Goal: Task Accomplishment & Management: Complete application form

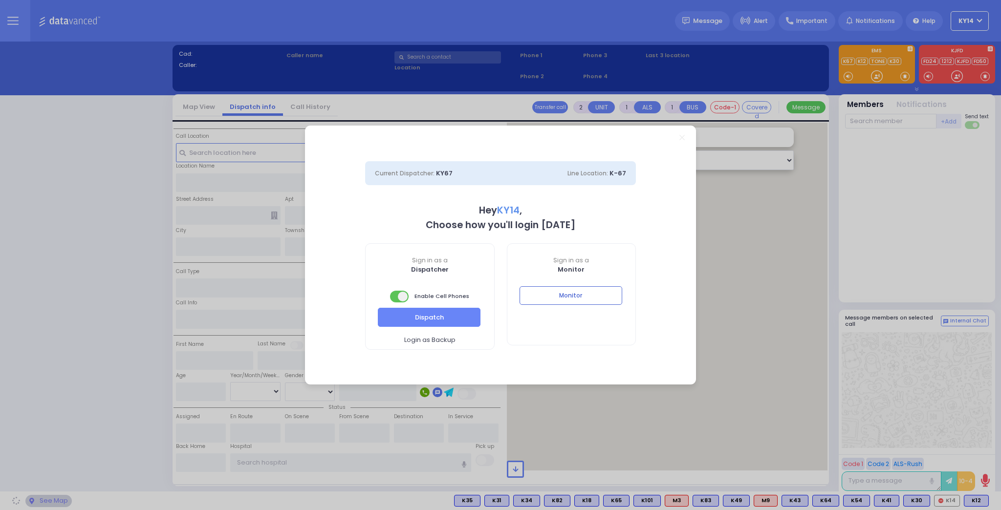
select select "2"
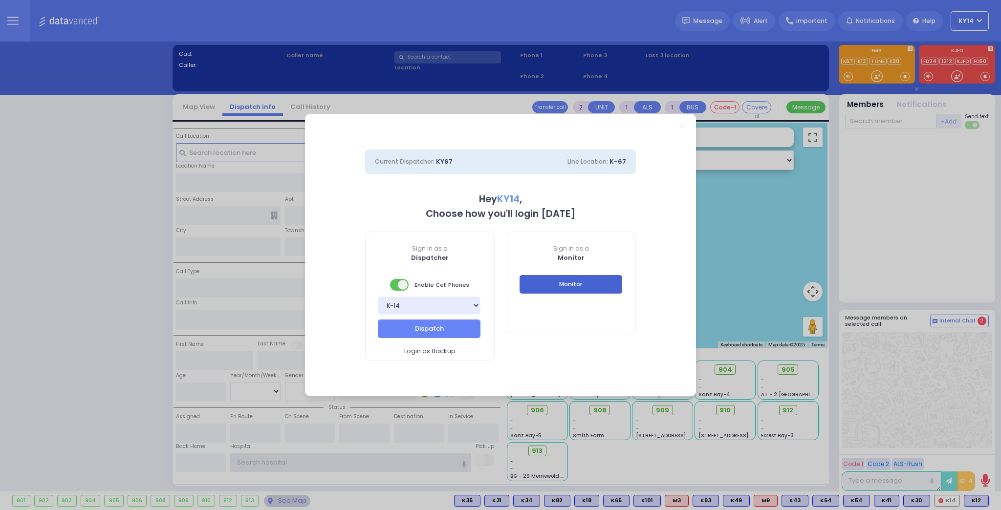
type input "ky14"
click at [558, 275] on button "Monitor" at bounding box center [571, 284] width 103 height 19
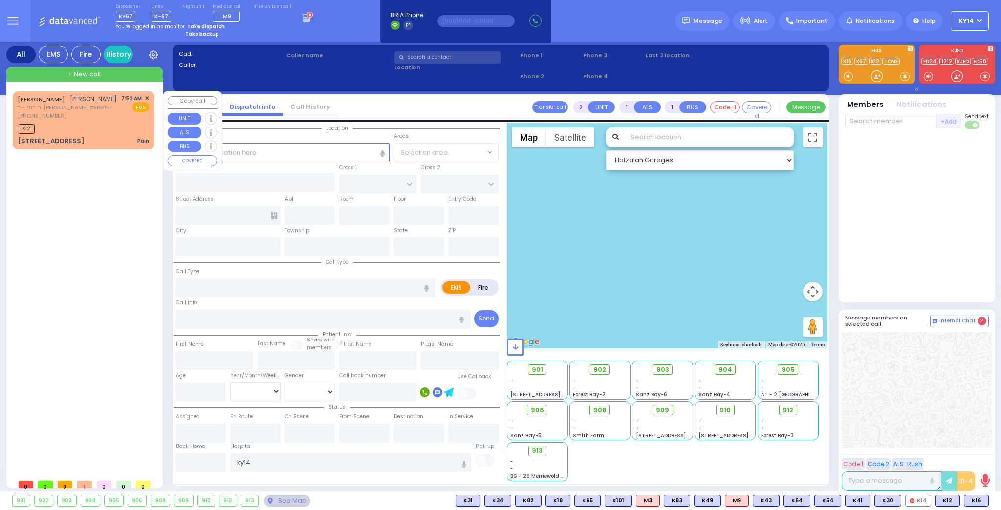
click at [85, 117] on div "[PHONE_NUMBER]" at bounding box center [67, 116] width 99 height 8
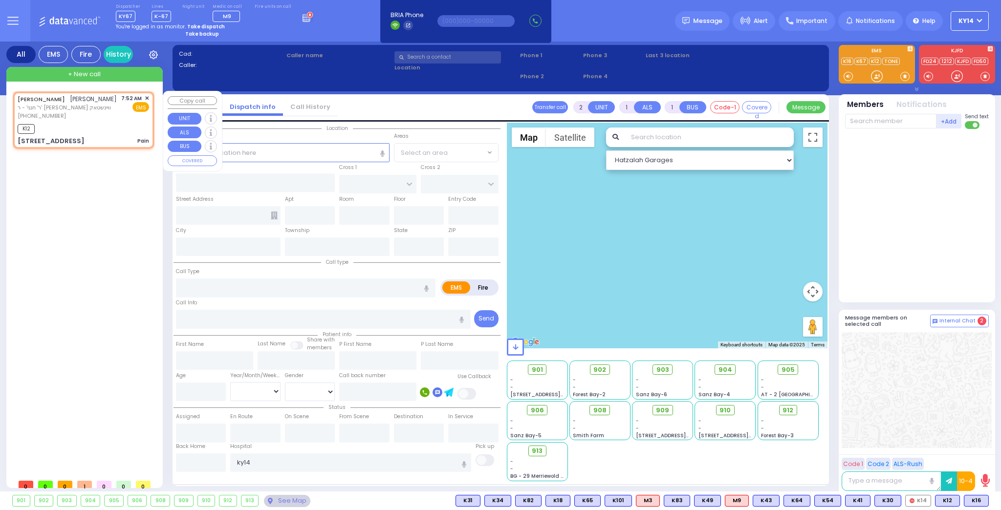
select select
type input "Pain"
radio input "true"
type input "[PERSON_NAME]"
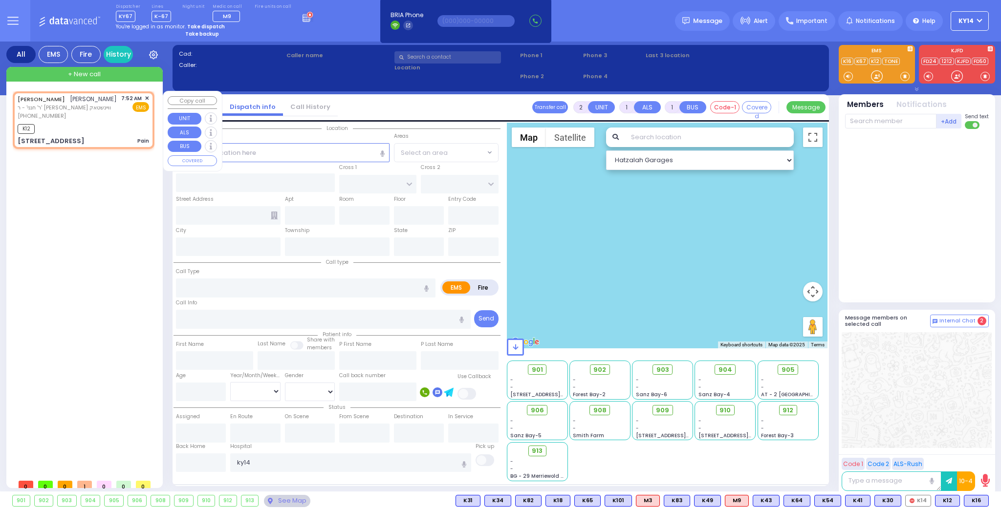
type input "69"
select select "Year"
select select "[DEMOGRAPHIC_DATA]"
type input "07:52"
type input "07:54"
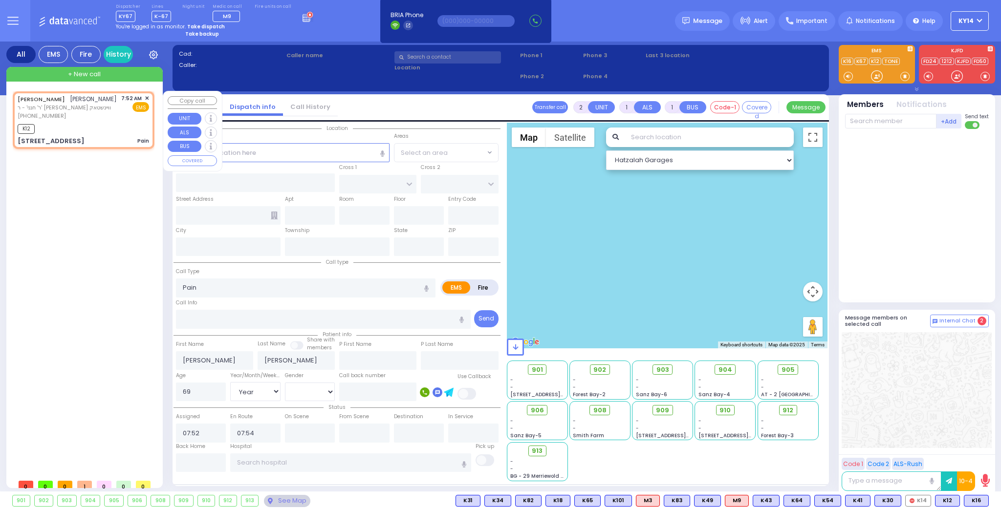
type input "[GEOGRAPHIC_DATA]"
type input "PAKSH PL"
type input "[STREET_ADDRESS]"
type input "201"
type input "[PERSON_NAME]"
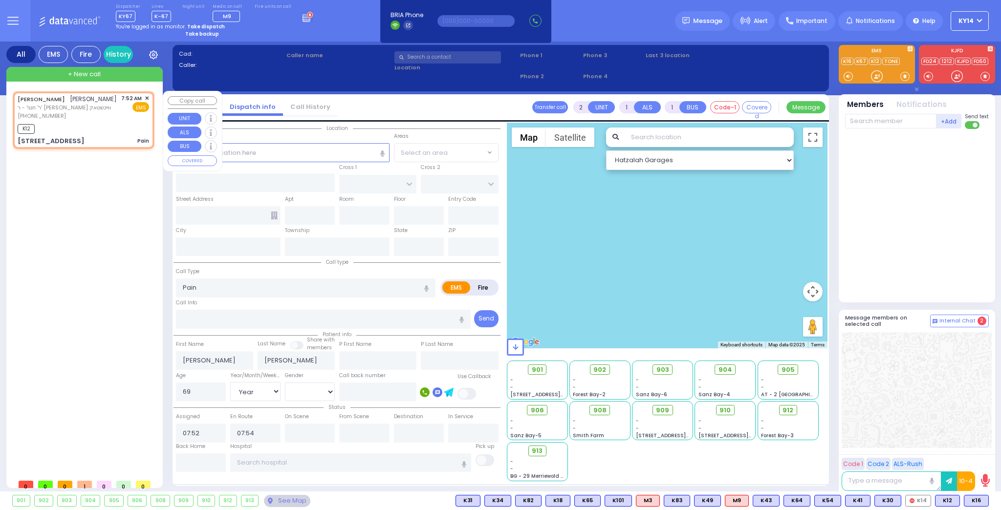
type input "[US_STATE]"
type input "10950"
select select "Hatzalah Garages"
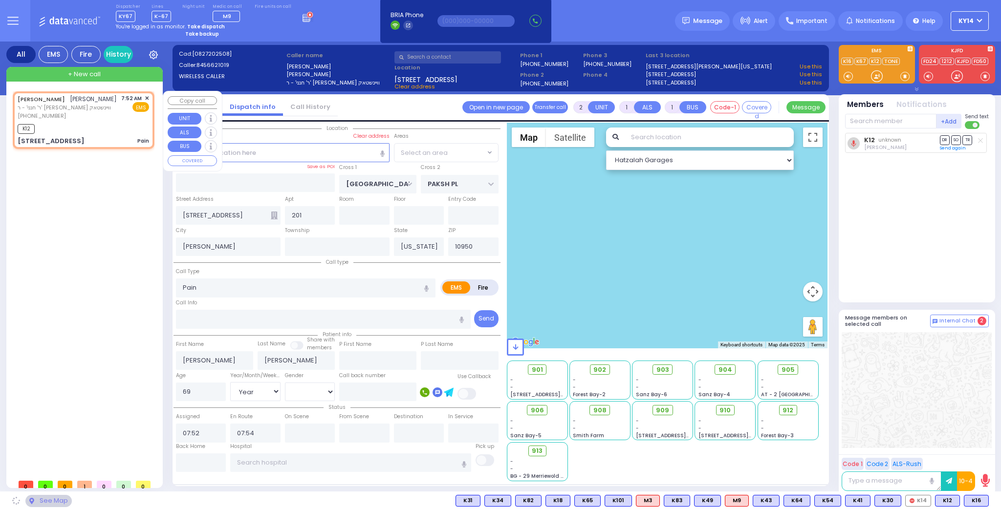
select select "SECTION 5"
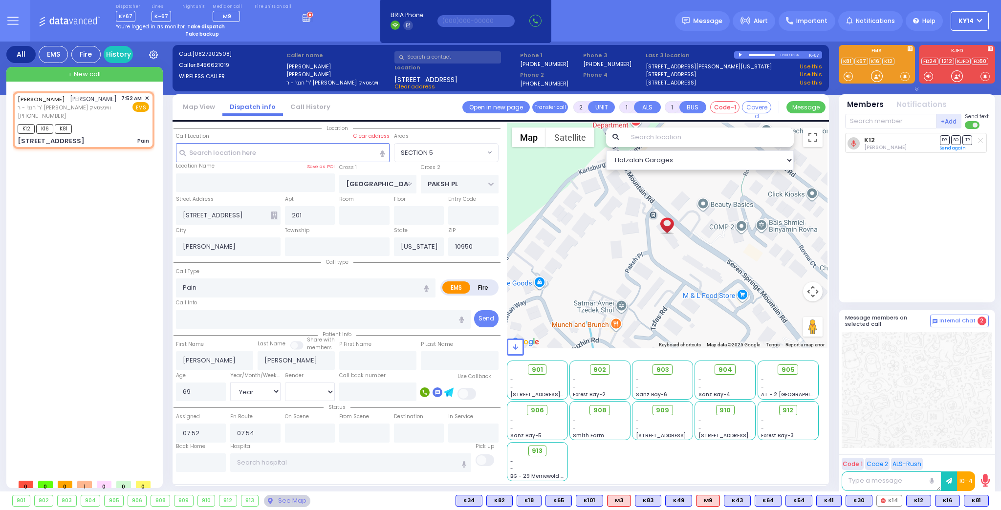
select select
radio input "true"
select select "Year"
select select "[DEMOGRAPHIC_DATA]"
select select "SECTION 5"
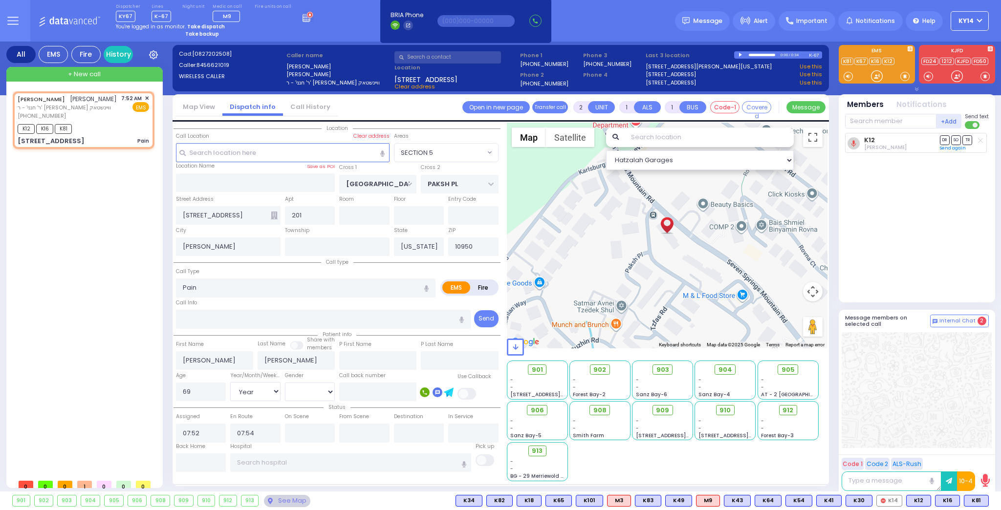
select select "Hatzalah Garages"
click at [460, 29] on link "Connect Now" at bounding box center [484, 29] width 77 height 9
click at [59, 120] on div "[PERSON_NAME] [PERSON_NAME] ר' חנני' - ר' [PERSON_NAME] וויינשטאק [PHONE_NUMBER…" at bounding box center [84, 120] width 138 height 55
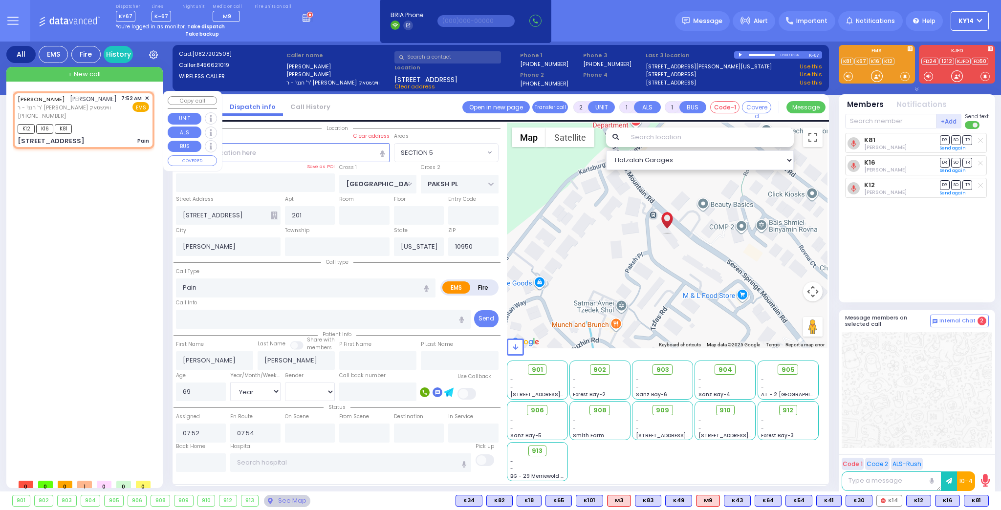
select select
radio input "true"
select select "Year"
select select "[DEMOGRAPHIC_DATA]"
select select "Hatzalah Garages"
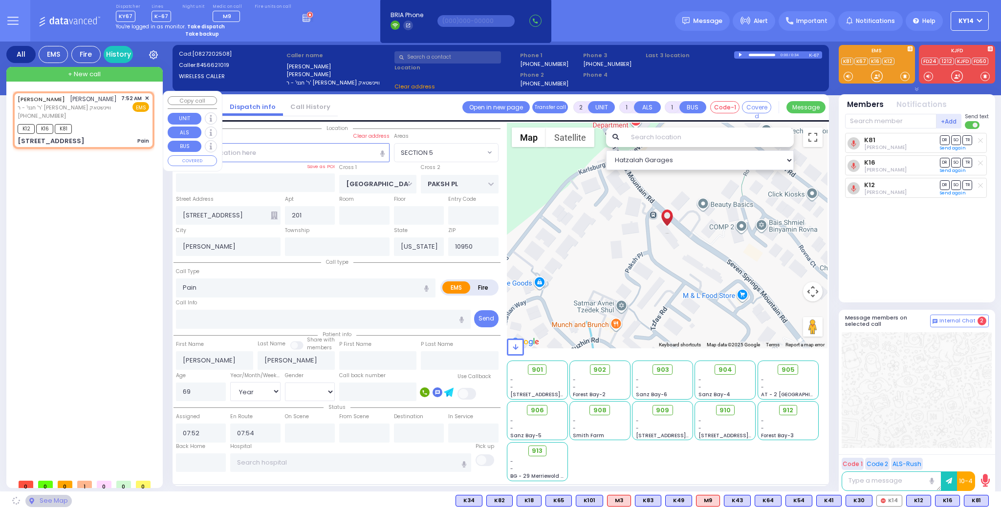
select select "SECTION 5"
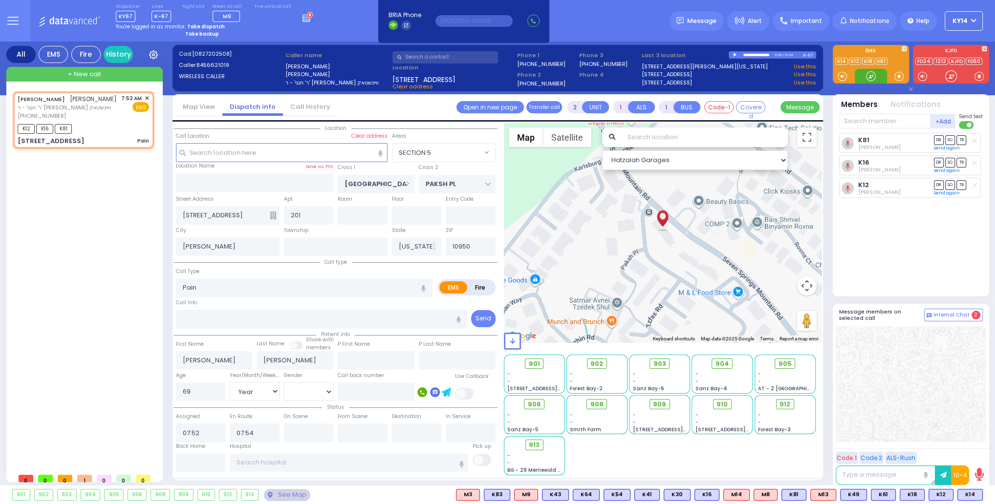
click at [868, 79] on div at bounding box center [871, 76] width 10 height 10
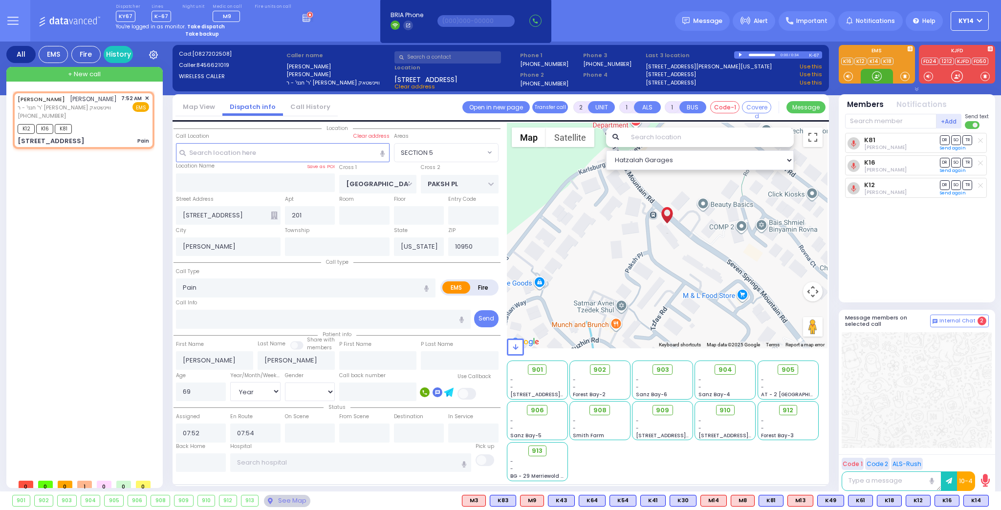
click at [873, 75] on div at bounding box center [877, 76] width 10 height 10
click at [206, 25] on strong "Take dispatch" at bounding box center [206, 26] width 38 height 7
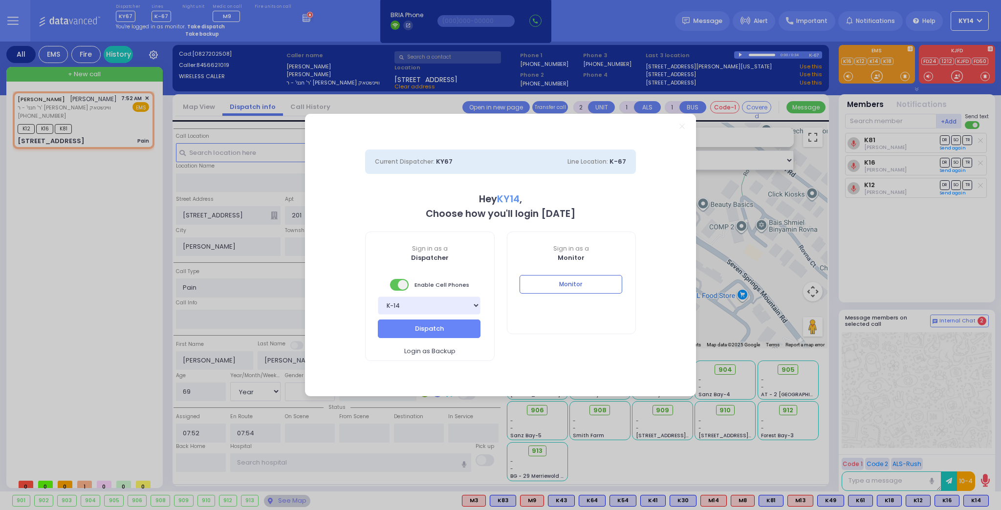
select select "2"
click at [409, 322] on button "Dispatch" at bounding box center [429, 329] width 103 height 19
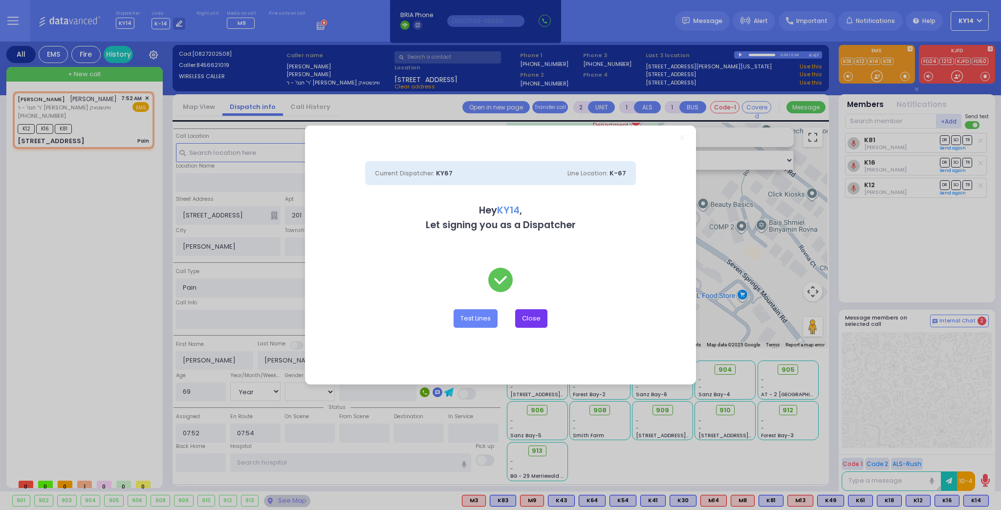
click at [528, 319] on button "Close" at bounding box center [531, 318] width 32 height 19
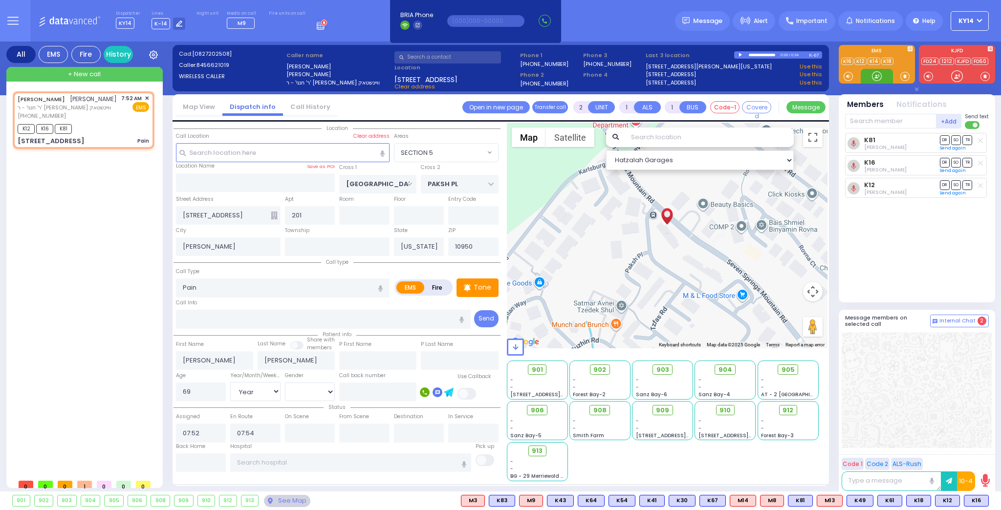
click at [873, 77] on div at bounding box center [877, 76] width 10 height 10
click at [892, 395] on div at bounding box center [917, 390] width 150 height 116
click at [877, 77] on div at bounding box center [877, 76] width 10 height 10
click at [341, 24] on div "Dispatcher KY14 shift has started. Are you ? Lines K-14" at bounding box center [500, 21] width 1001 height 42
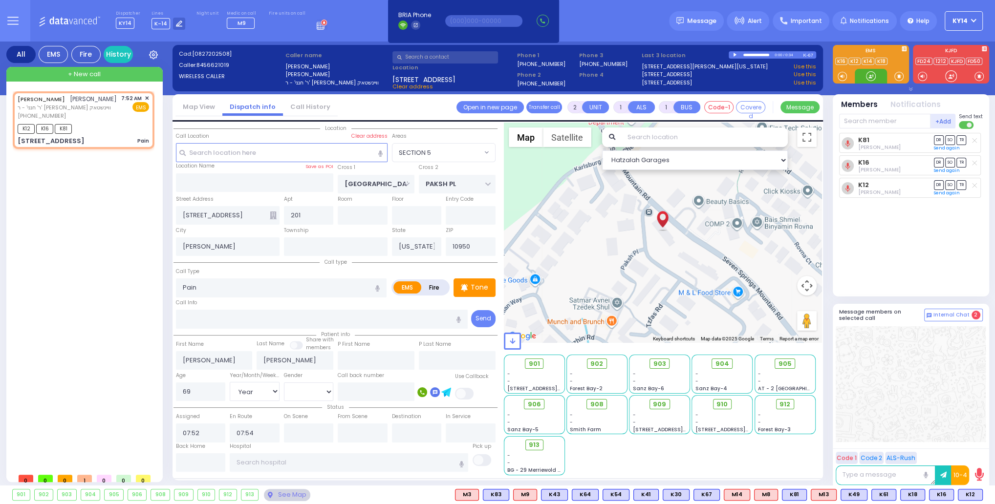
drag, startPoint x: 871, startPoint y: 74, endPoint x: 878, endPoint y: 73, distance: 6.9
click at [875, 73] on div at bounding box center [871, 76] width 10 height 10
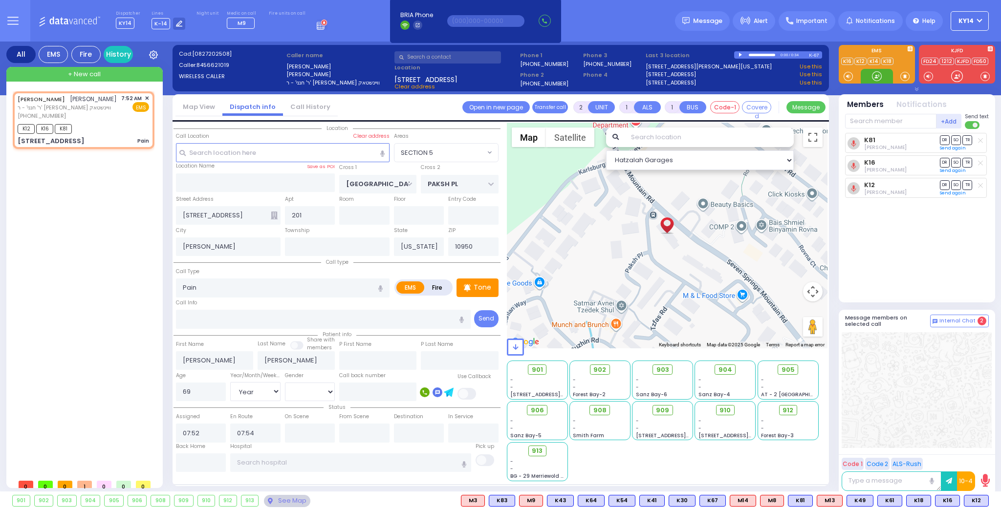
click at [875, 79] on div at bounding box center [877, 76] width 10 height 10
click at [874, 75] on div at bounding box center [877, 76] width 10 height 10
click at [903, 76] on span at bounding box center [904, 76] width 9 height 10
drag, startPoint x: 874, startPoint y: 79, endPoint x: 879, endPoint y: 80, distance: 5.0
click at [877, 80] on div at bounding box center [877, 76] width 10 height 10
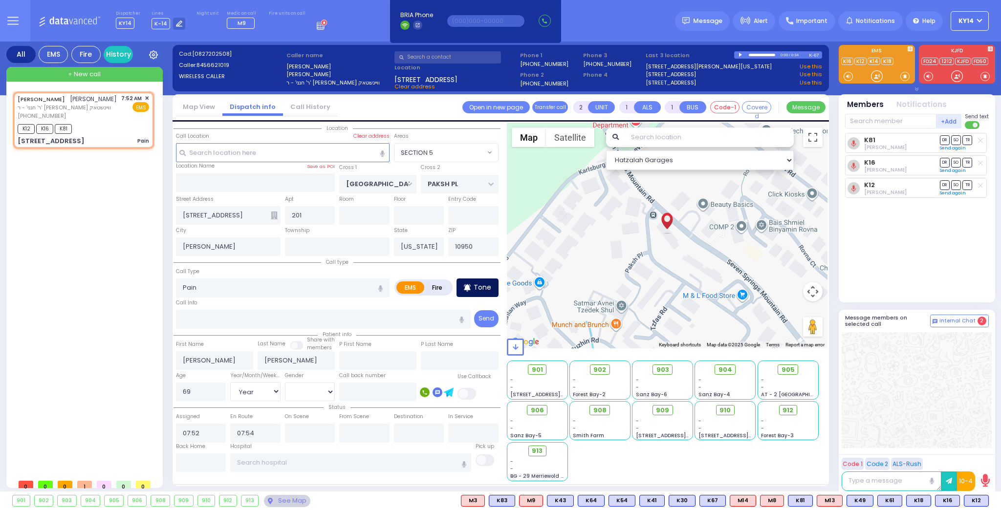
click at [486, 286] on p "Tone" at bounding box center [483, 287] width 18 height 10
click at [873, 77] on div at bounding box center [877, 76] width 10 height 10
click at [473, 287] on div "Tone" at bounding box center [477, 288] width 42 height 19
click at [878, 72] on div at bounding box center [877, 76] width 10 height 10
drag, startPoint x: 877, startPoint y: 77, endPoint x: 870, endPoint y: 80, distance: 8.1
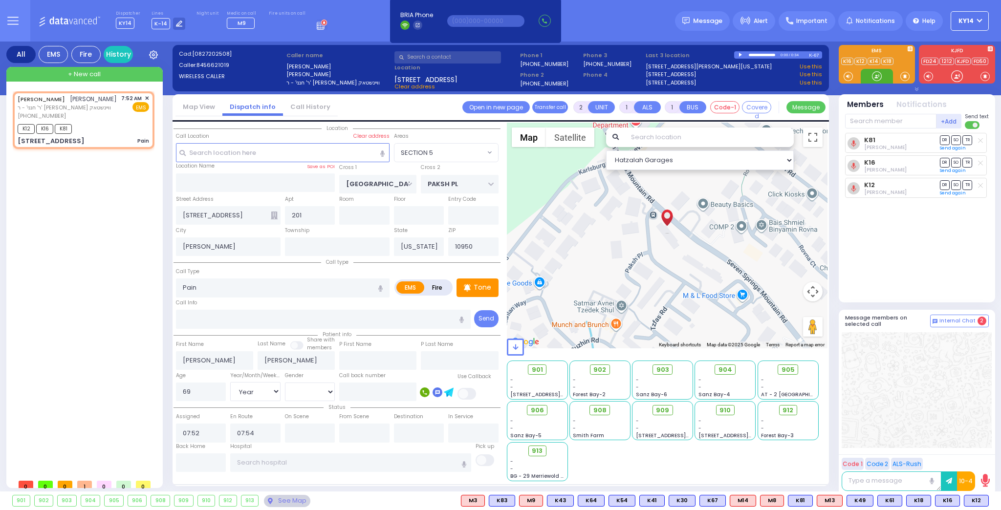
click at [869, 80] on div at bounding box center [877, 76] width 32 height 15
click at [478, 290] on p "Tone" at bounding box center [483, 287] width 18 height 10
drag, startPoint x: 875, startPoint y: 70, endPoint x: 881, endPoint y: 78, distance: 9.1
click at [879, 77] on div at bounding box center [877, 76] width 10 height 10
click at [878, 77] on div at bounding box center [877, 76] width 10 height 10
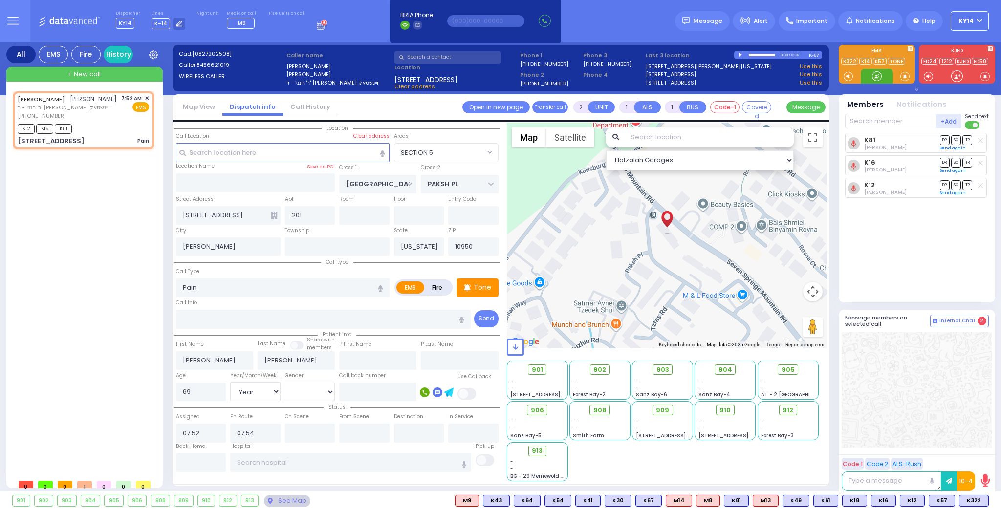
click at [872, 75] on div at bounding box center [877, 76] width 10 height 10
click at [873, 75] on div at bounding box center [877, 76] width 10 height 10
click at [873, 77] on div at bounding box center [877, 76] width 10 height 10
click at [977, 499] on span "K322" at bounding box center [973, 501] width 29 height 11
select select
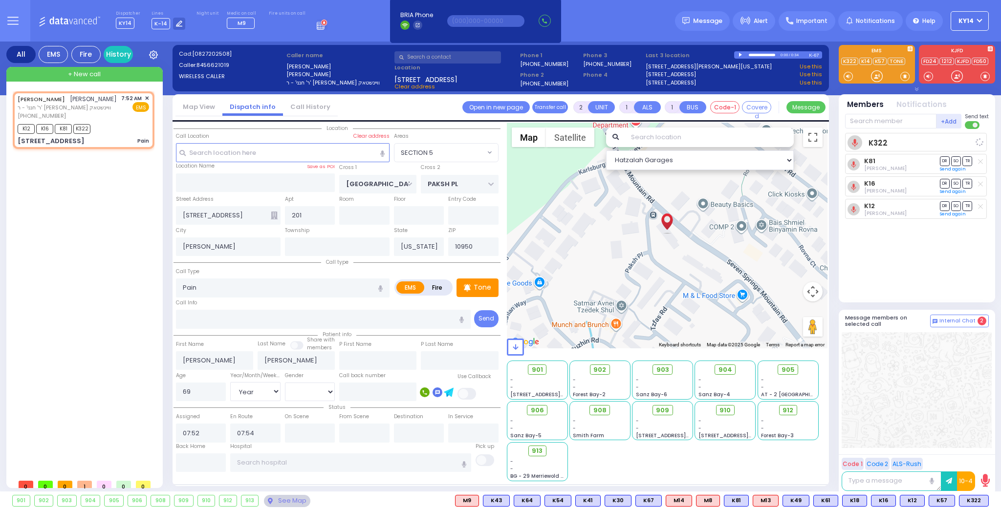
radio input "true"
select select "Year"
select select "[DEMOGRAPHIC_DATA]"
select select "Hatzalah Garages"
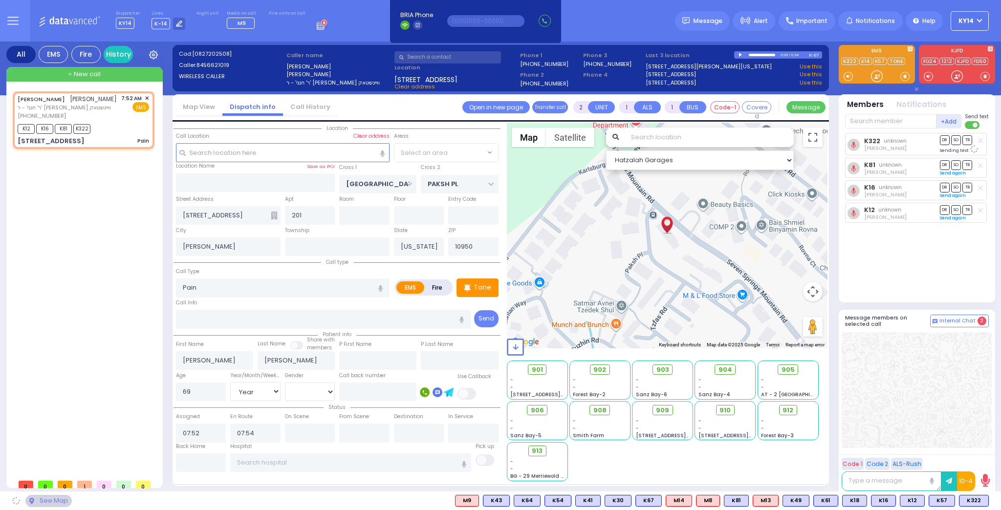
select select "SECTION 5"
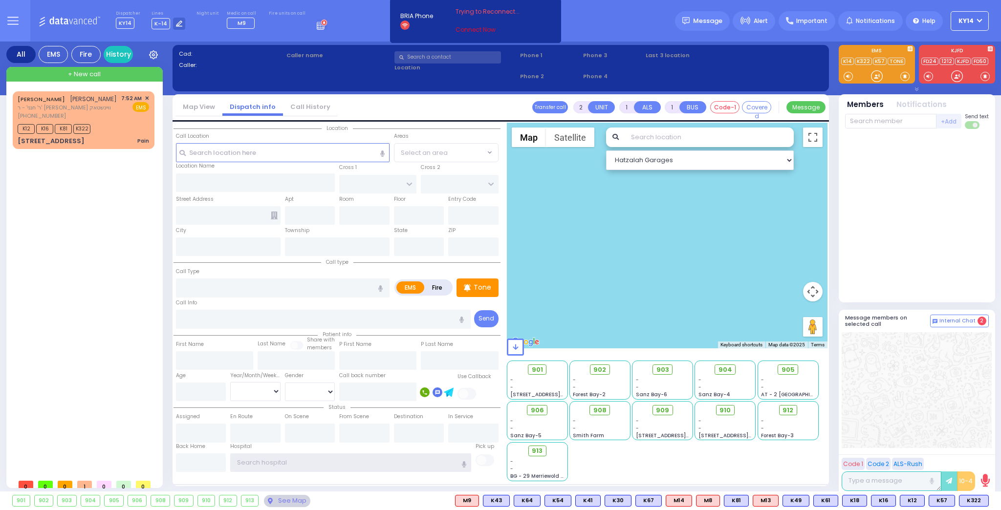
type input "ky14"
click at [470, 30] on link "Connect Now" at bounding box center [494, 29] width 77 height 9
click at [96, 104] on div "[PERSON_NAME] [PERSON_NAME] ר' חנני' - ר' [PERSON_NAME] וויינשטאק [PHONE_NUMBER…" at bounding box center [83, 107] width 131 height 26
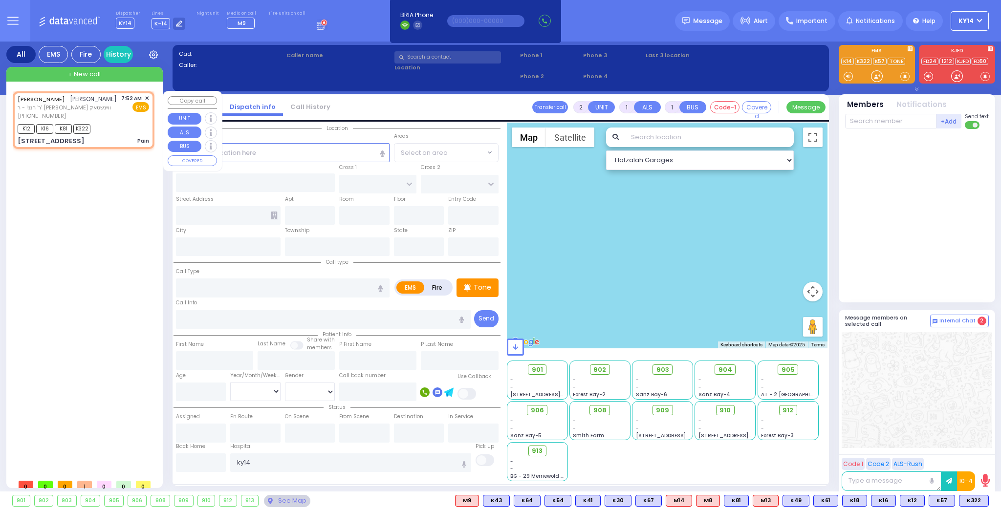
select select
type input "Pain"
radio input "true"
type input "[PERSON_NAME]"
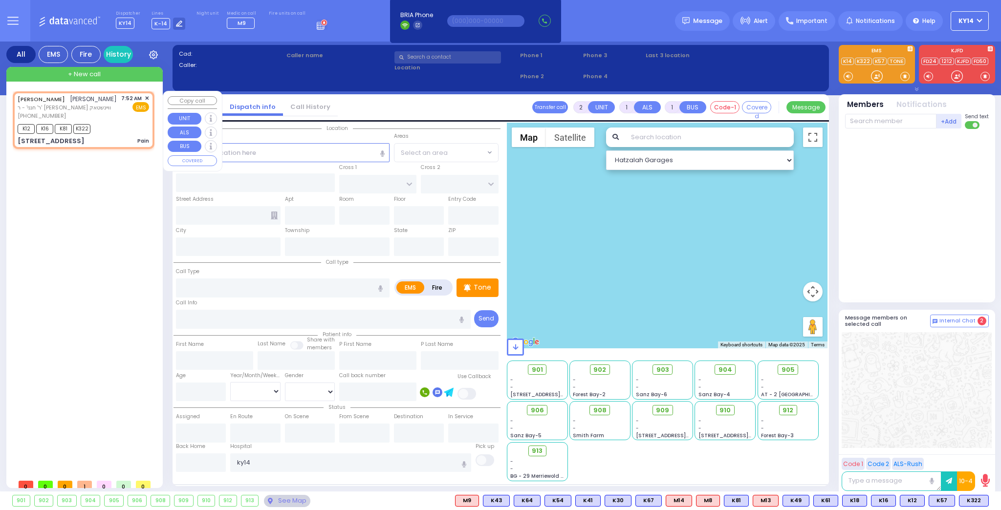
type input "69"
select select "Year"
select select "[DEMOGRAPHIC_DATA]"
type input "07:52"
type input "07:54"
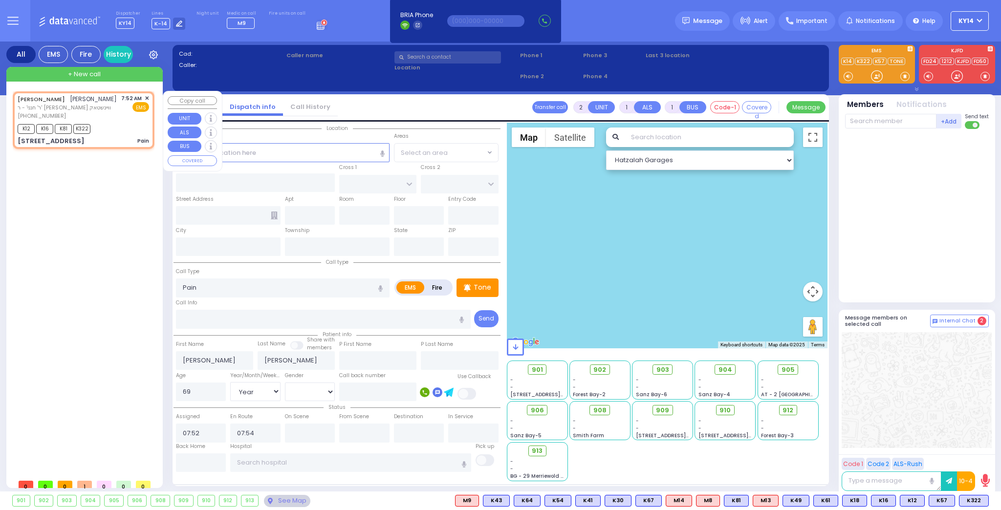
type input "[GEOGRAPHIC_DATA]"
type input "PAKSH PL"
type input "[STREET_ADDRESS]"
type input "201"
type input "[PERSON_NAME]"
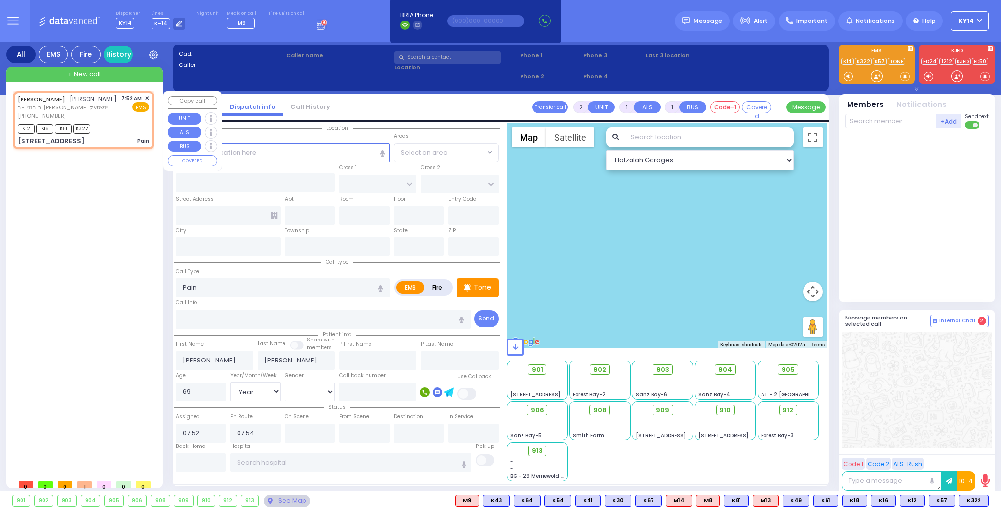
type input "[US_STATE]"
type input "10950"
select select "Hatzalah Garages"
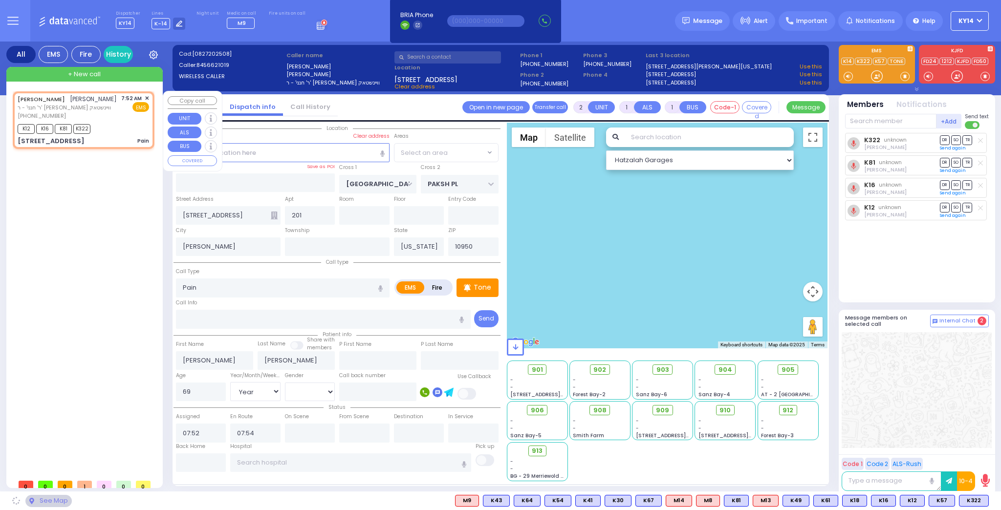
select select "SECTION 5"
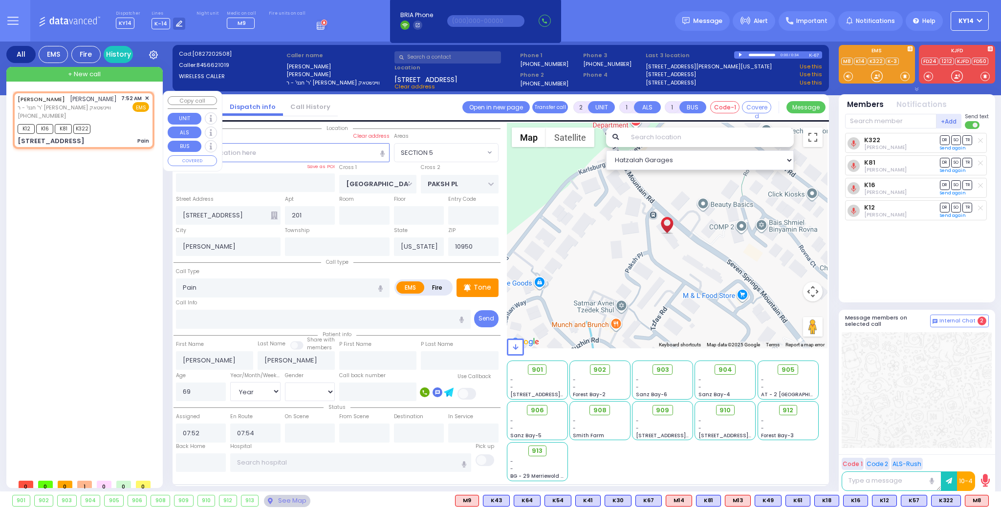
type input "6"
select select
radio input "true"
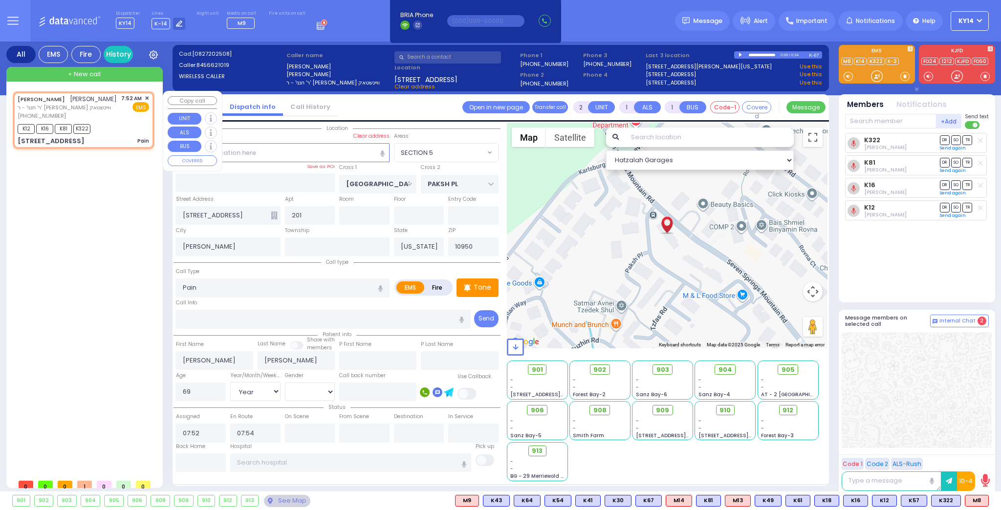
type input "Unknown"
select select "Year"
select select "[DEMOGRAPHIC_DATA]"
select select "Hatzalah Garages"
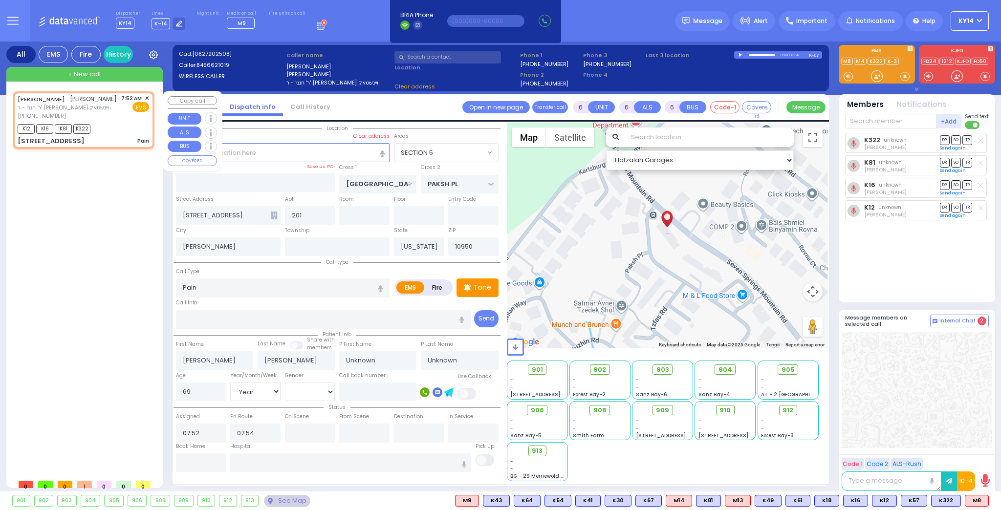
select select "SECTION 5"
select select
radio input "true"
type input "[PERSON_NAME]"
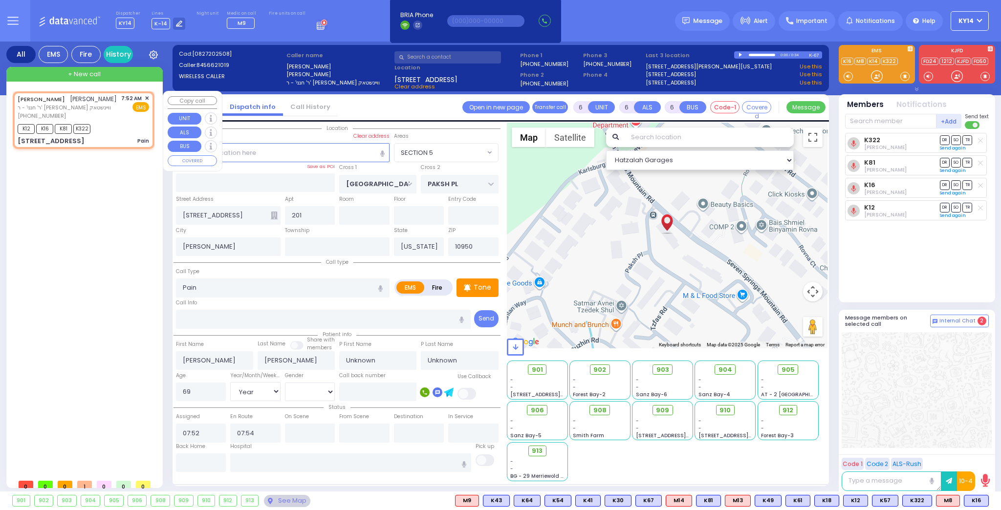
select select "Year"
select select "[DEMOGRAPHIC_DATA]"
select select "Hatzalah Garages"
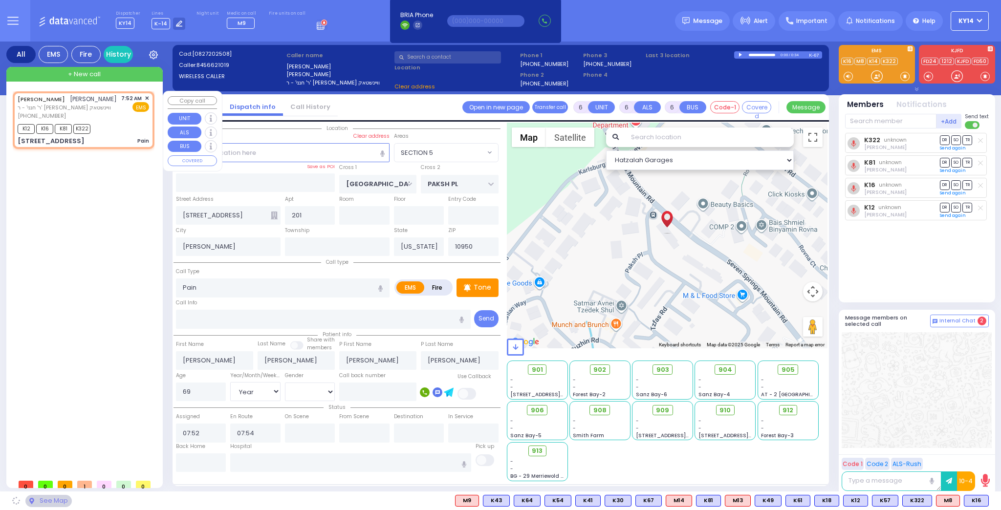
select select "SECTION 5"
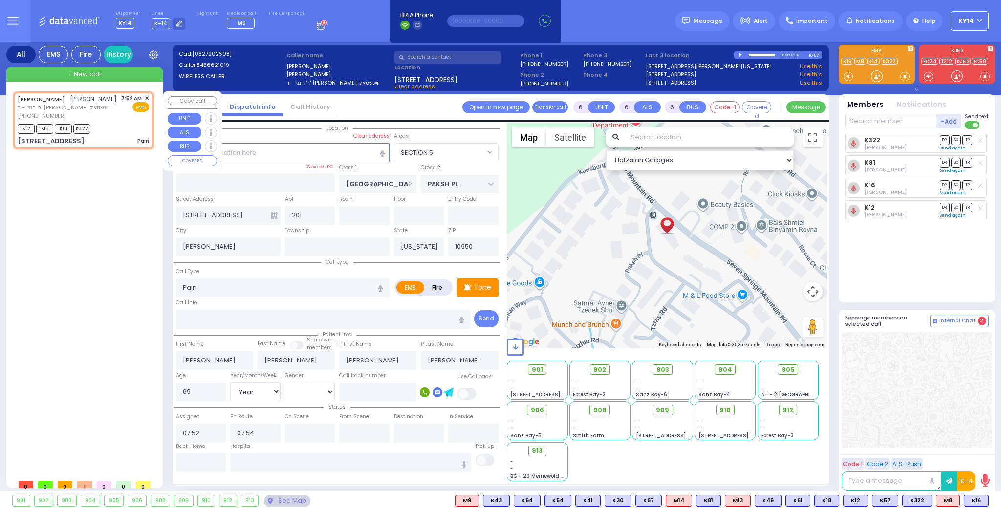
select select
radio input "true"
select select "Year"
select select "[DEMOGRAPHIC_DATA]"
select select "Hatzalah Garages"
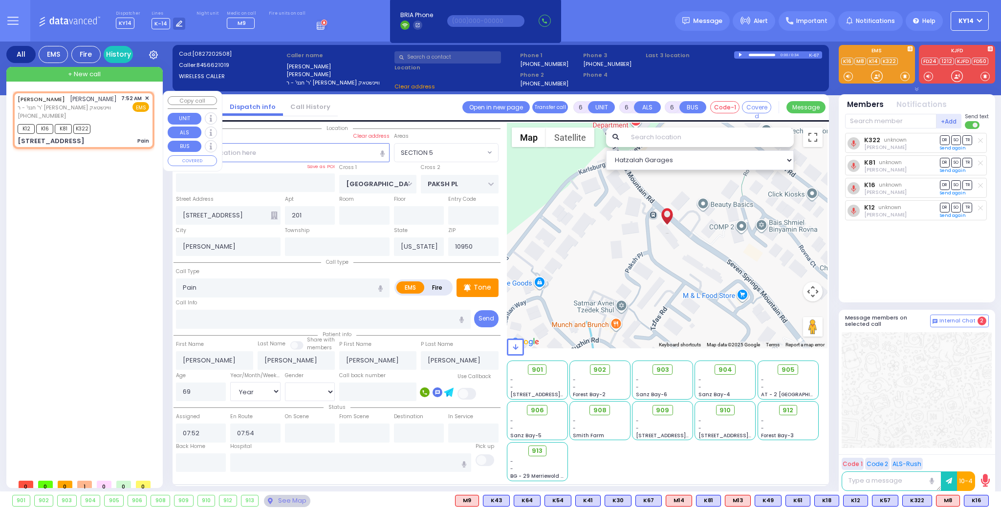
select select "SECTION 5"
select select
radio input "true"
select select "Year"
select select "[DEMOGRAPHIC_DATA]"
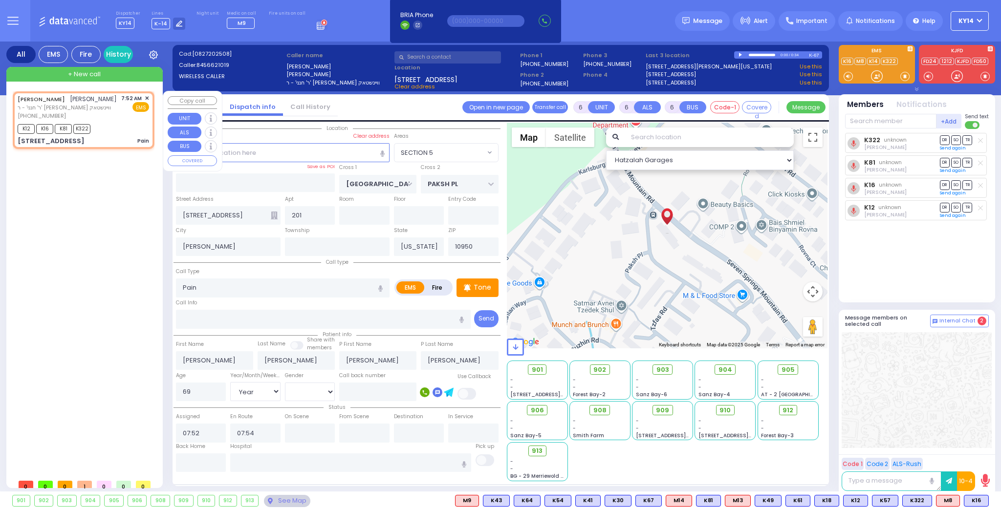
select select "Hatzalah Garages"
select select "SECTION 5"
select select
radio input "true"
select select "Year"
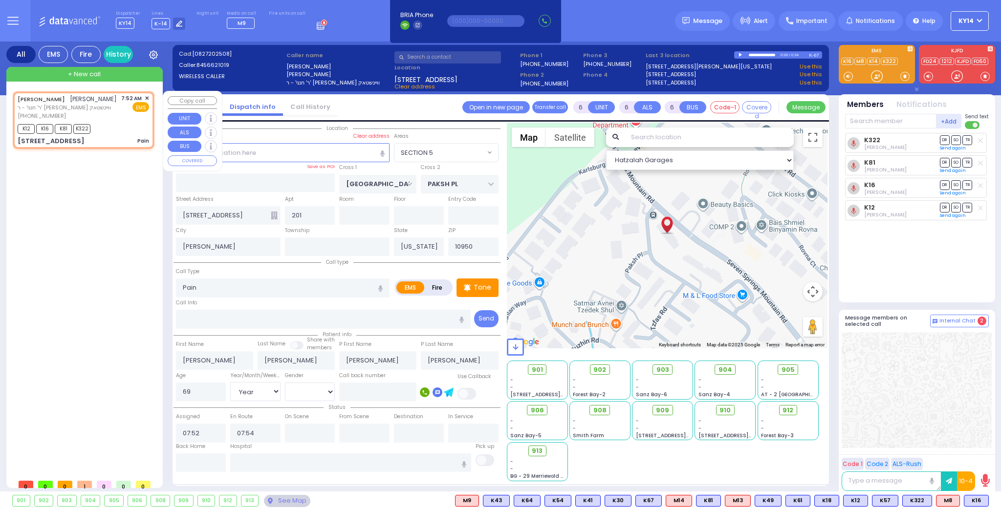
select select "[DEMOGRAPHIC_DATA]"
select select "Hatzalah Garages"
select select "SECTION 5"
select select
radio input "true"
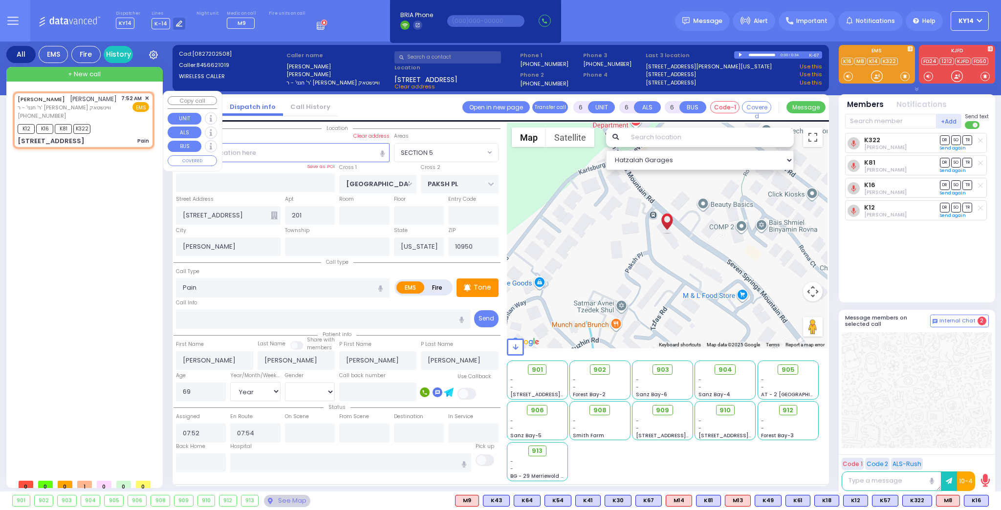
select select "Year"
select select "[DEMOGRAPHIC_DATA]"
select select "Hatzalah Garages"
select select "SECTION 5"
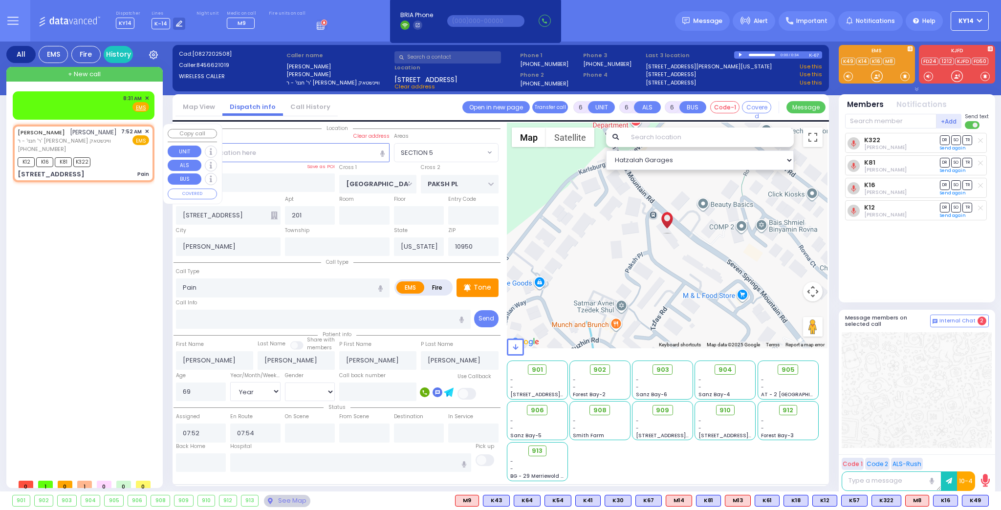
select select
radio input "true"
select select "Year"
select select "[DEMOGRAPHIC_DATA]"
select select "Hatzalah Garages"
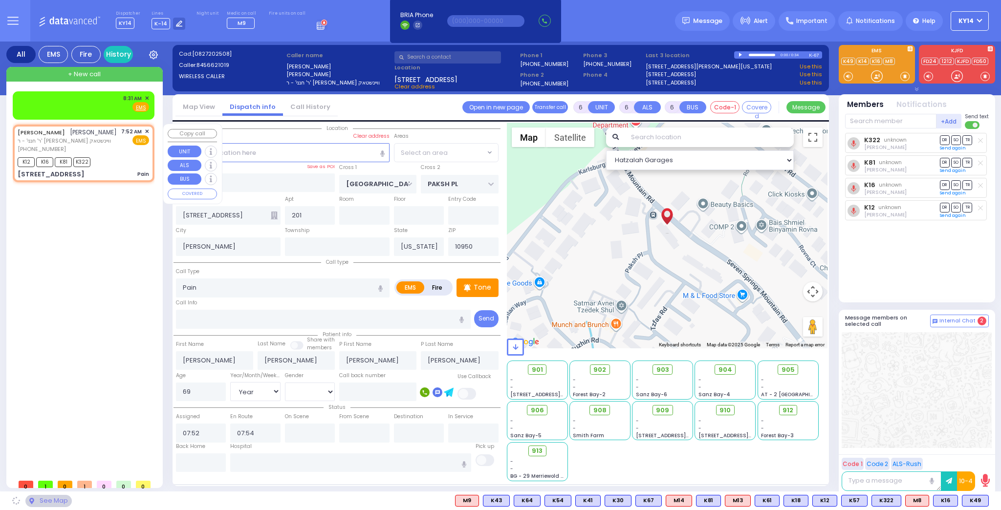
select select "SECTION 5"
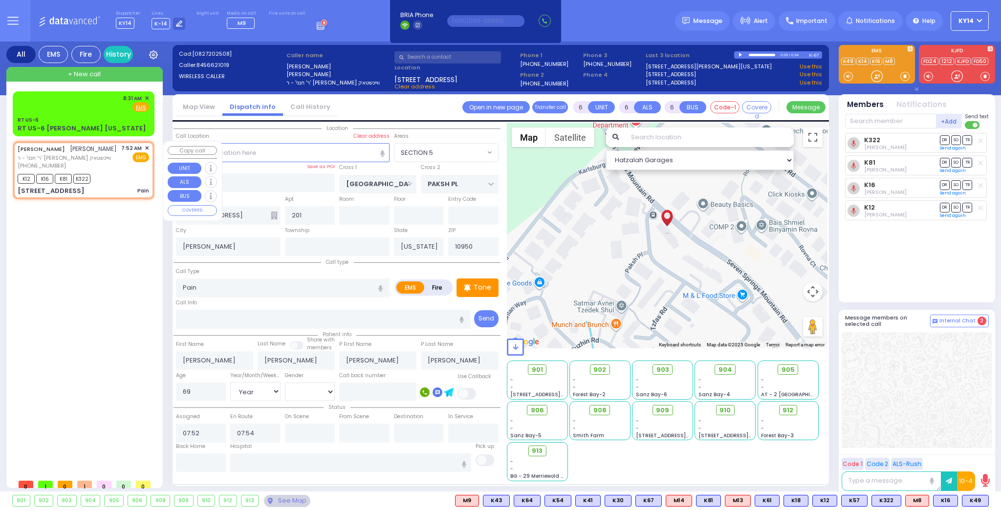
select select
radio input "true"
select select "Year"
select select "[DEMOGRAPHIC_DATA]"
select select "Hatzalah Garages"
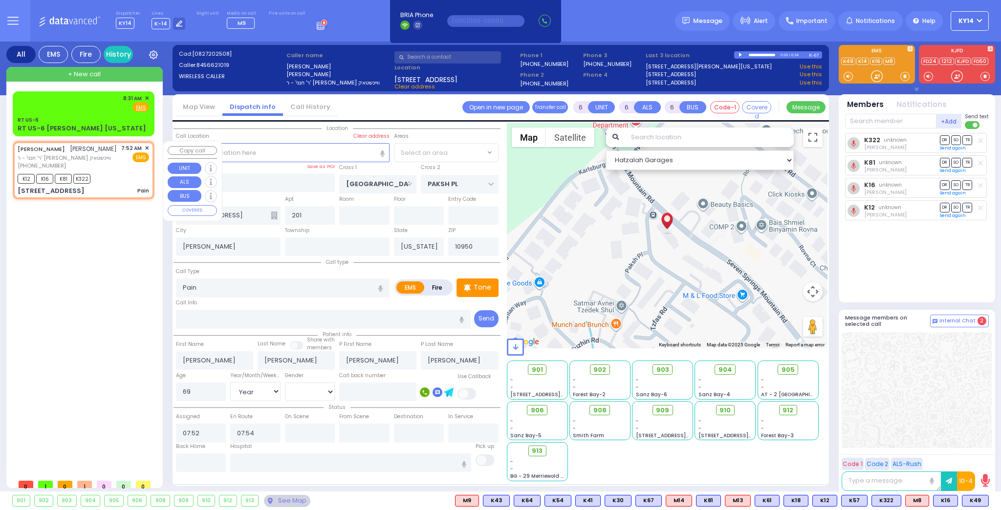
select select "SECTION 5"
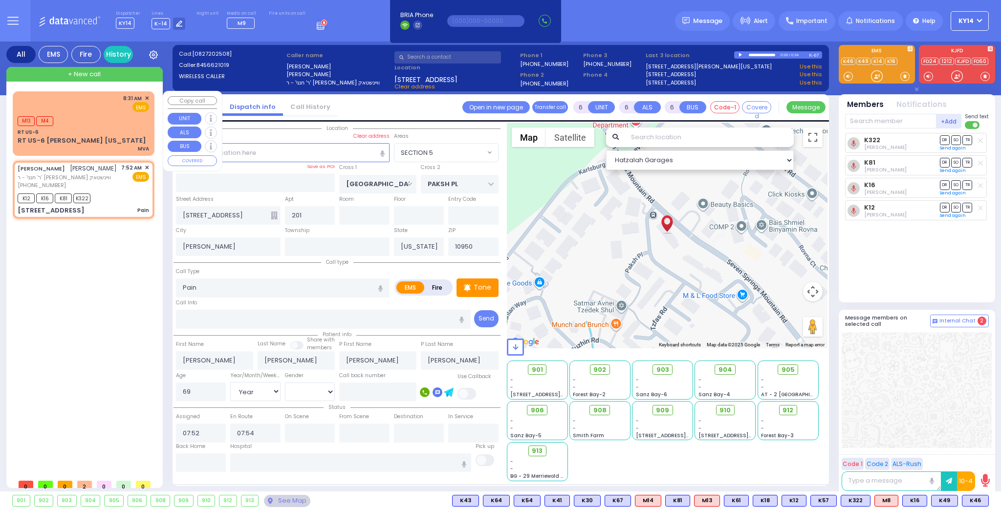
select select
radio input "true"
select select "Year"
select select "[DEMOGRAPHIC_DATA]"
select select "Hatzalah Garages"
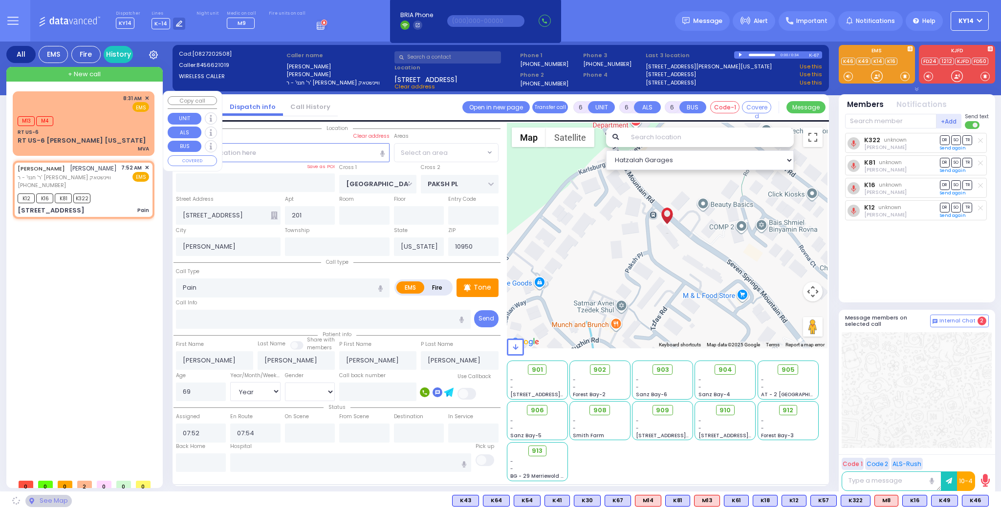
select select "SECTION 5"
select select
radio input "true"
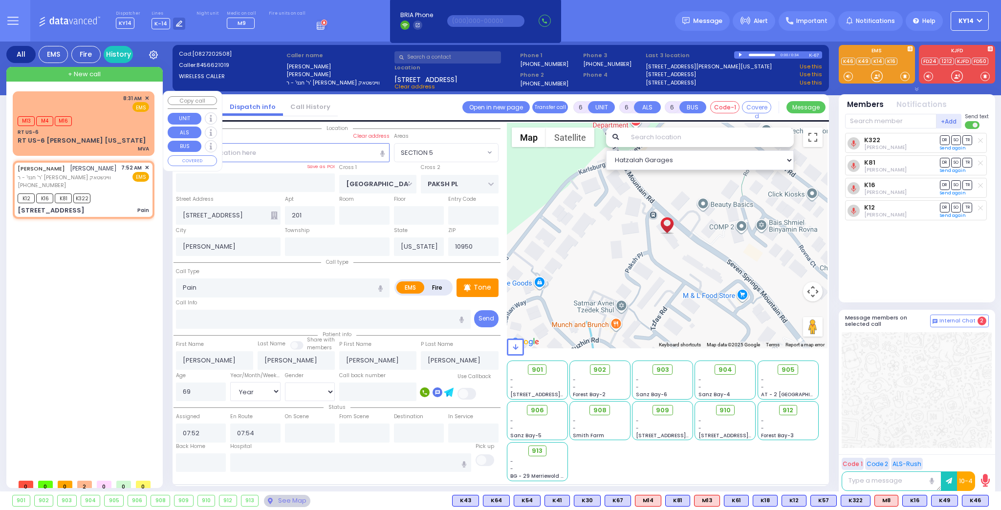
select select "Year"
select select "[DEMOGRAPHIC_DATA]"
select select "Hatzalah Garages"
select select "SECTION 5"
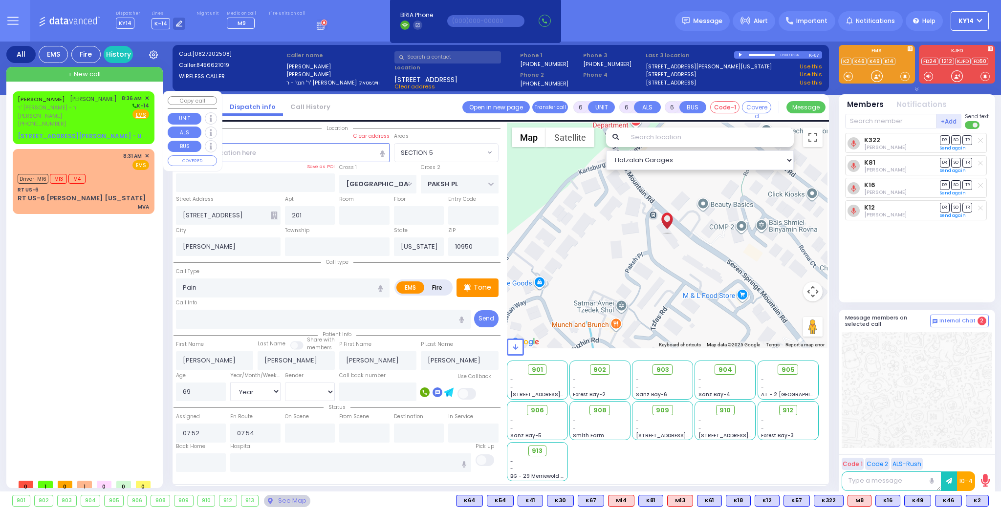
click at [96, 104] on div "[PERSON_NAME] [PERSON_NAME]" at bounding box center [67, 99] width 99 height 10
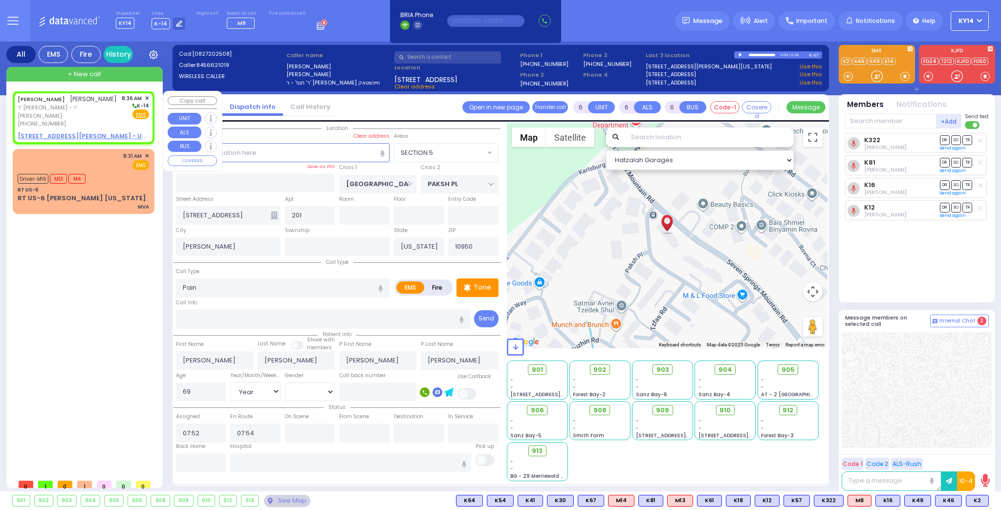
type input "2"
type input "1"
select select
radio input "true"
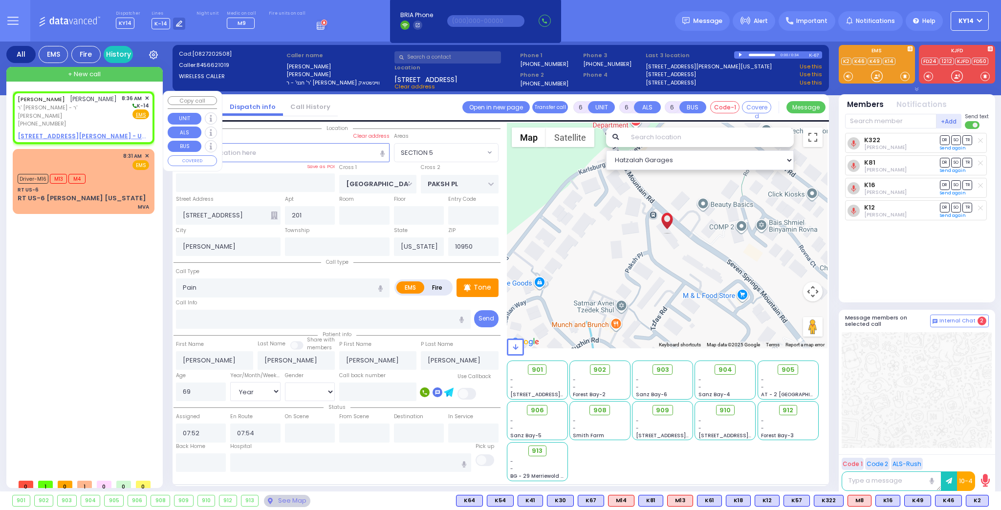
type input "[PERSON_NAME]"
select select
type input "08:36"
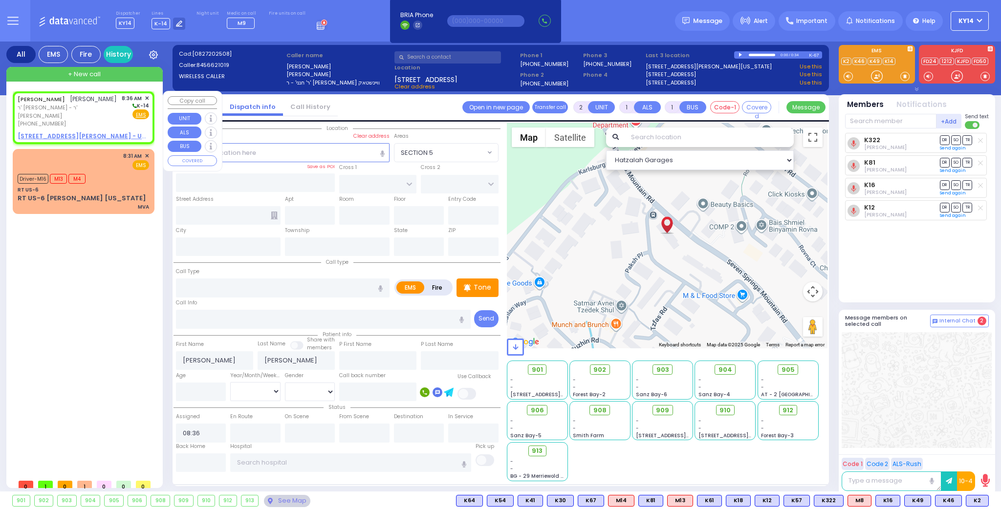
select select "Hatzalah Garages"
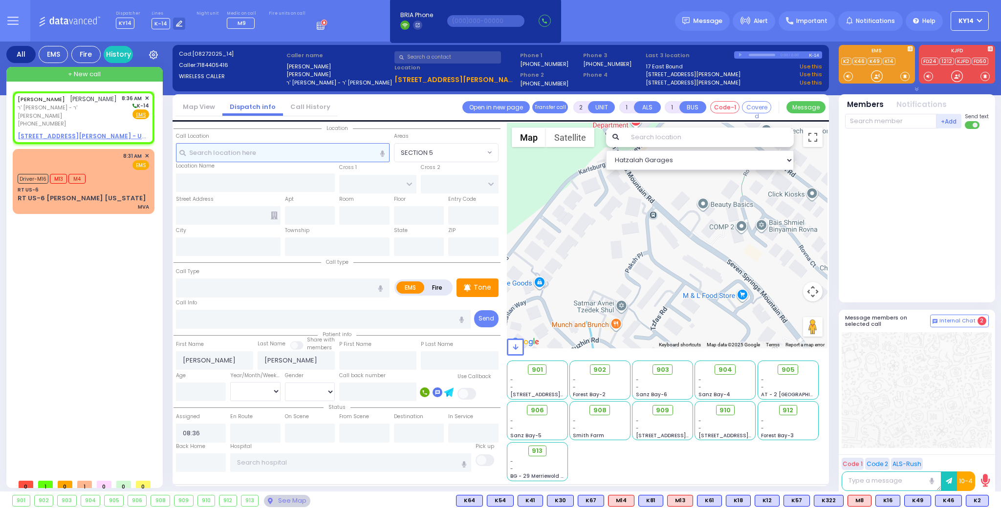
click at [233, 152] on input "text" at bounding box center [283, 152] width 214 height 19
select select
radio input "true"
select select
select select "Hatzalah Garages"
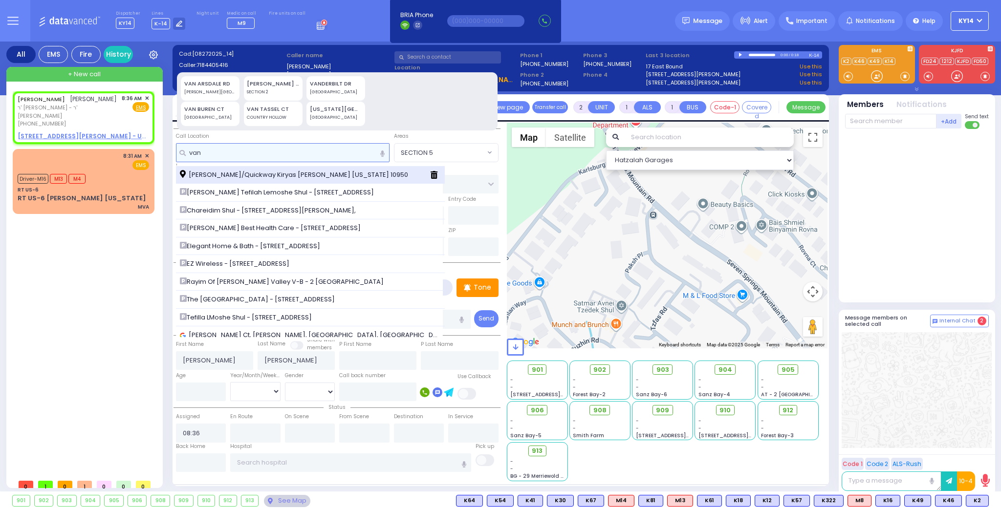
type input "van"
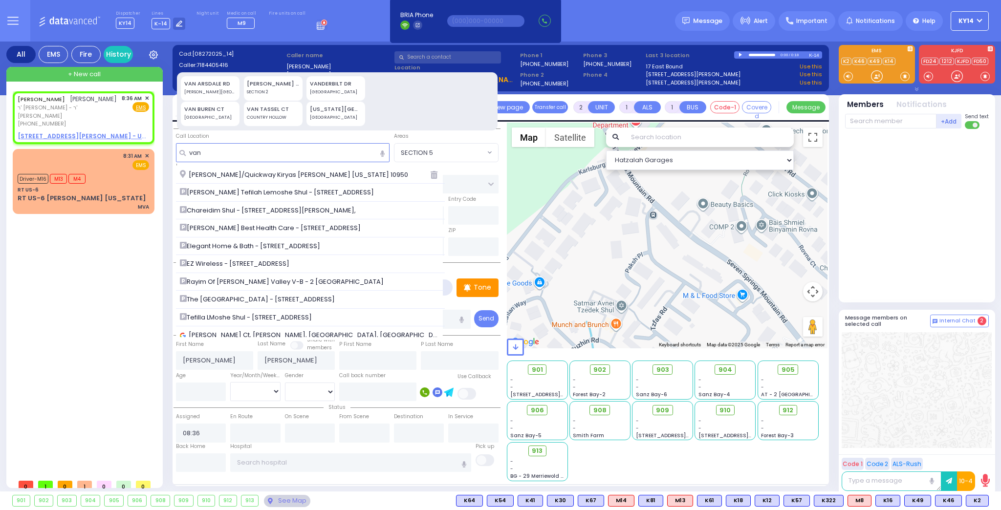
click at [239, 173] on span "[PERSON_NAME]/Quickway Kiryas [PERSON_NAME] [US_STATE] 10950" at bounding box center [296, 175] width 232 height 10
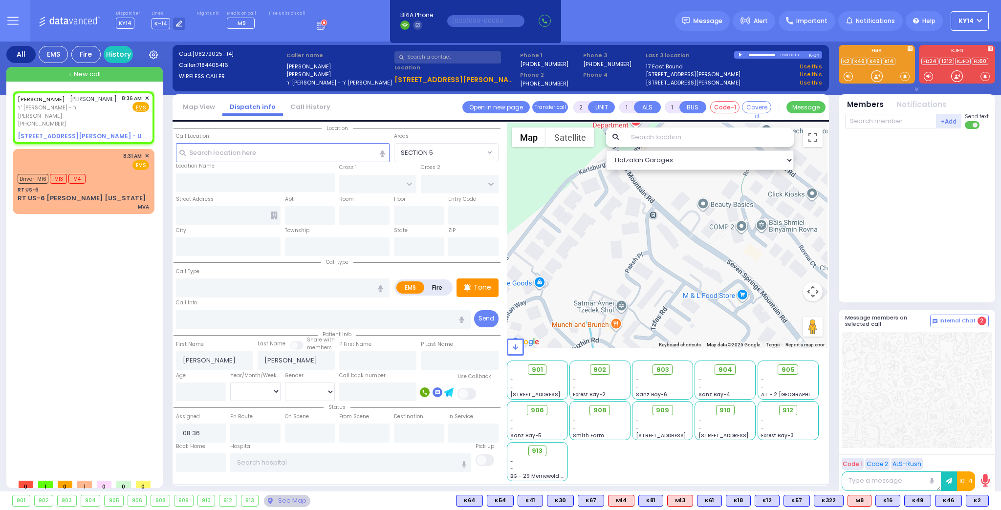
select select
radio input "true"
select select
select select "Hatzalah Garages"
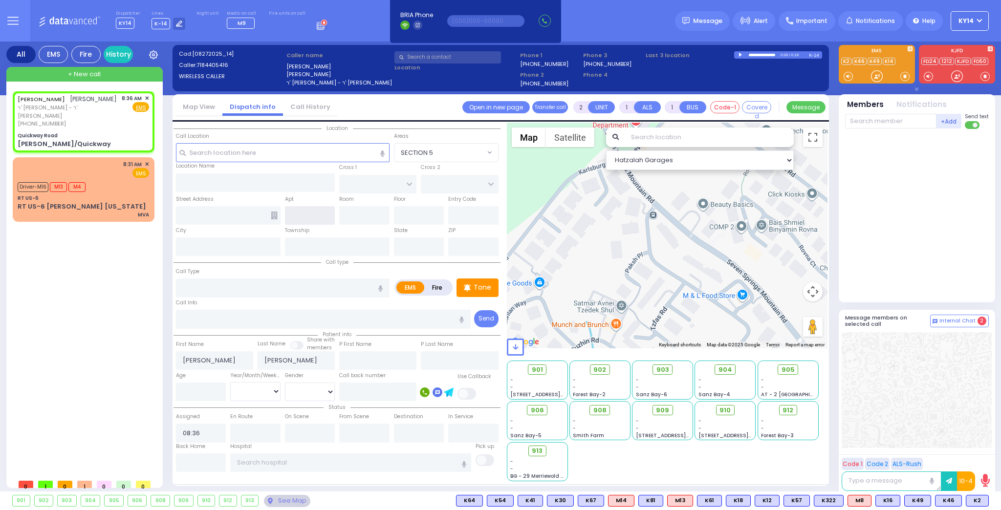
type input "Quickway Road"
type input "QUICKWAY RD"
type input "SHINEV COURT"
type input "[PERSON_NAME]/Quickway"
type input "[PERSON_NAME]"
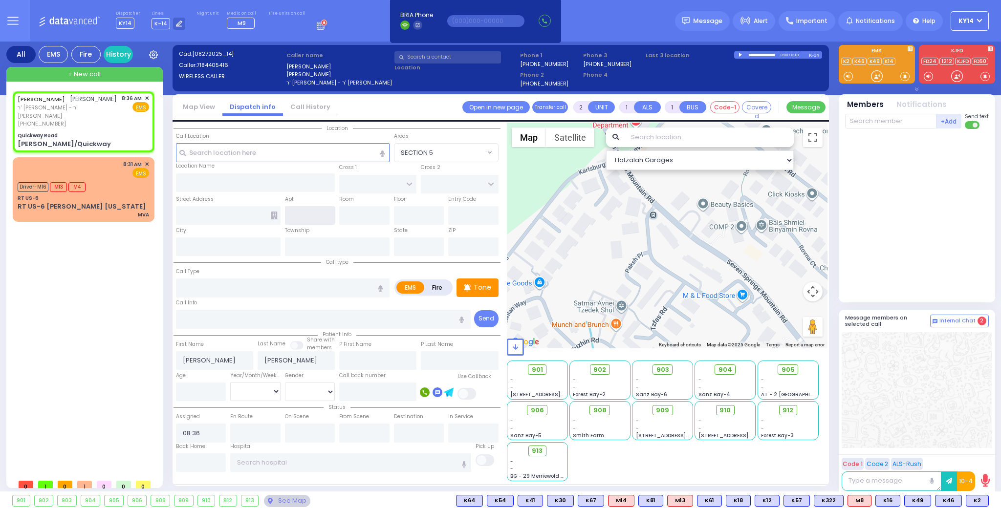
type input "[US_STATE]"
type input "10950"
select select "SECTION 1"
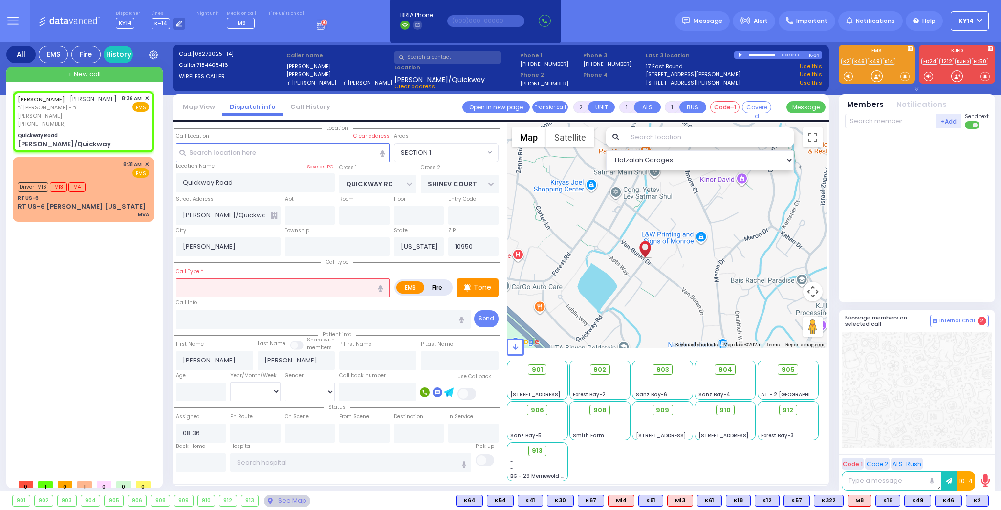
click at [593, 223] on div at bounding box center [667, 236] width 321 height 226
click at [594, 221] on div at bounding box center [667, 236] width 321 height 226
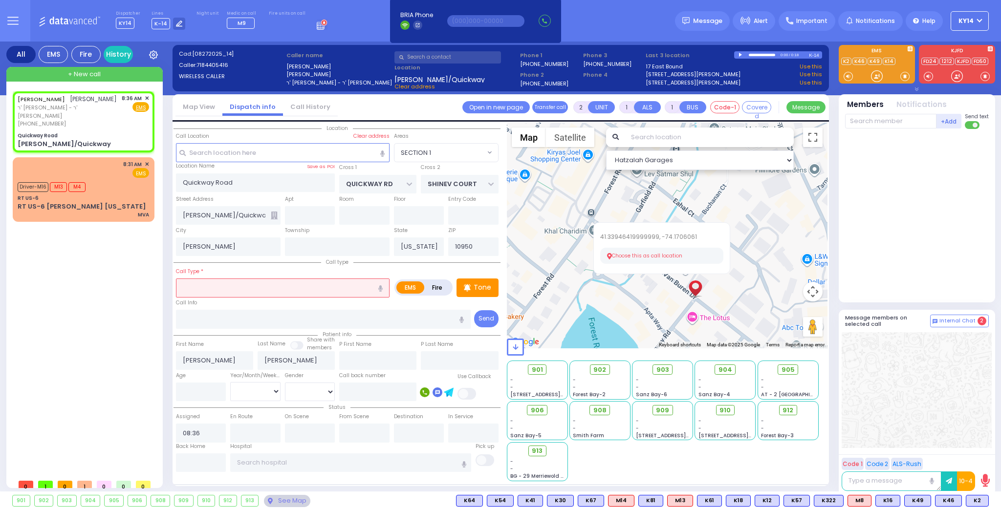
click at [626, 252] on button "Choose this as call location" at bounding box center [661, 256] width 123 height 17
select select
radio input "true"
select select
select select "Hatzalah Garages"
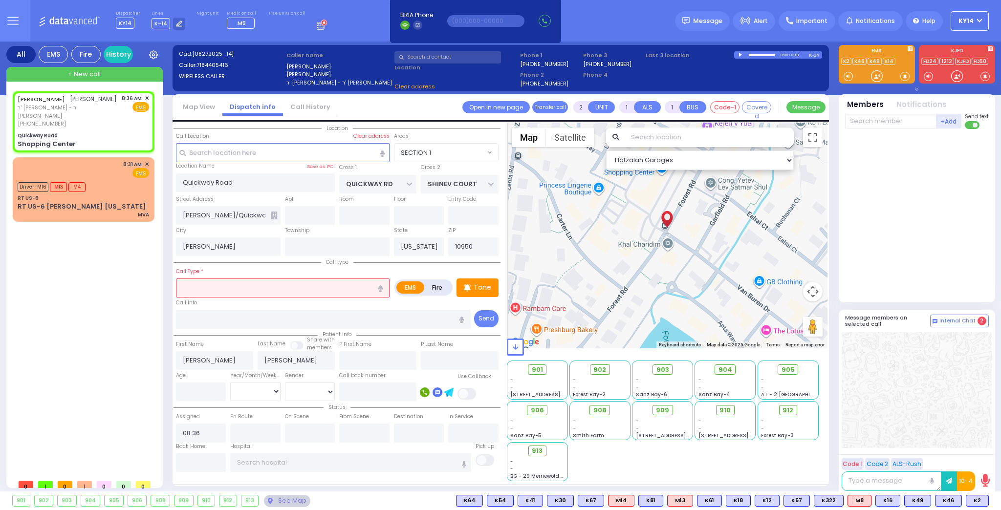
type input "Shopping Center"
select select "SECTION 1"
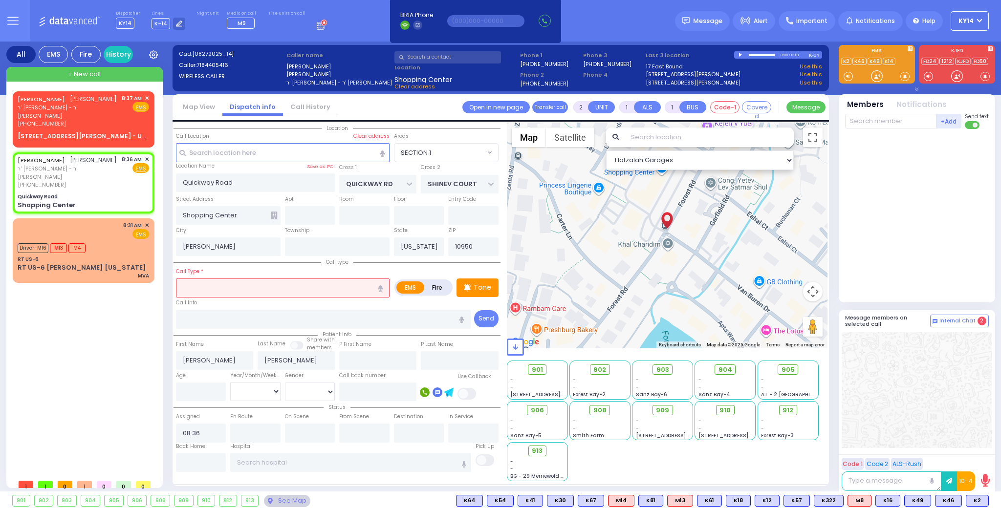
click at [280, 287] on input "text" at bounding box center [283, 288] width 214 height 19
click at [211, 150] on input "text" at bounding box center [283, 152] width 214 height 19
select select
radio input "true"
select select
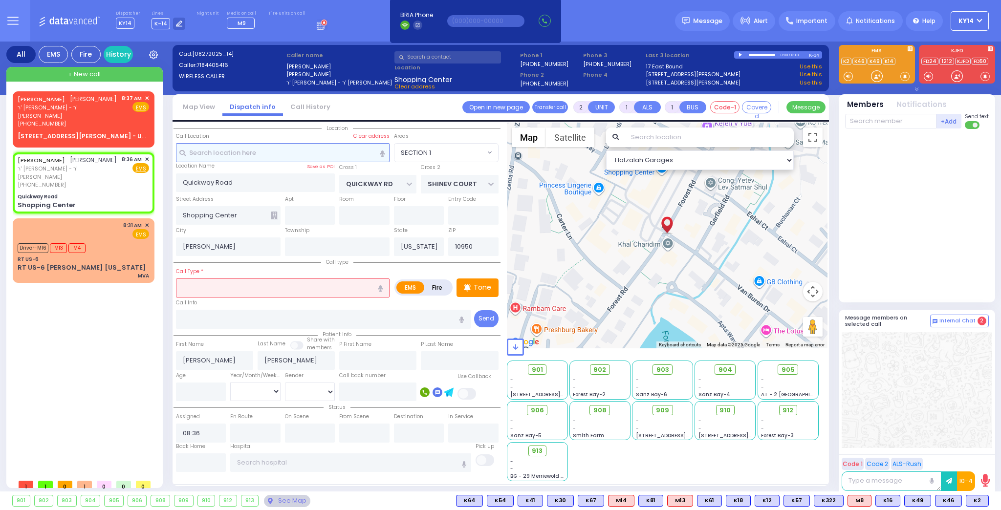
select select "Hatzalah Garages"
select select "SECTION 1"
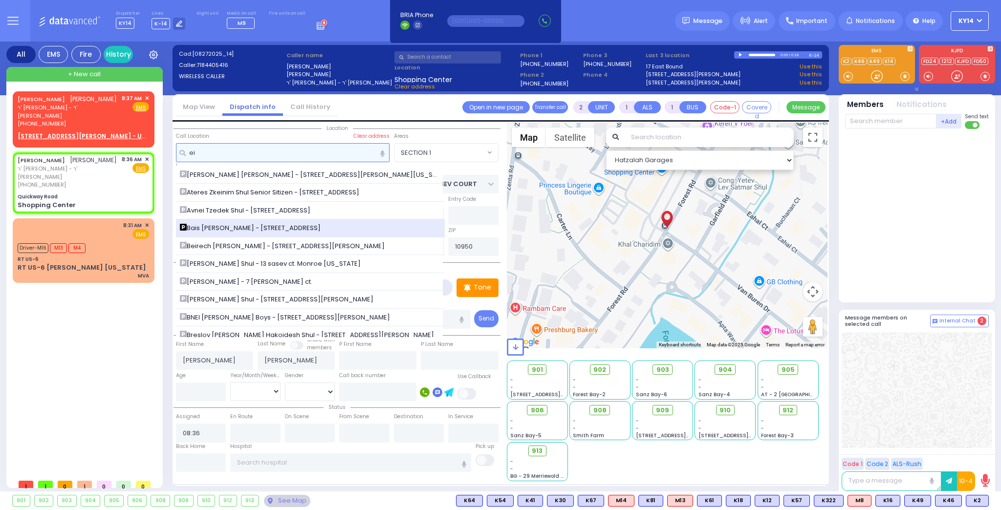
type input "eis"
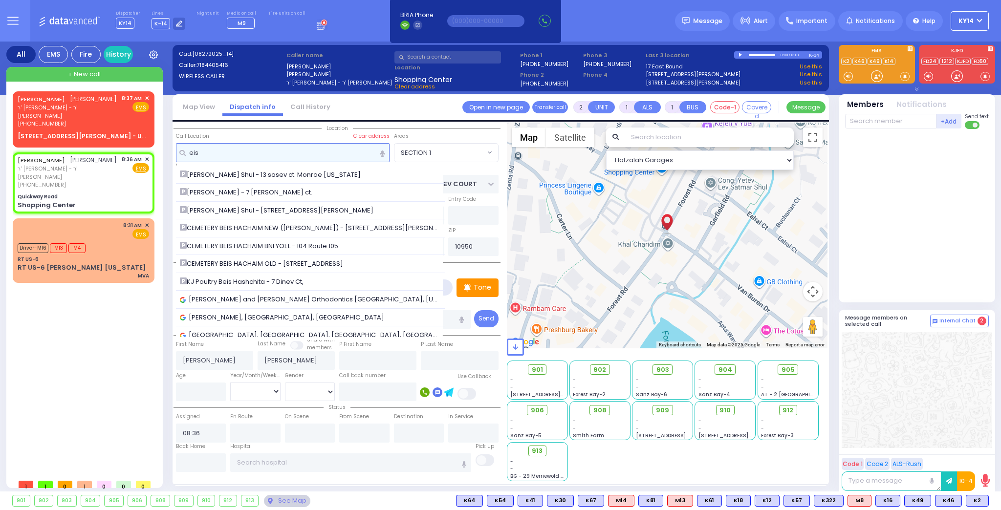
drag, startPoint x: 208, startPoint y: 149, endPoint x: 167, endPoint y: 142, distance: 42.2
click at [167, 142] on div "All EMS Fire History Settings" at bounding box center [500, 269] width 989 height 454
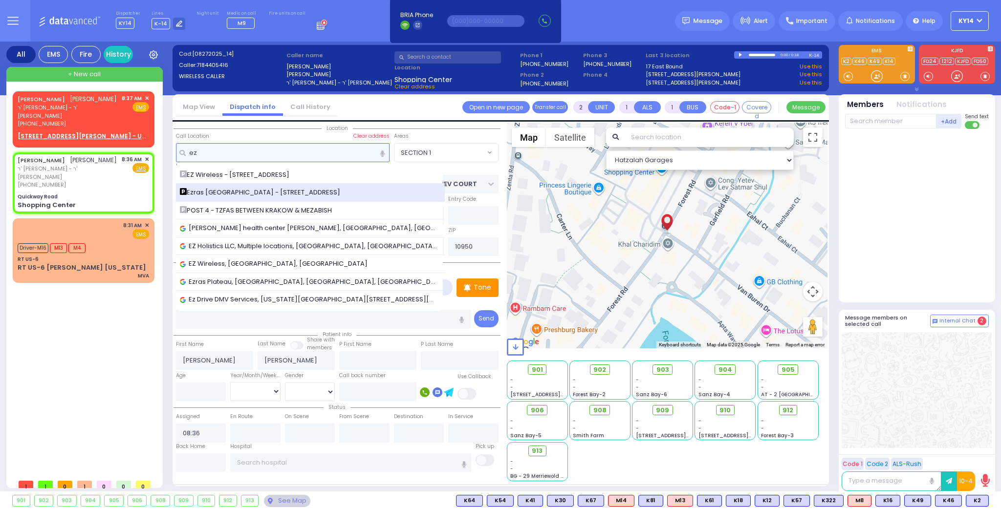
type input "ez"
click at [219, 195] on span "Ezras [GEOGRAPHIC_DATA] - [STREET_ADDRESS]" at bounding box center [262, 193] width 164 height 10
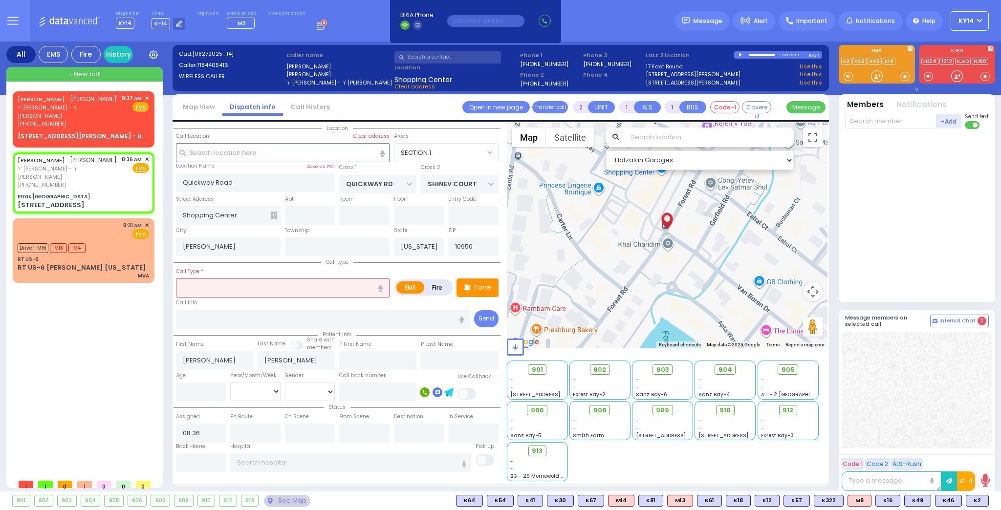
select select
radio input "true"
select select
select select "Hatzalah Garages"
type input "Ezras [GEOGRAPHIC_DATA]"
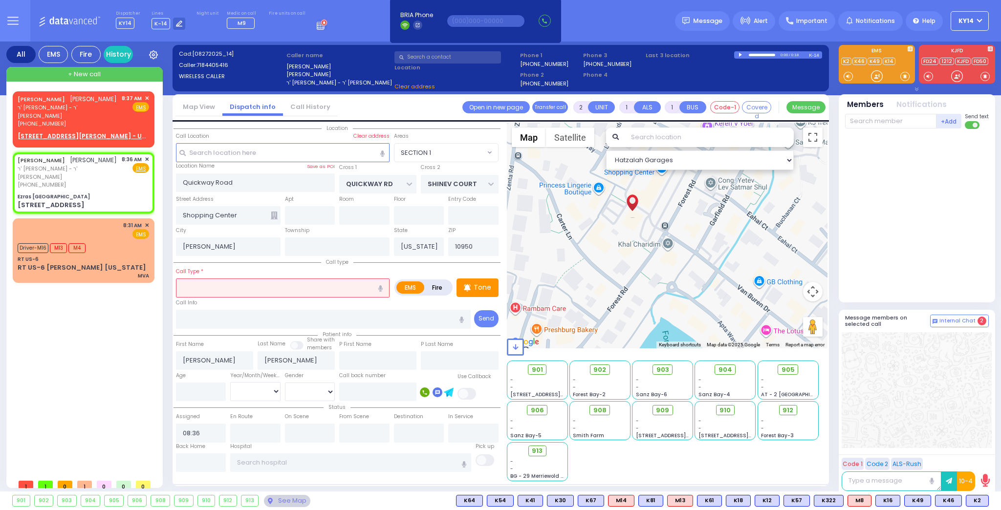
type input "[PERSON_NAME] DR"
type input "CARTER LN"
type input "[STREET_ADDRESS]"
select select "SECTION 2"
click at [229, 285] on input "text" at bounding box center [283, 288] width 214 height 19
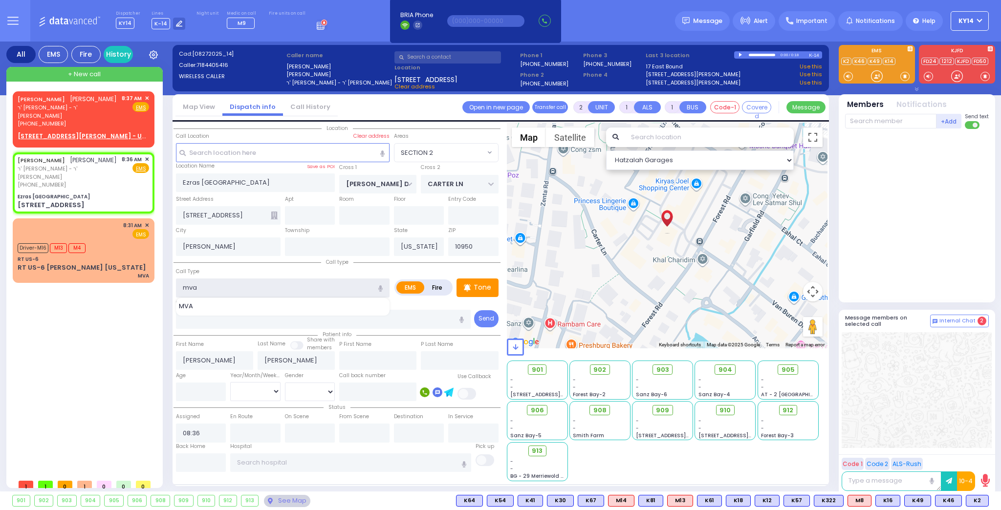
type input "mva"
click at [176, 303] on div "Call type Call Type mva MVA EMS" at bounding box center [337, 293] width 327 height 73
select select
radio input "true"
select select
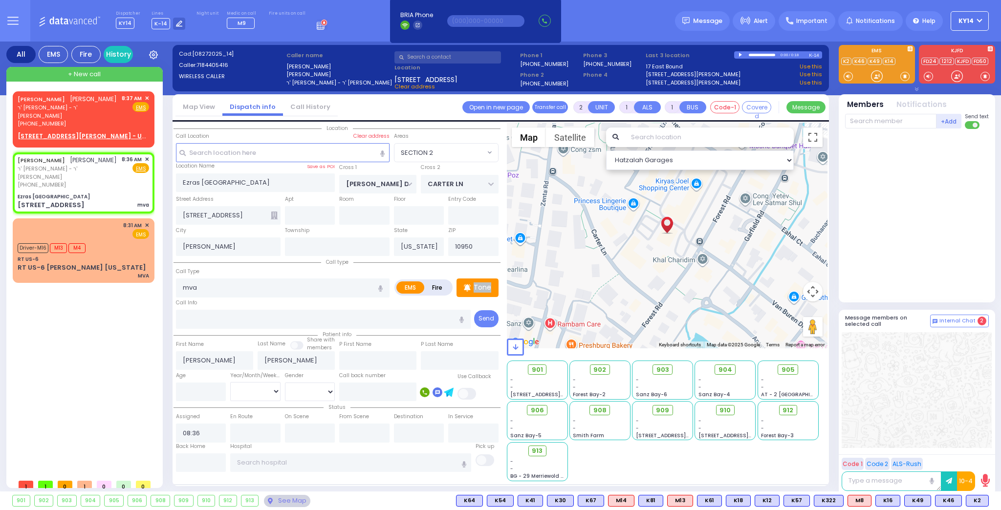
select select "Hatzalah Garages"
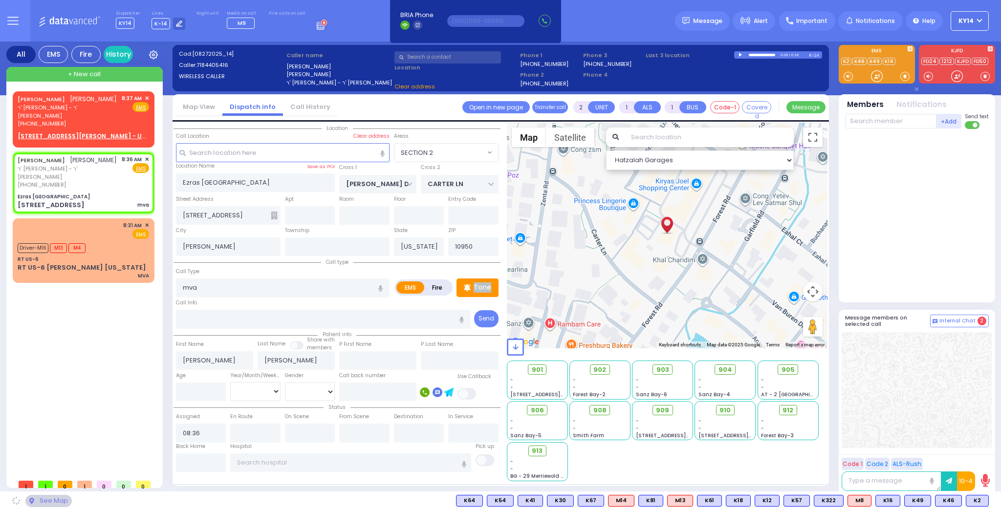
select select "SECTION 2"
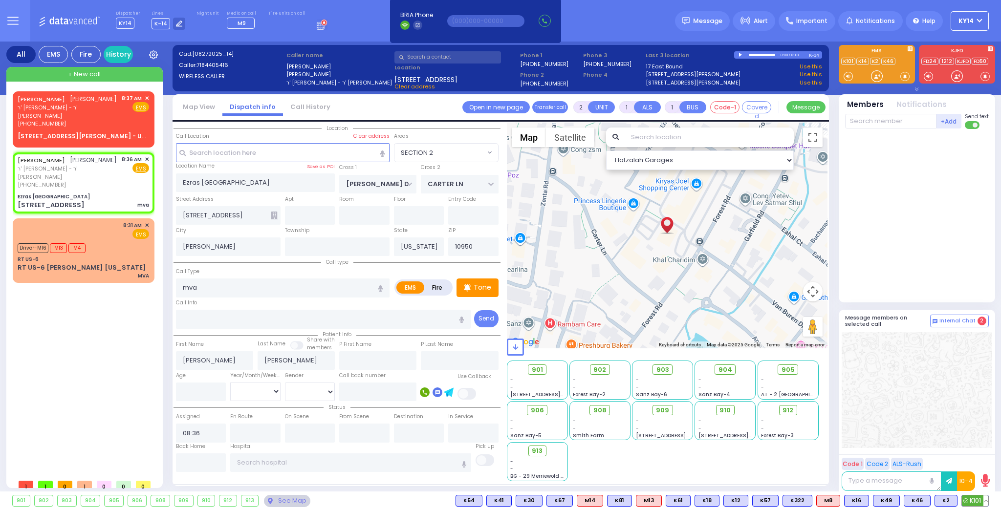
click at [971, 499] on span "K101" at bounding box center [975, 501] width 26 height 11
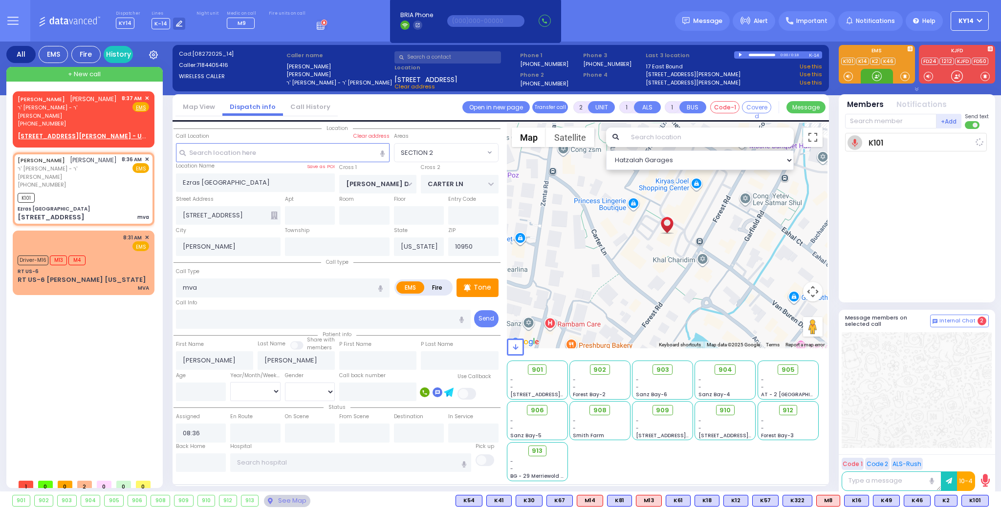
select select
radio input "true"
select select
type input "08:39"
select select "Hatzalah Garages"
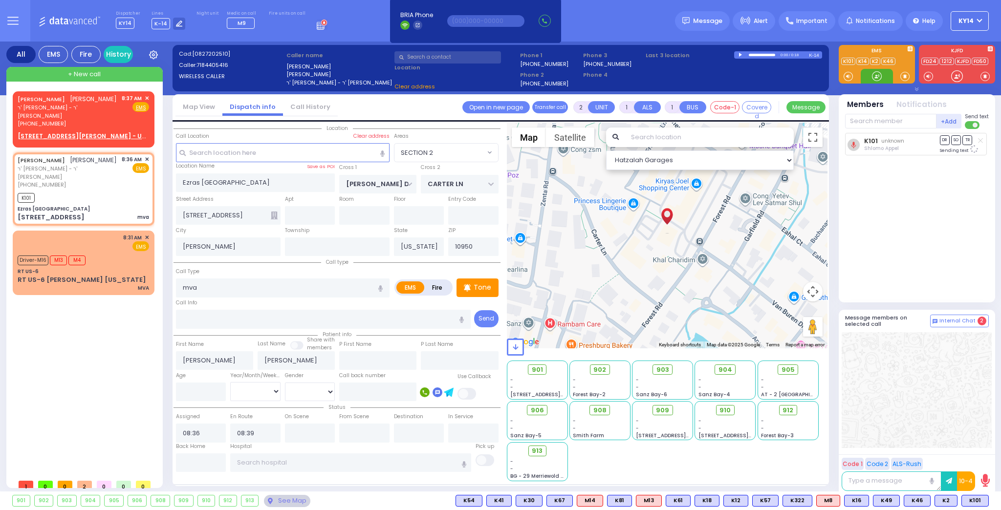
select select "SECTION 2"
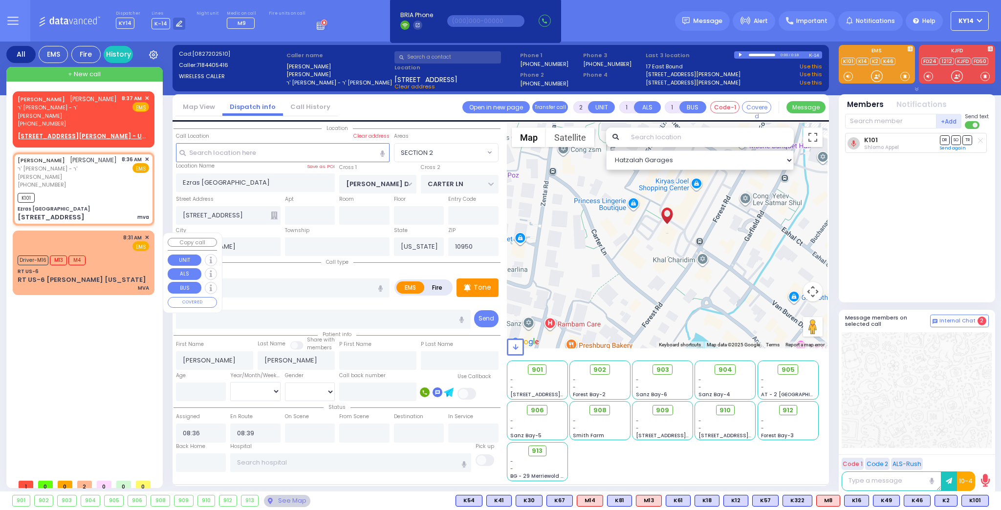
click at [95, 259] on div "Driver-M16 M13 M4" at bounding box center [83, 259] width 131 height 12
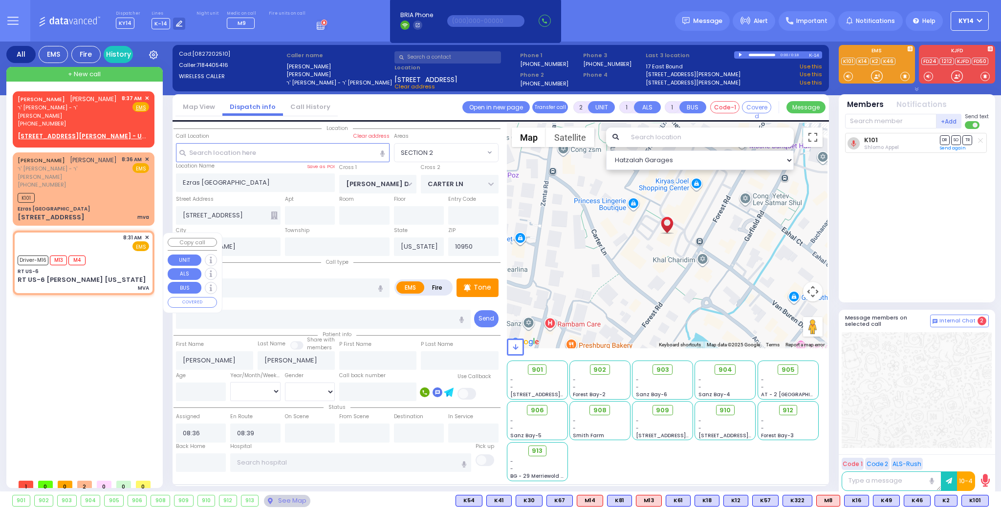
type input "6"
select select
type input "MVA"
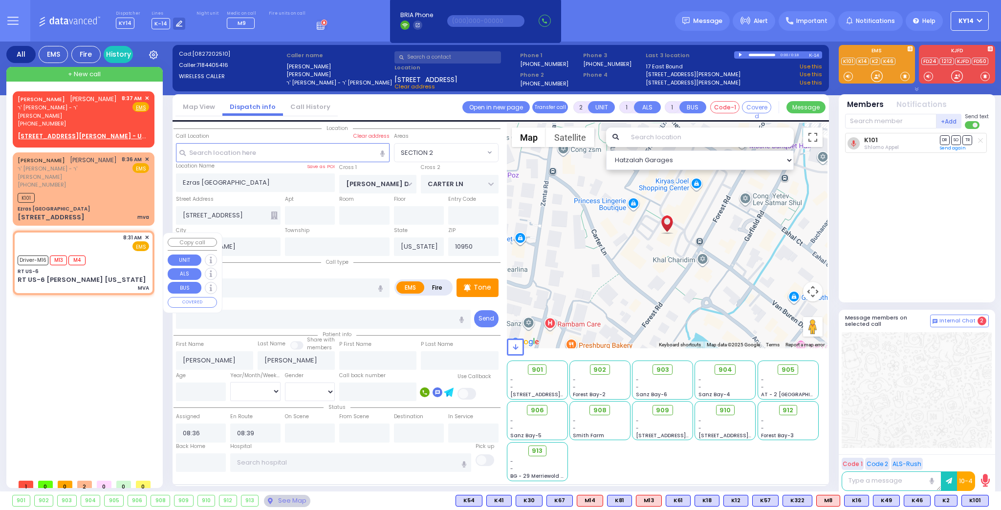
radio input "true"
type input "Unknown"
select select "Year"
type input "08:31"
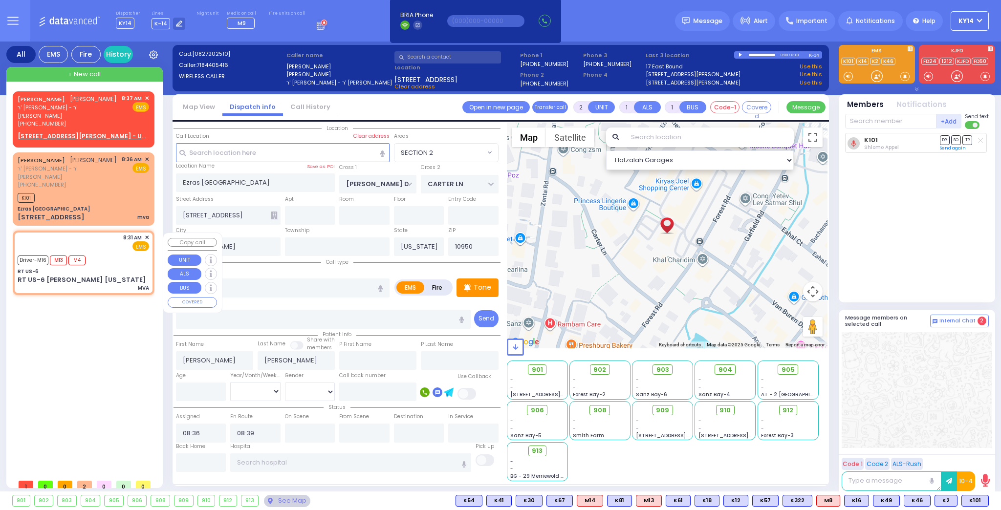
type input "08:32"
select select "Hatzalah Garages"
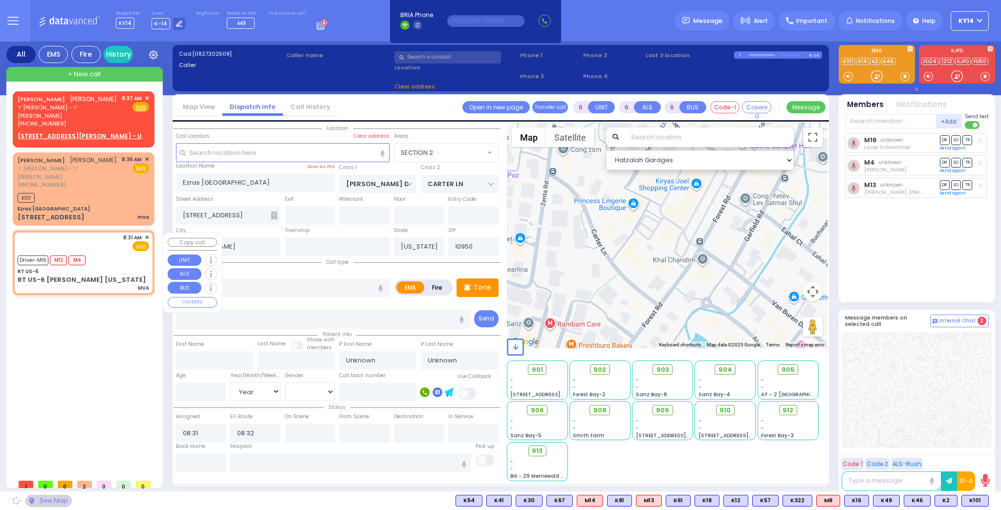
type input "RT US-6"
type input "ROUTE 6"
type input "RT US-6 [PERSON_NAME] [US_STATE]"
type input "[PERSON_NAME]"
type input "10926"
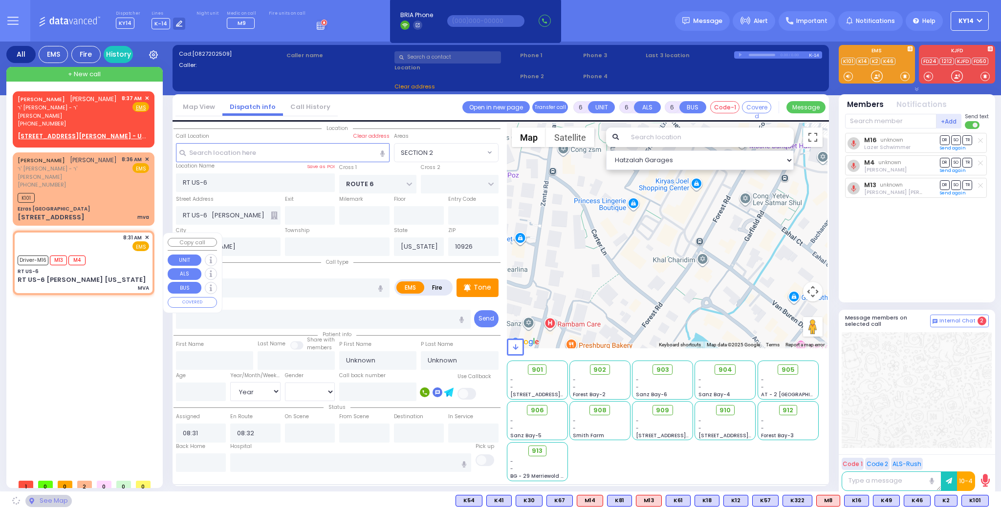
select select "MONROE"
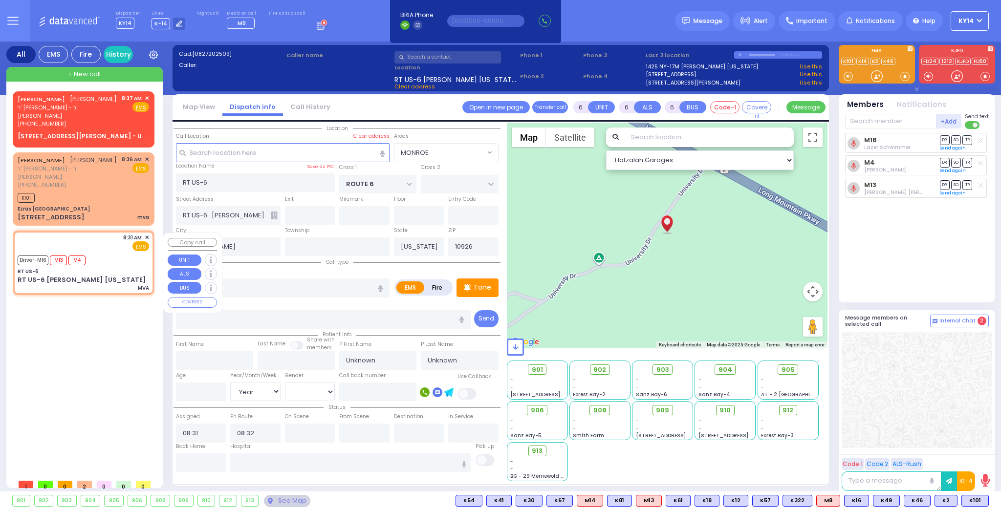
click at [146, 238] on span "✕" at bounding box center [147, 238] width 4 height 8
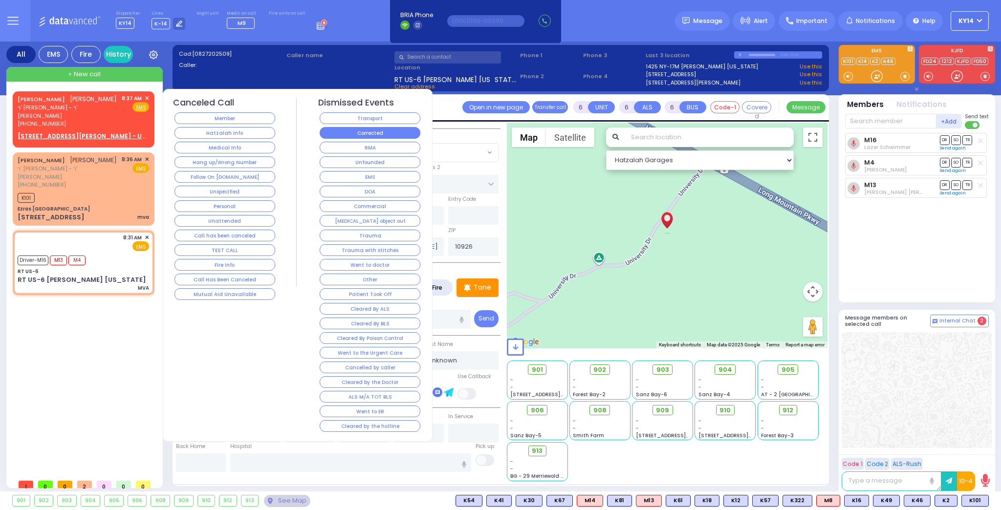
click at [370, 132] on button "Corrected" at bounding box center [370, 133] width 101 height 12
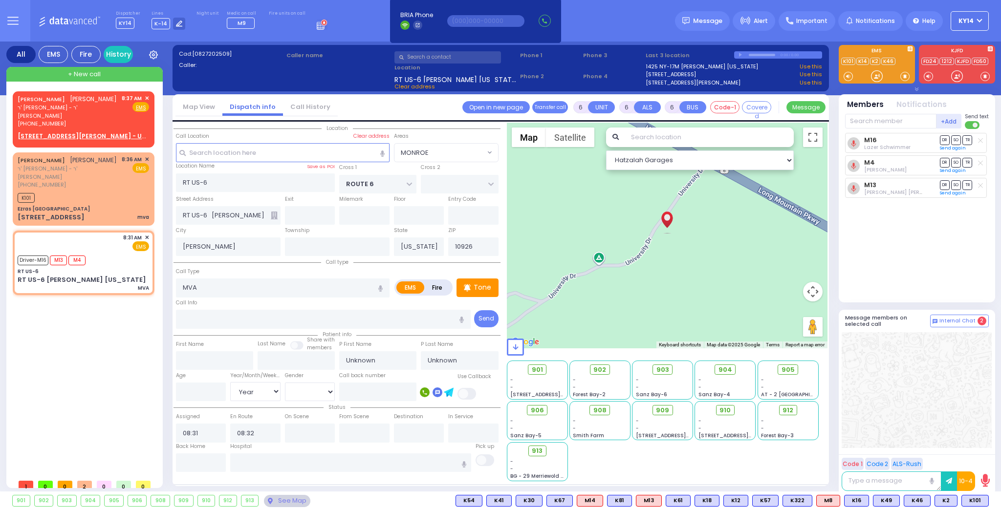
select select
radio input "true"
select select
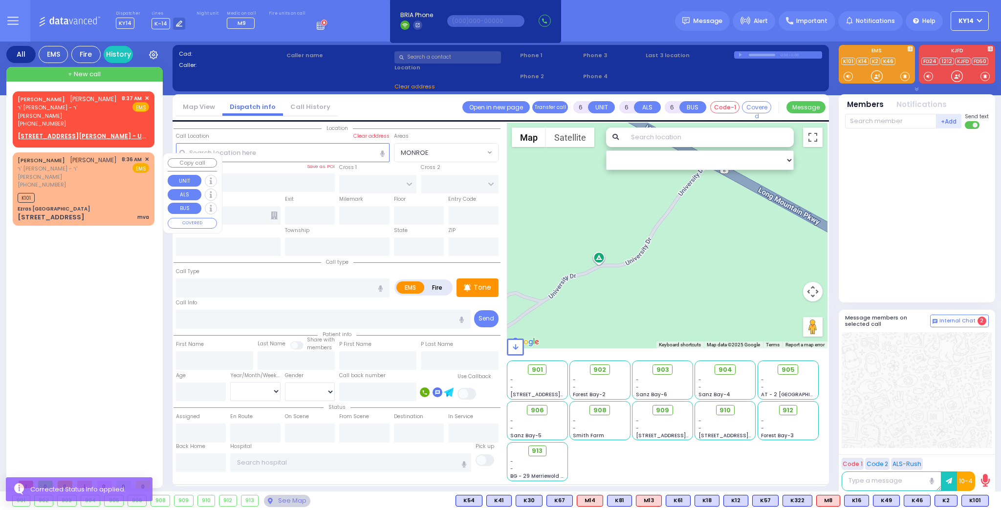
click at [111, 192] on div "[PERSON_NAME] [PERSON_NAME] ר' [PERSON_NAME] - ר' [PERSON_NAME] [PHONE_NUMBER] …" at bounding box center [84, 189] width 138 height 70
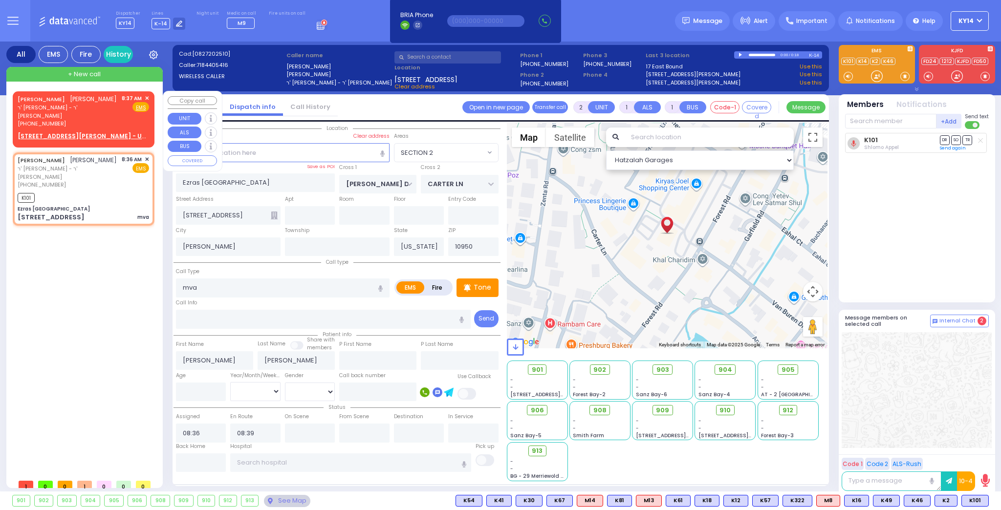
click at [146, 95] on span "✕" at bounding box center [147, 98] width 4 height 8
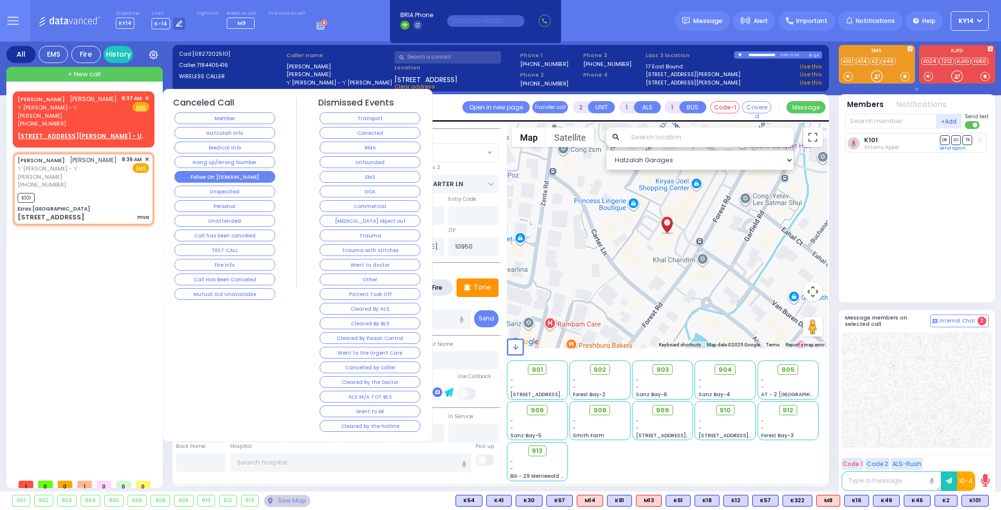
click at [228, 174] on button "Follow On [DOMAIN_NAME]" at bounding box center [224, 177] width 101 height 12
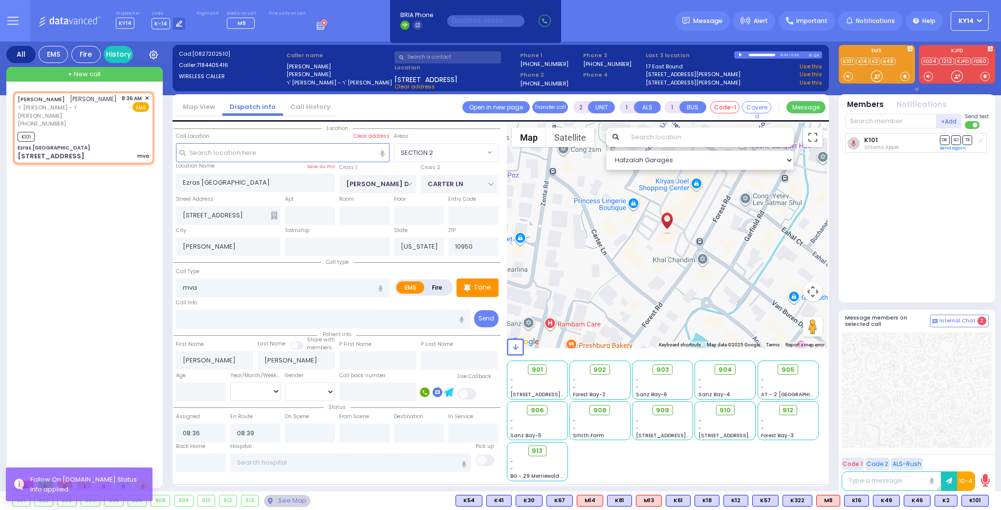
click at [9, 19] on icon at bounding box center [12, 20] width 11 height 11
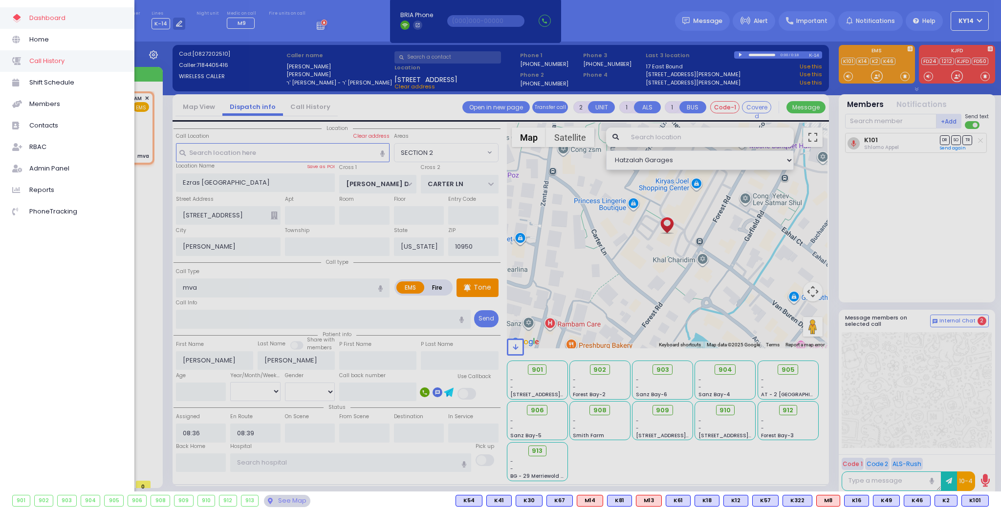
click at [45, 59] on span "Call History" at bounding box center [75, 61] width 93 height 13
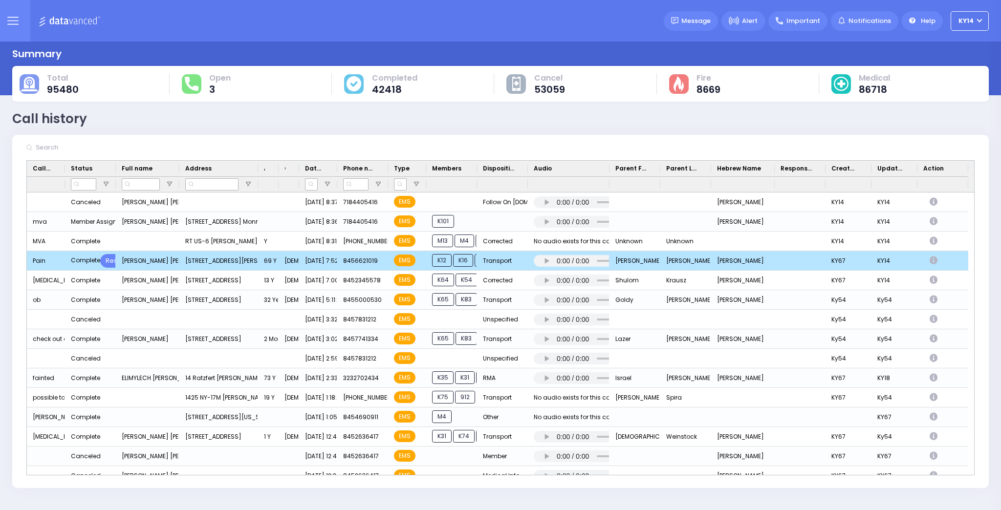
click at [116, 261] on div "[PERSON_NAME] [PERSON_NAME]" at bounding box center [148, 261] width 64 height 20
click at [108, 262] on div "Restore" at bounding box center [118, 261] width 36 height 14
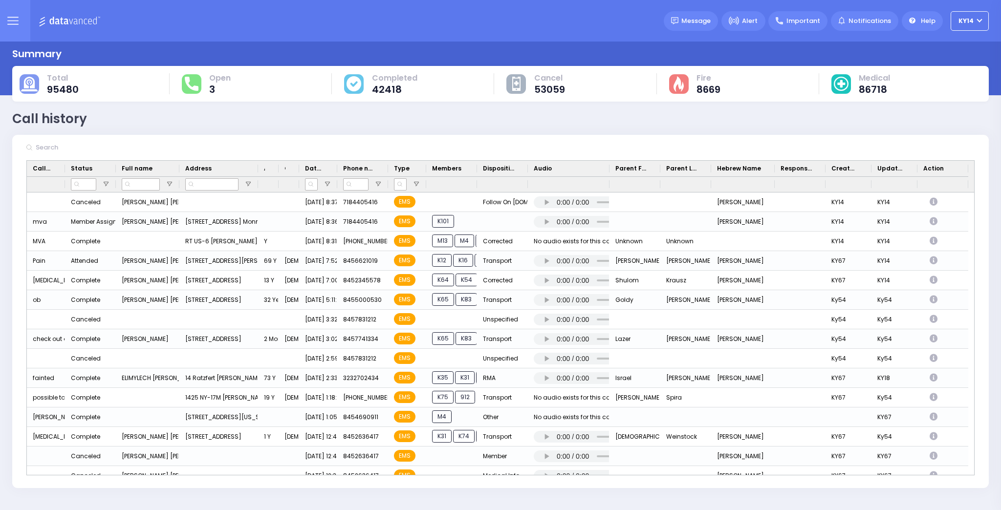
click at [12, 19] on icon at bounding box center [12, 20] width 11 height 11
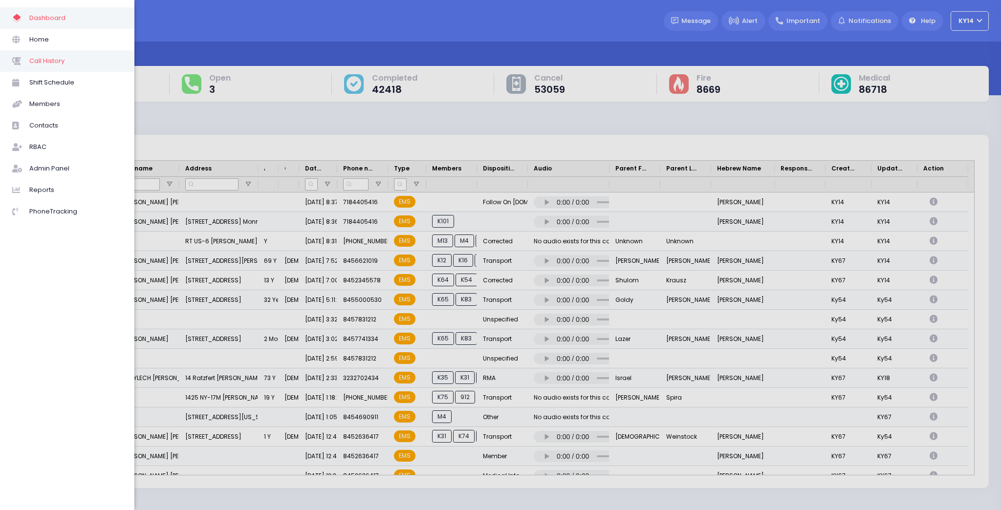
click at [50, 60] on span "Call History" at bounding box center [75, 61] width 93 height 13
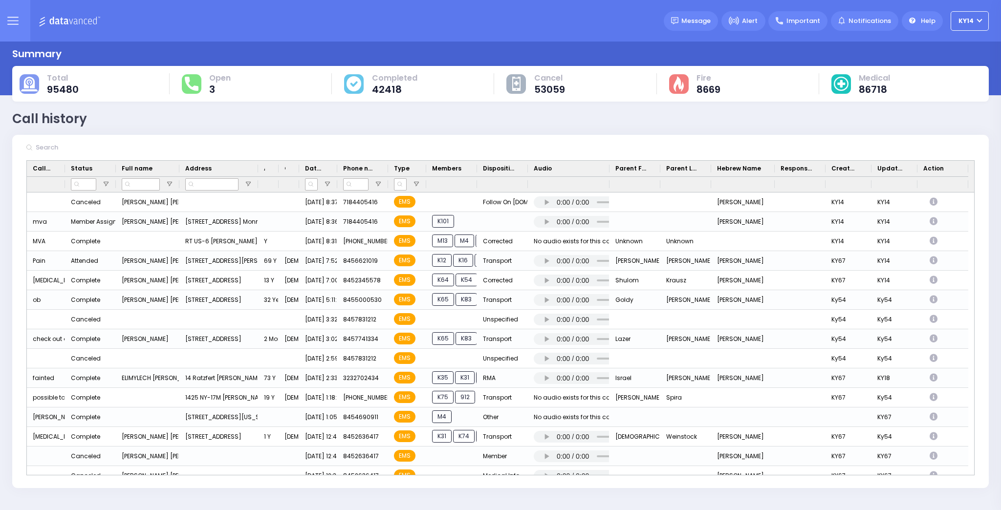
click at [13, 23] on icon at bounding box center [12, 20] width 11 height 11
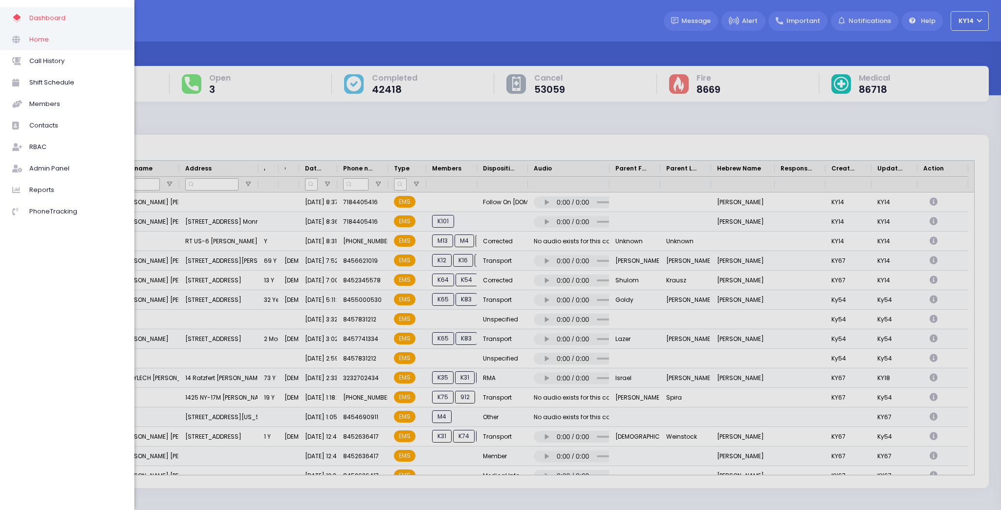
click at [45, 40] on span "Home" at bounding box center [75, 39] width 93 height 13
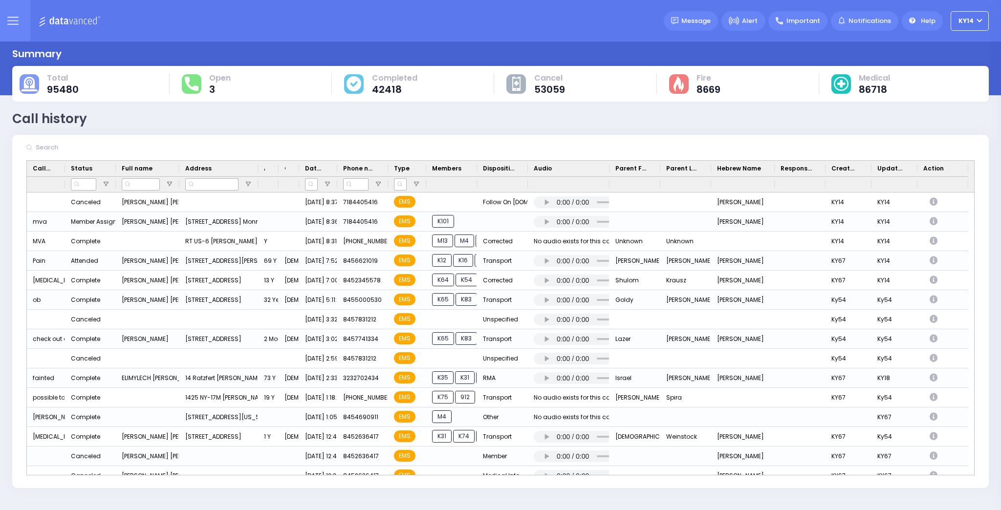
click at [14, 19] on icon at bounding box center [12, 20] width 11 height 11
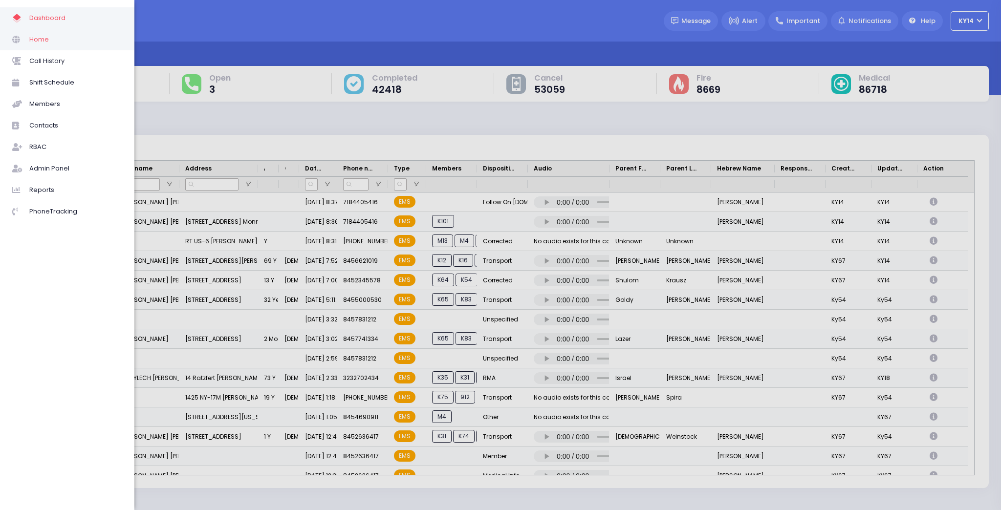
click at [44, 36] on span "Home" at bounding box center [75, 39] width 93 height 13
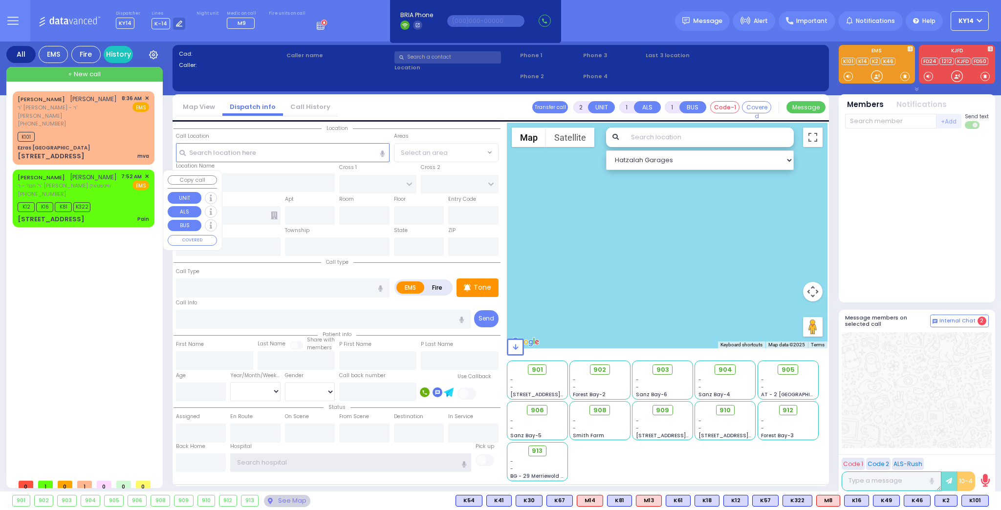
type input "ky14"
click at [115, 193] on div "[PERSON_NAME] [PERSON_NAME] ר' חנני' - ר' [PERSON_NAME] וויינשטאק [PHONE_NUMBER…" at bounding box center [83, 186] width 131 height 26
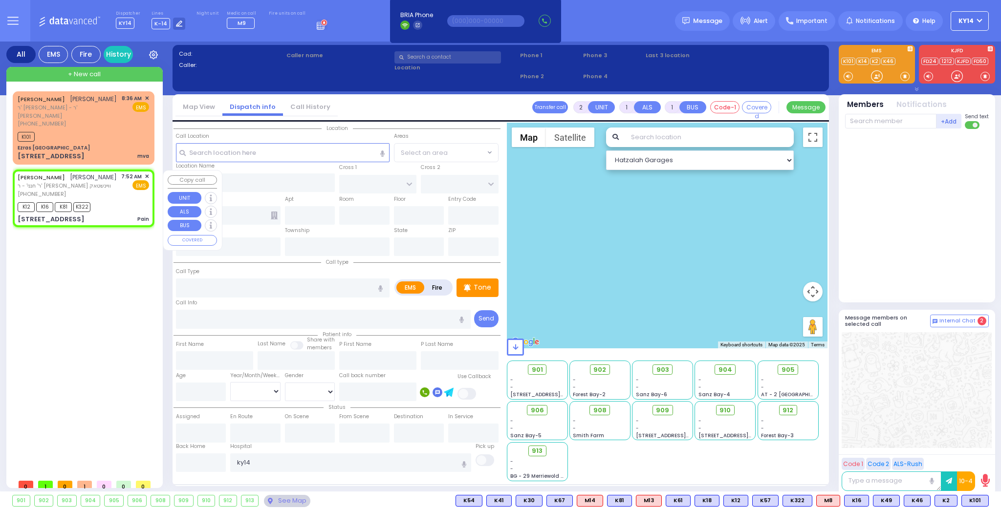
type input "6"
select select
type input "Pain"
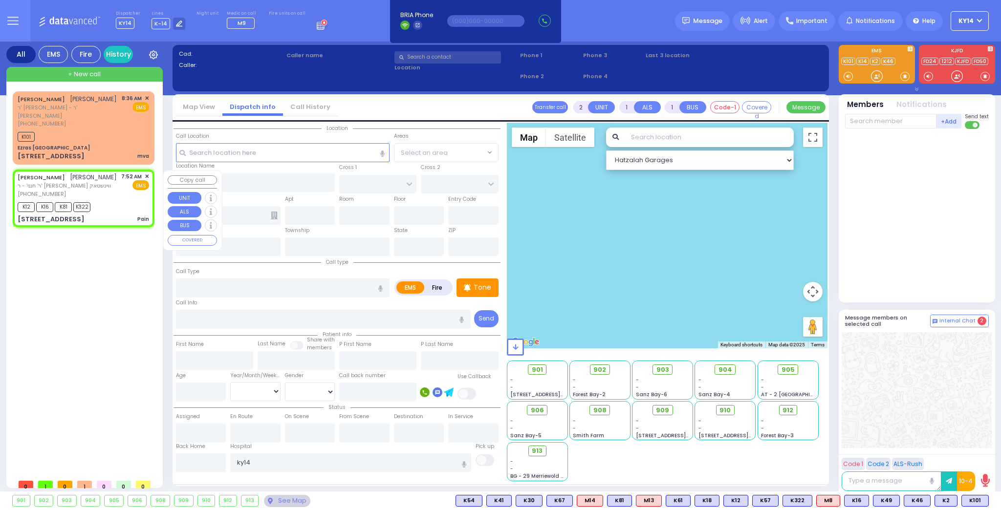
radio input "true"
type input "[PERSON_NAME]"
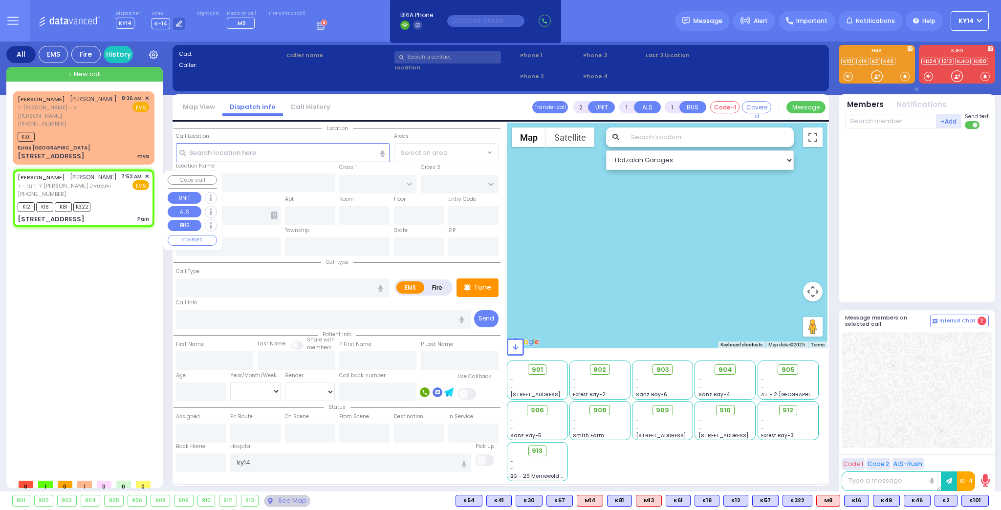
type input "69"
select select "Year"
select select "[DEMOGRAPHIC_DATA]"
type input "07:52"
type input "07:54"
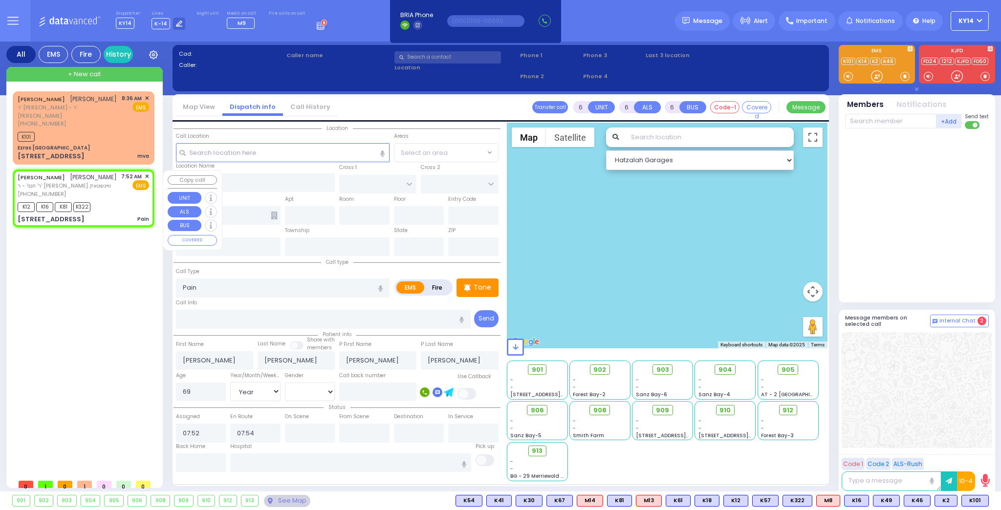
select select "Hatzalah Garages"
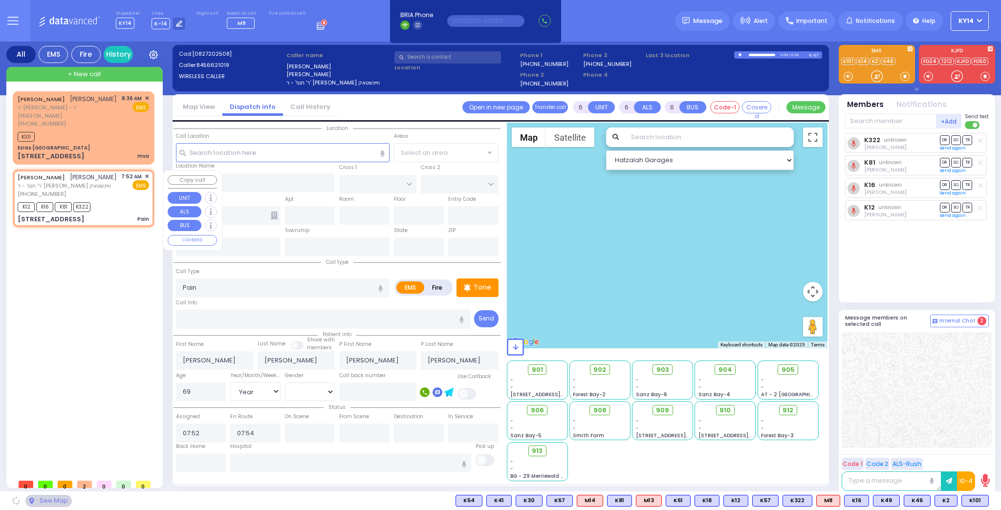
type input "[GEOGRAPHIC_DATA]"
type input "PAKSH PL"
type input "[STREET_ADDRESS]"
type input "201"
type input "[PERSON_NAME]"
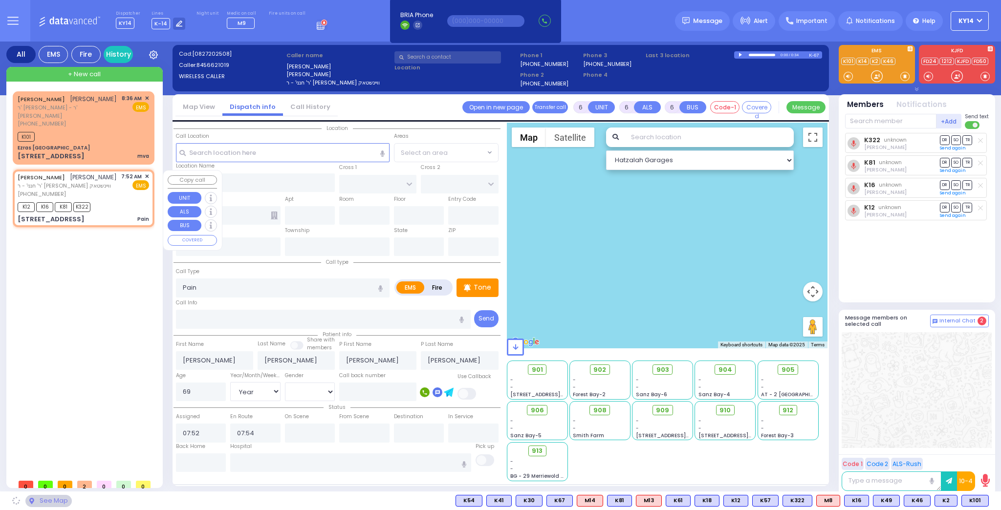
type input "[US_STATE]"
type input "10950"
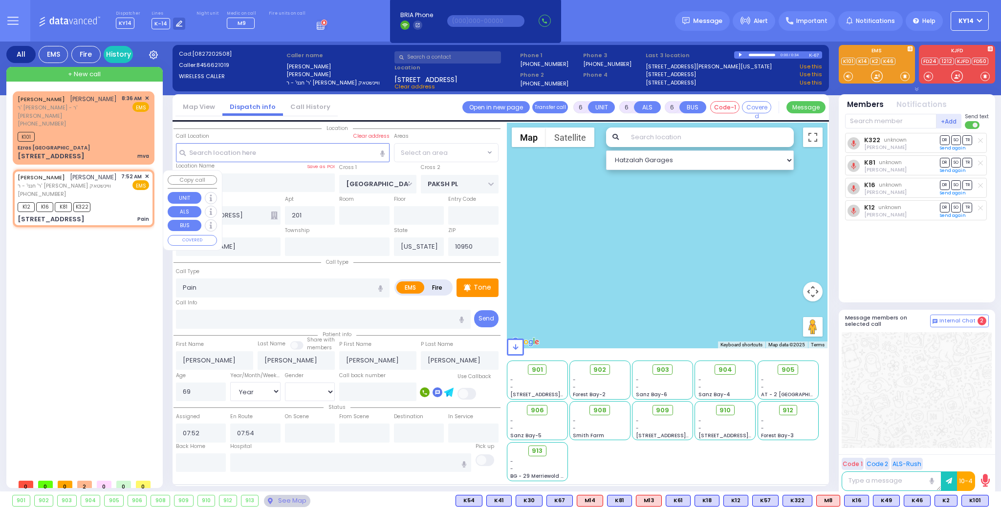
select select
radio input "true"
select select "Year"
select select "[DEMOGRAPHIC_DATA]"
select select "SECTION 5"
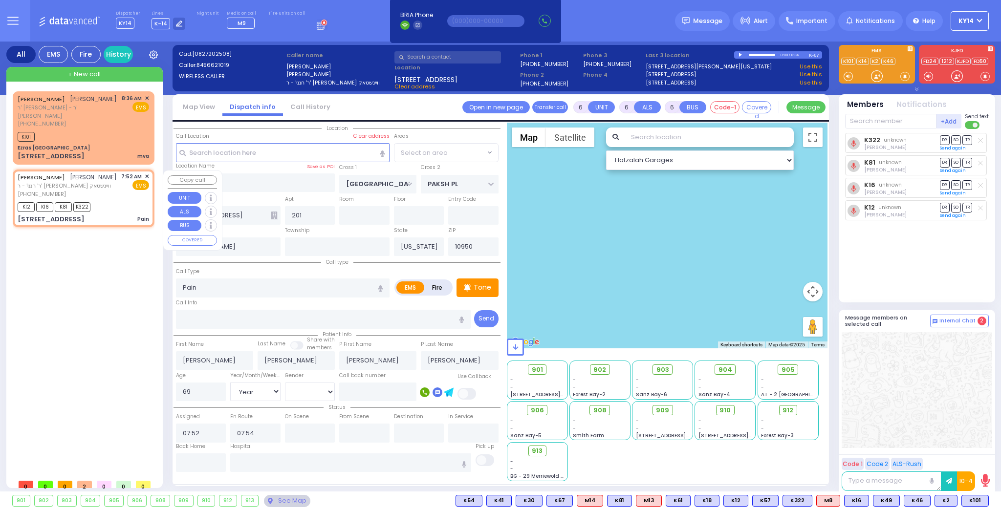
select select "Hatzalah Garages"
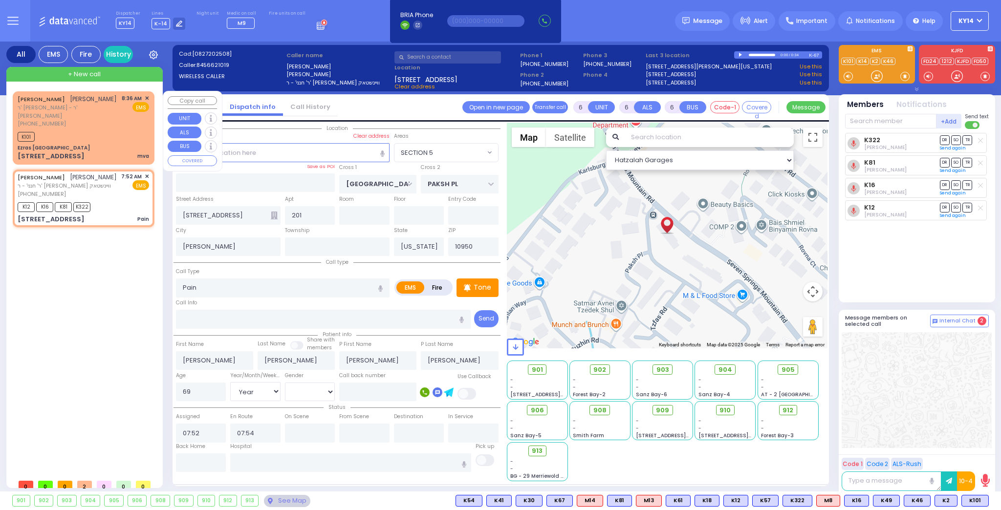
click at [114, 116] on span "ר' [PERSON_NAME] - ר' [PERSON_NAME]" at bounding box center [68, 112] width 101 height 16
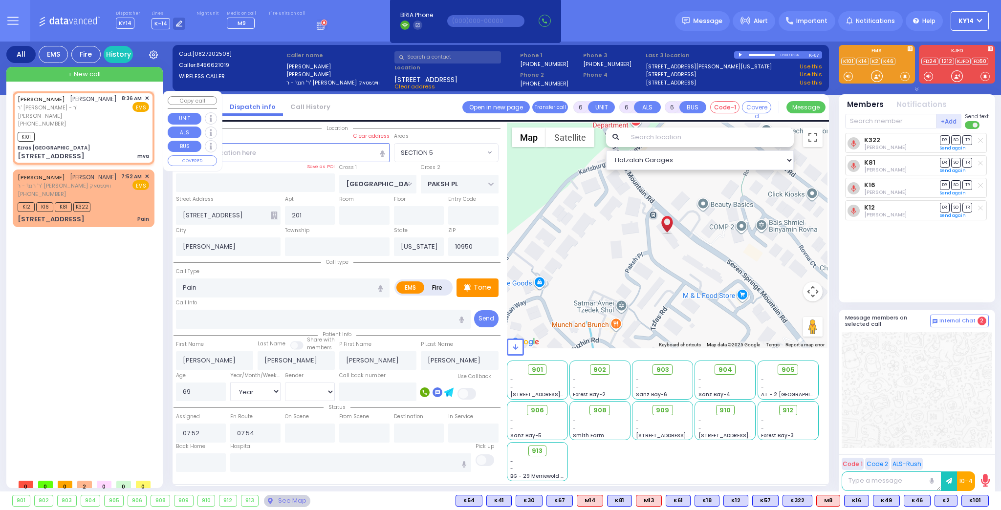
type input "2"
type input "1"
select select
type input "mva"
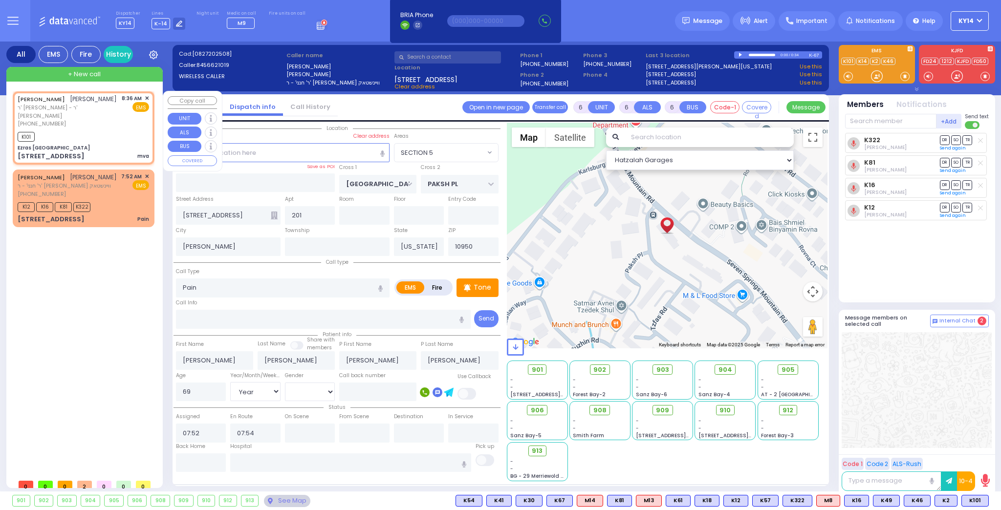
radio input "true"
type input "[PERSON_NAME]"
select select
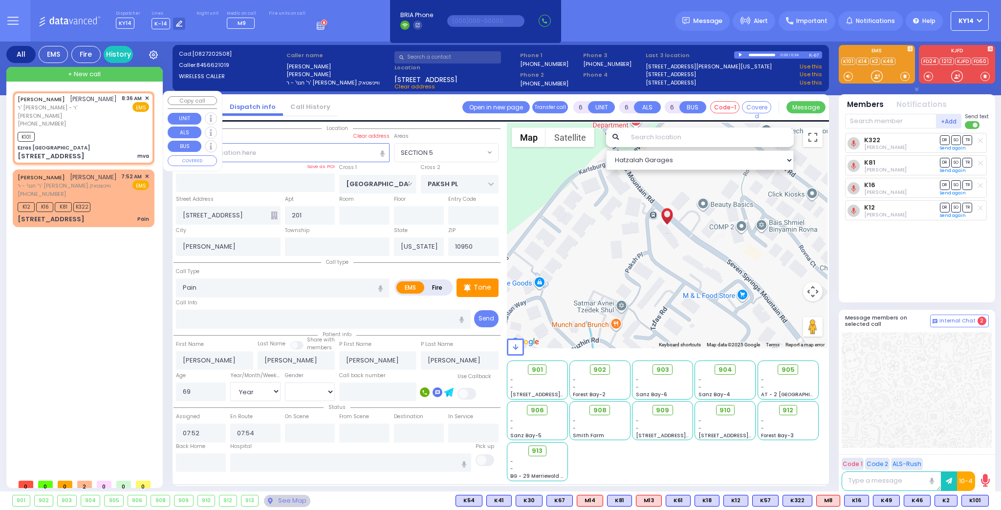
type input "08:36"
type input "08:39"
type input "Ezras [GEOGRAPHIC_DATA]"
type input "[PERSON_NAME] DR"
type input "CARTER LN"
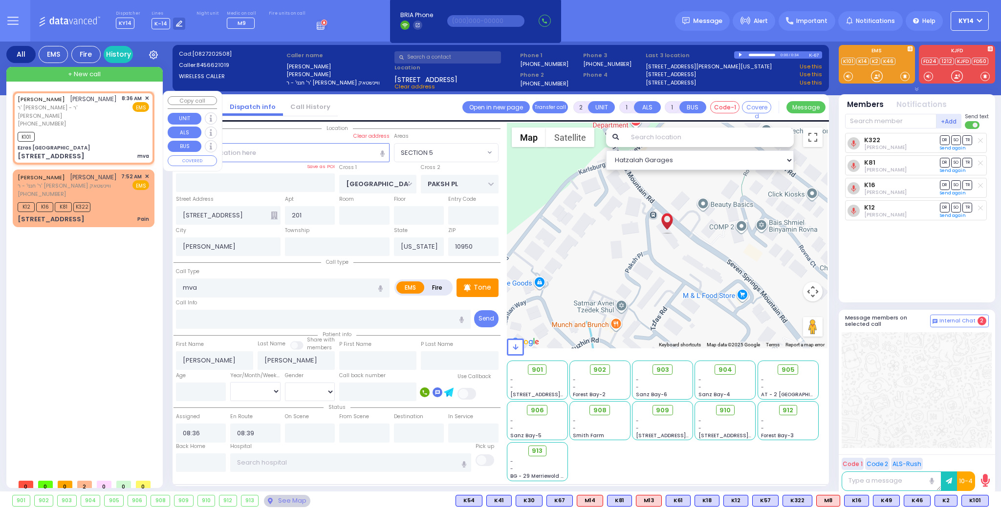
type input "[STREET_ADDRESS]"
select select "SECTION 2"
select select "Hatzalah Garages"
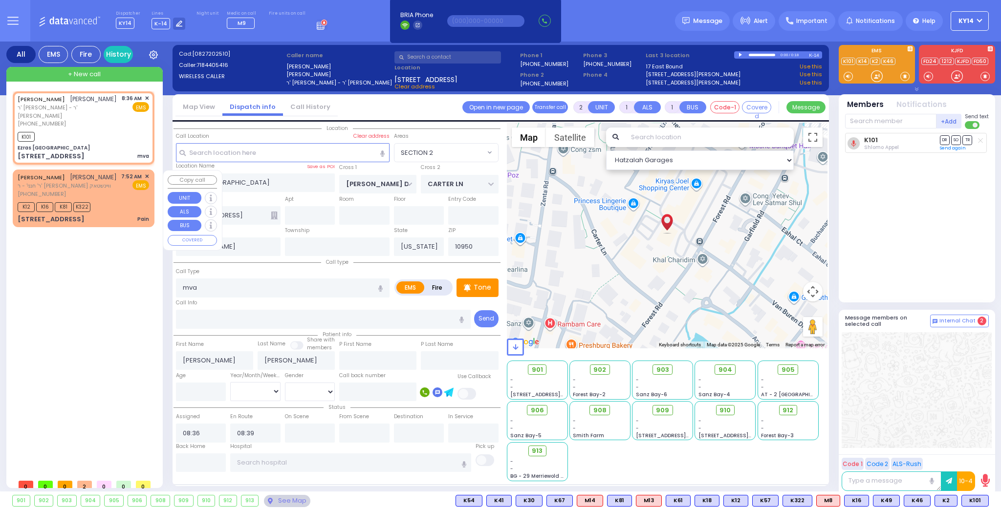
drag, startPoint x: 97, startPoint y: 191, endPoint x: 96, endPoint y: 184, distance: 6.9
click at [96, 184] on div "[PERSON_NAME] [PERSON_NAME] ר' חנני' - ר' [PERSON_NAME] וויינשטאק [PHONE_NUMBER…" at bounding box center [83, 186] width 131 height 26
type input "6"
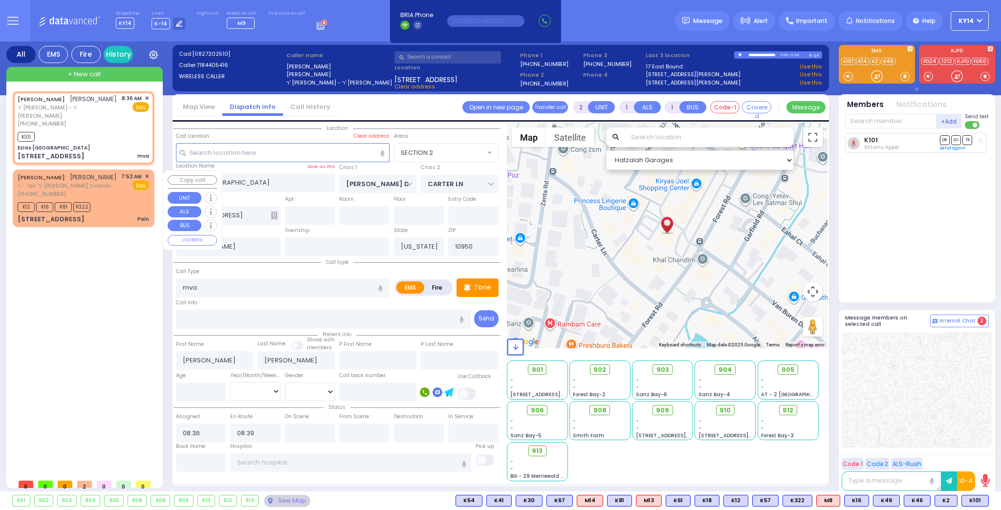
select select
type input "Pain"
radio input "true"
type input "[PERSON_NAME]"
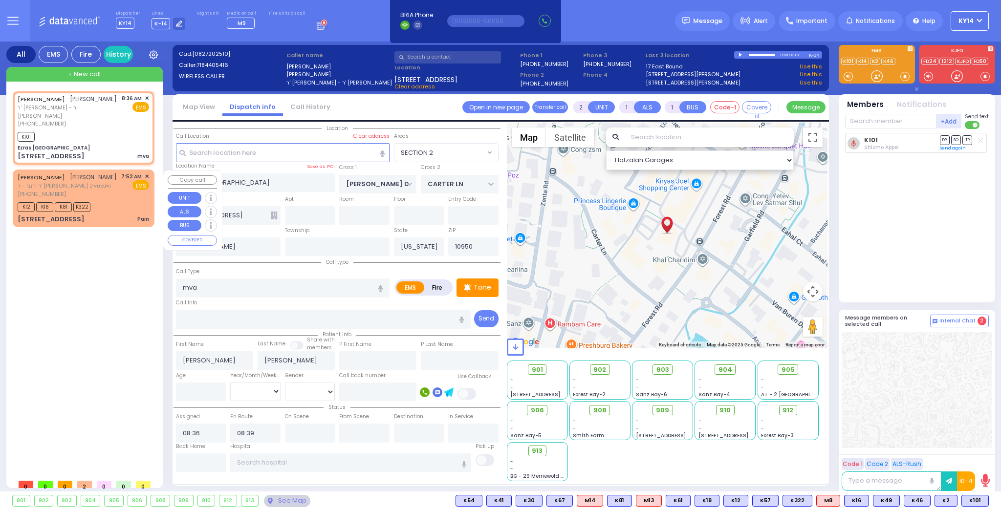
type input "[PERSON_NAME]"
type input "69"
select select "Year"
select select "[DEMOGRAPHIC_DATA]"
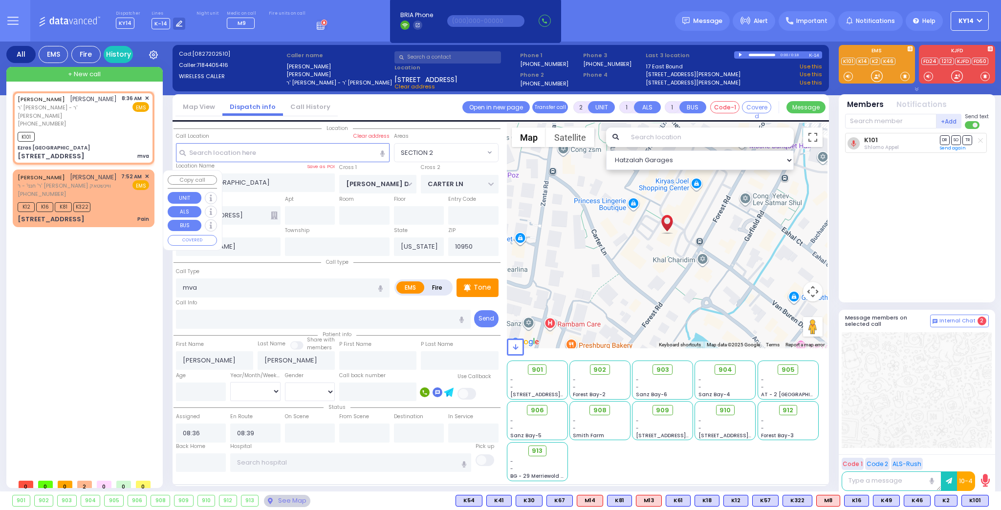
type input "07:52"
type input "07:54"
select select "Hatzalah Garages"
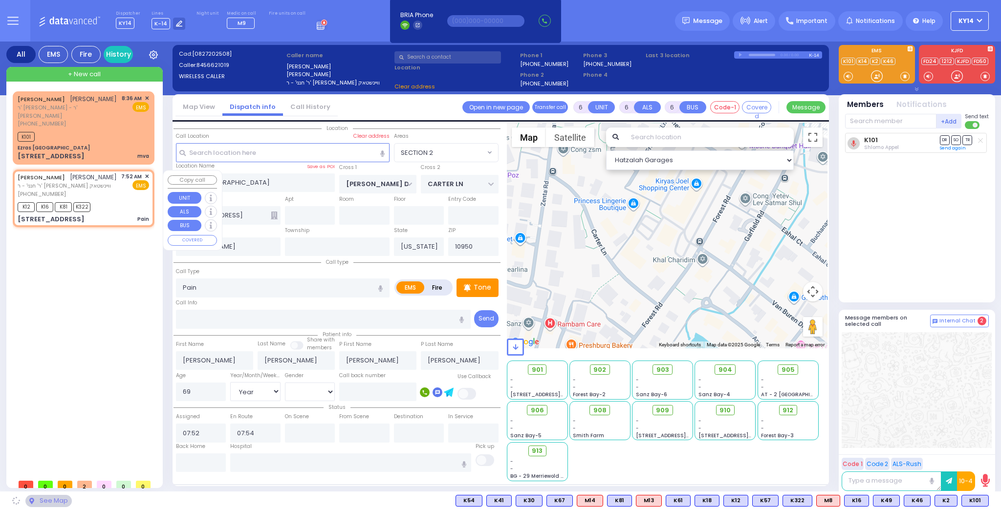
type input "[GEOGRAPHIC_DATA]"
type input "PAKSH PL"
type input "[STREET_ADDRESS]"
type input "201"
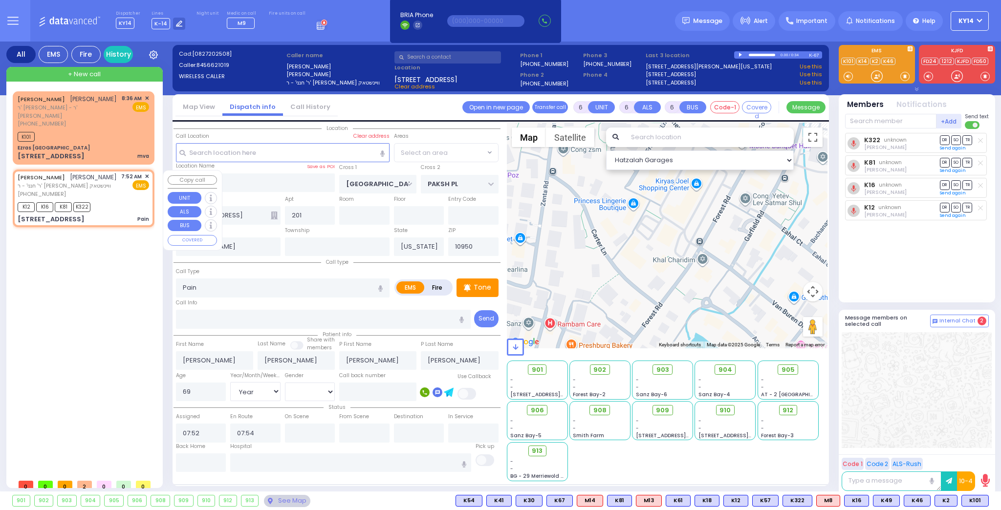
select select "SECTION 5"
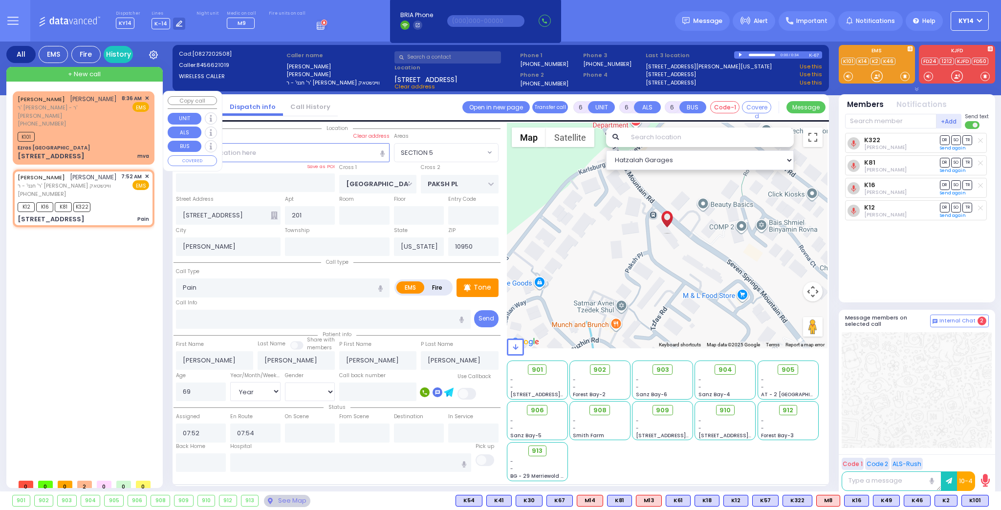
click at [91, 131] on div "K101" at bounding box center [83, 136] width 131 height 12
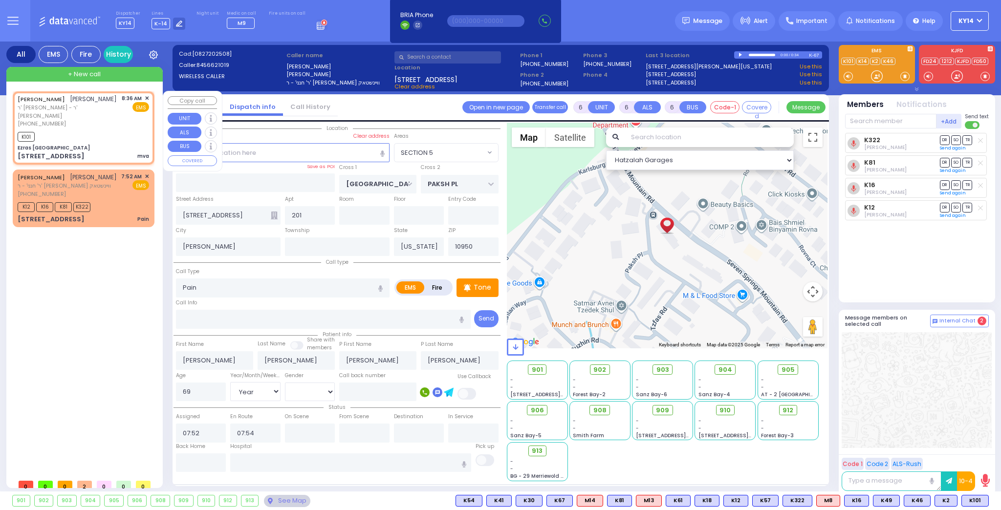
type input "2"
type input "1"
select select
type input "mva"
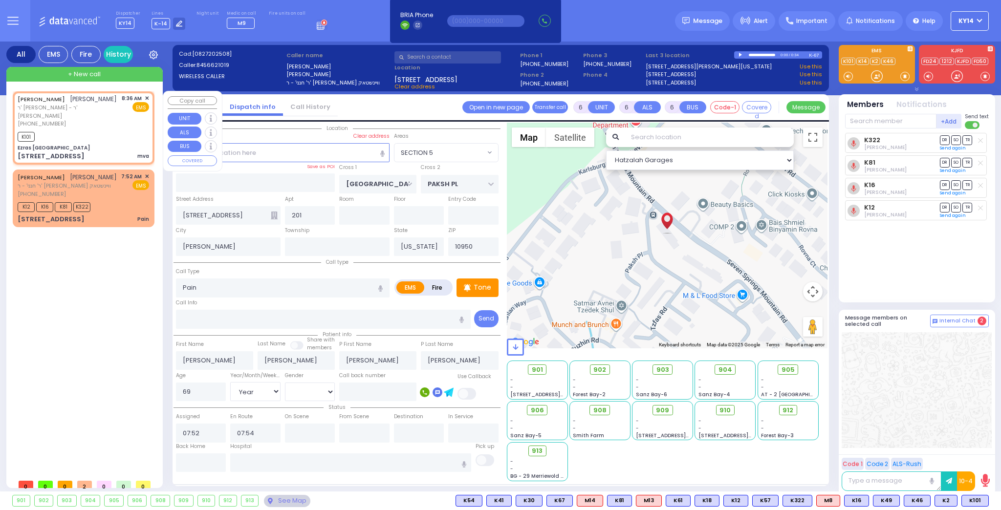
radio input "true"
type input "[PERSON_NAME]"
select select
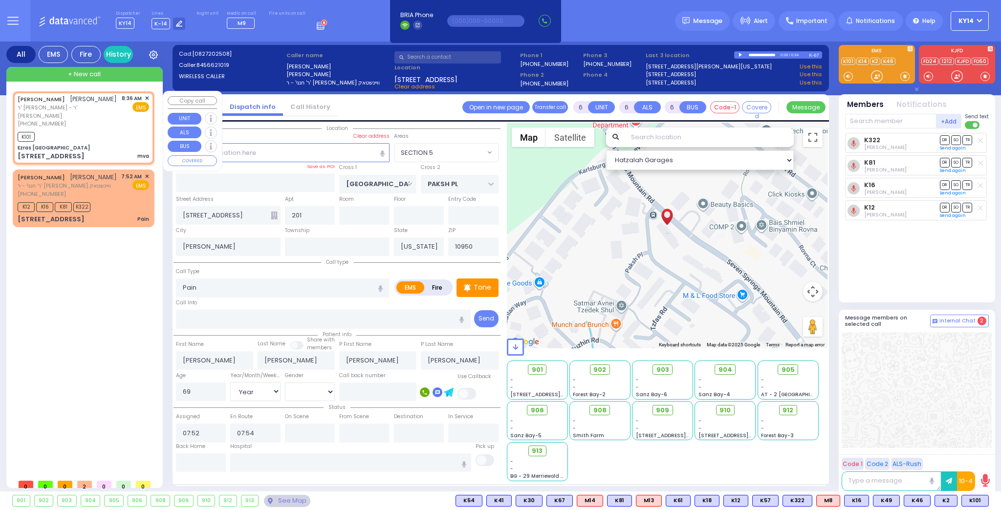
type input "08:36"
type input "08:39"
type input "Ezras [GEOGRAPHIC_DATA]"
type input "[PERSON_NAME] DR"
type input "CARTER LN"
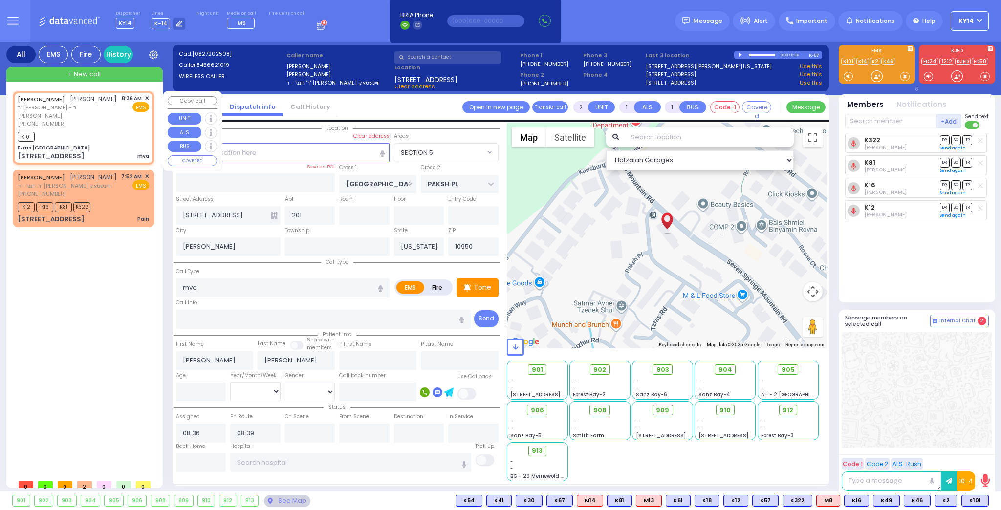
type input "[STREET_ADDRESS]"
select select "SECTION 2"
select select "Hatzalah Garages"
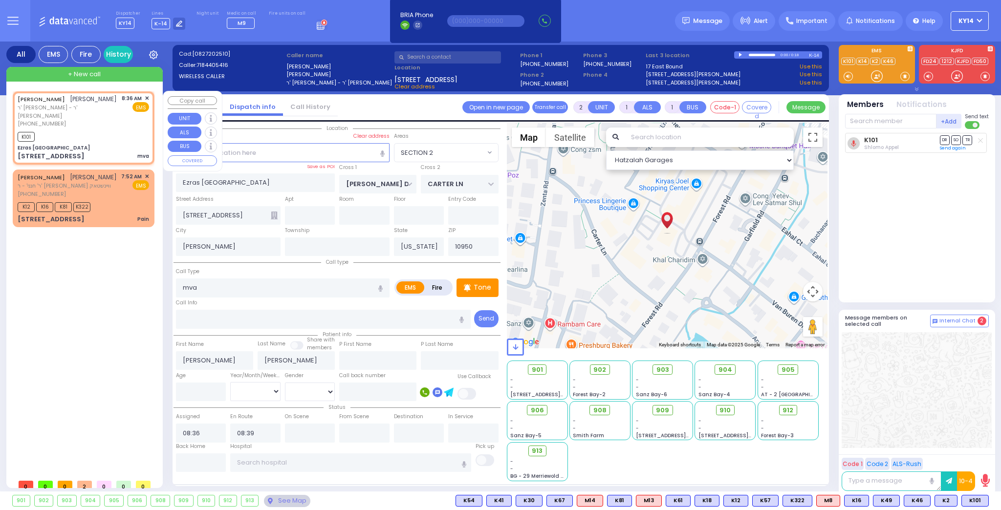
click at [146, 95] on span "✕" at bounding box center [147, 98] width 4 height 8
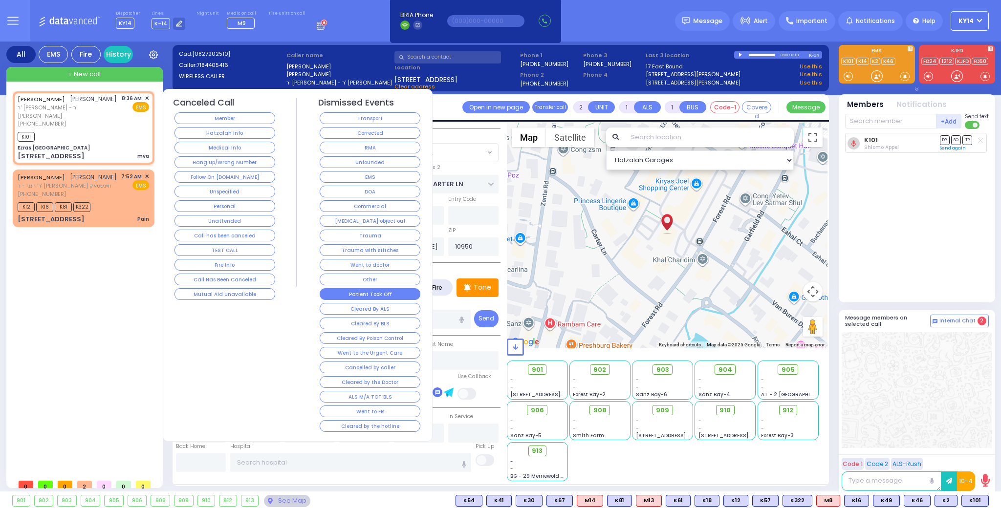
click at [361, 288] on button "Patient Took Off" at bounding box center [370, 294] width 101 height 12
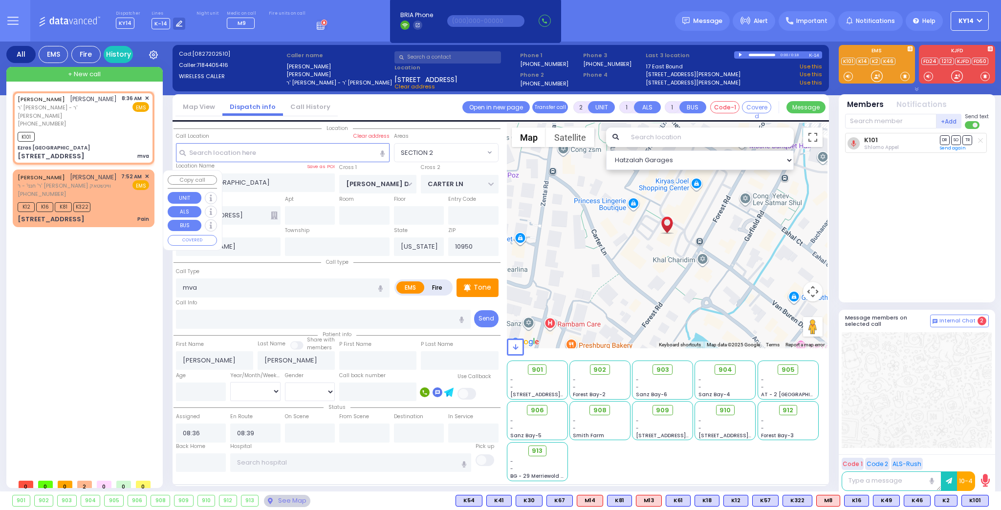
select select
radio input "true"
select select
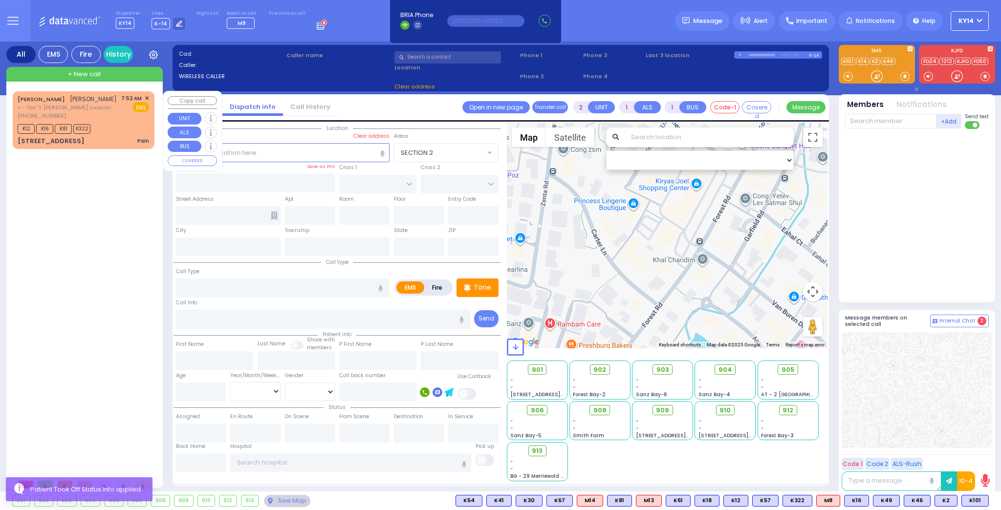
click at [110, 118] on div "[PERSON_NAME] [PERSON_NAME] ר' חנני' - ר' [PERSON_NAME] וויינשטאק [PHONE_NUMBER…" at bounding box center [83, 107] width 131 height 26
type input "6"
select select
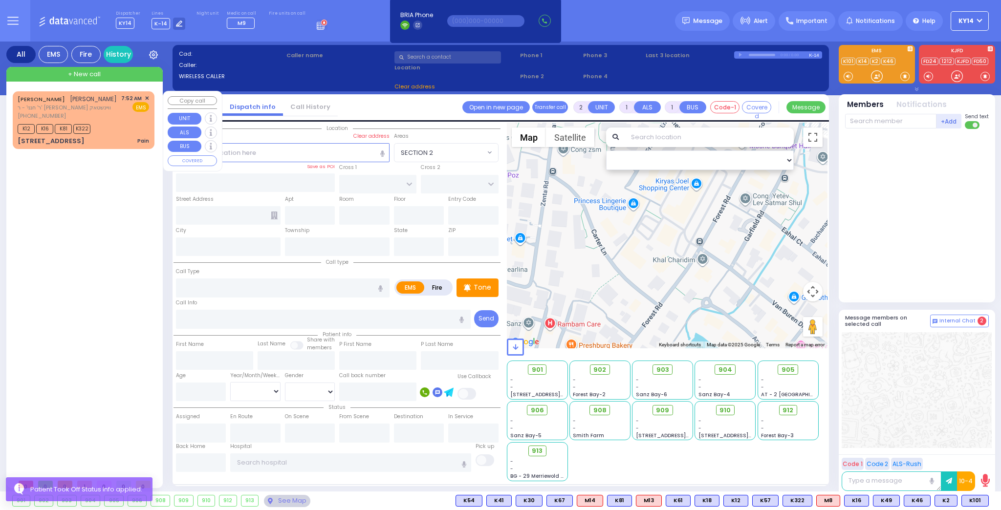
type input "Pain"
radio input "true"
type input "[PERSON_NAME]"
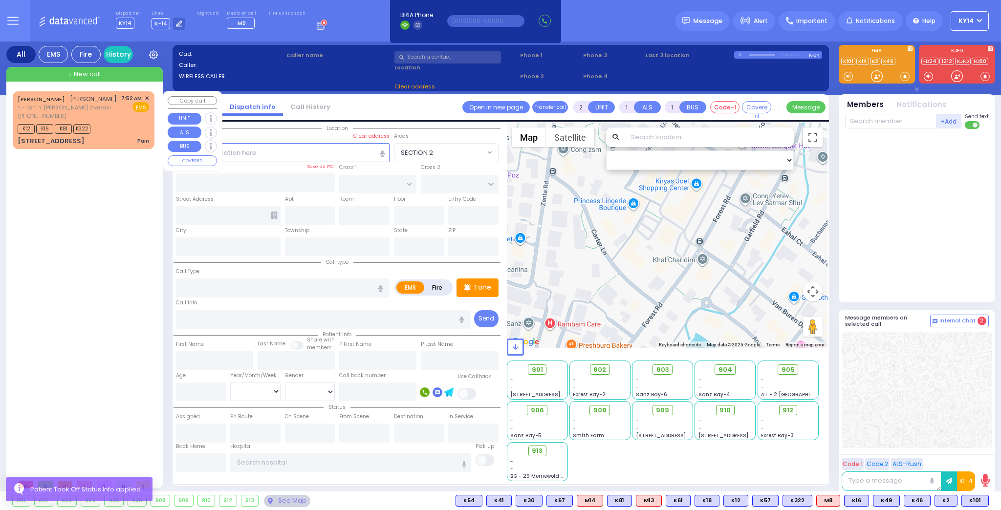
type input "[PERSON_NAME]"
type input "69"
select select "Year"
select select "[DEMOGRAPHIC_DATA]"
type input "07:52"
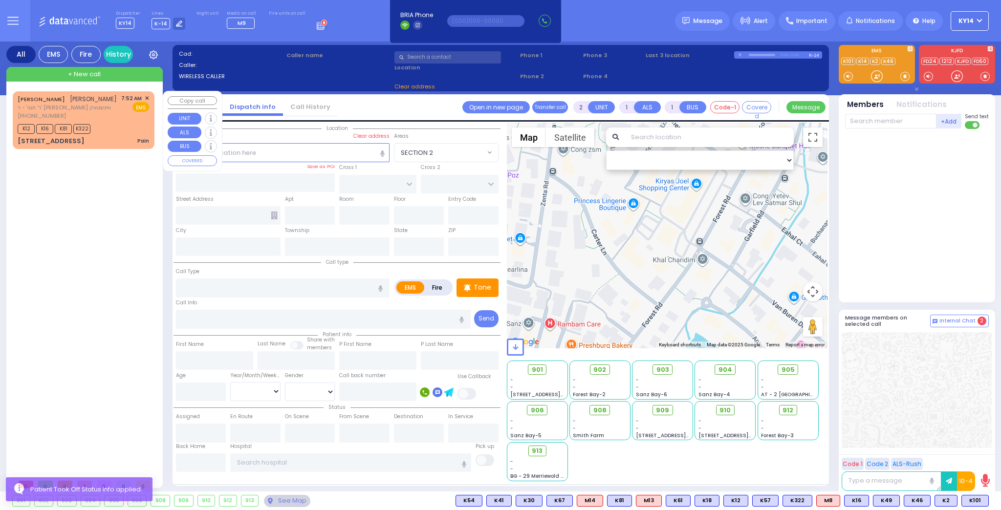
type input "07:54"
select select "Hatzalah Garages"
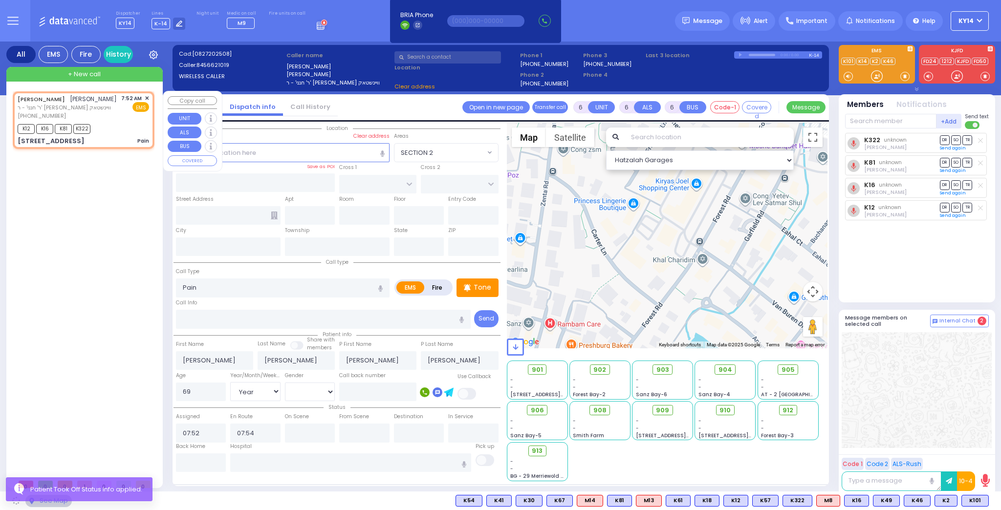
type input "[GEOGRAPHIC_DATA]"
type input "PAKSH PL"
type input "[STREET_ADDRESS]"
type input "201"
type input "[PERSON_NAME]"
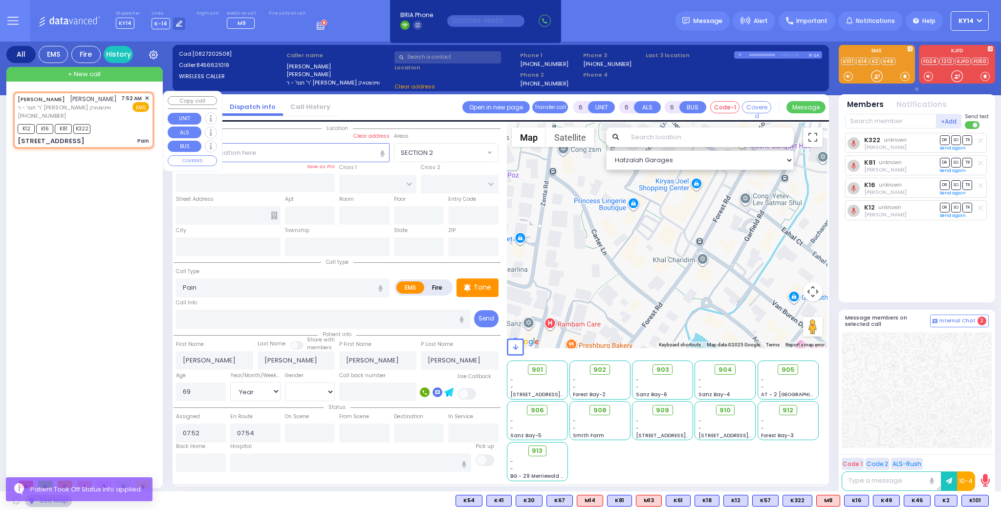
type input "[US_STATE]"
type input "10950"
select select "SECTION 5"
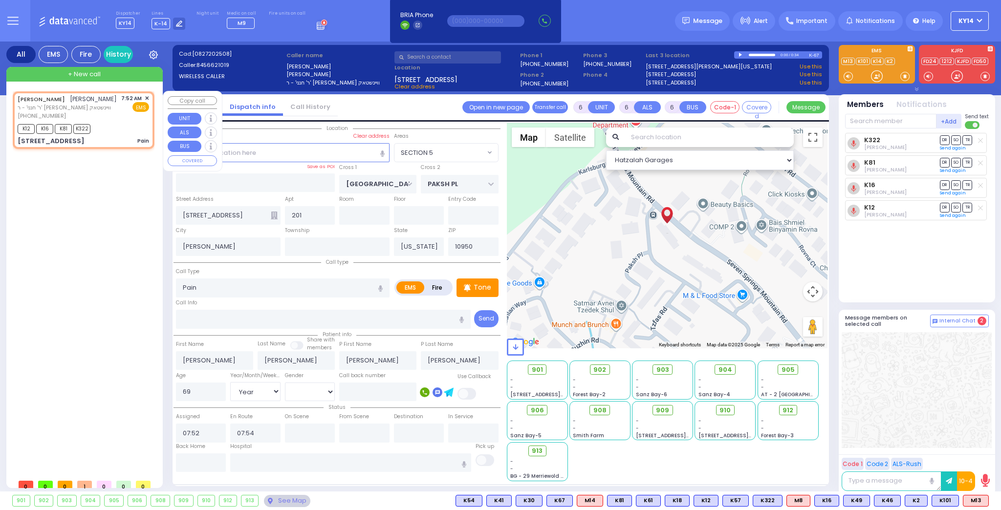
select select
radio input "true"
select select "Year"
select select "[DEMOGRAPHIC_DATA]"
type input "Hudson Valley Hosp Cntr 1980 Crompond Rd Cortlandt Manor"
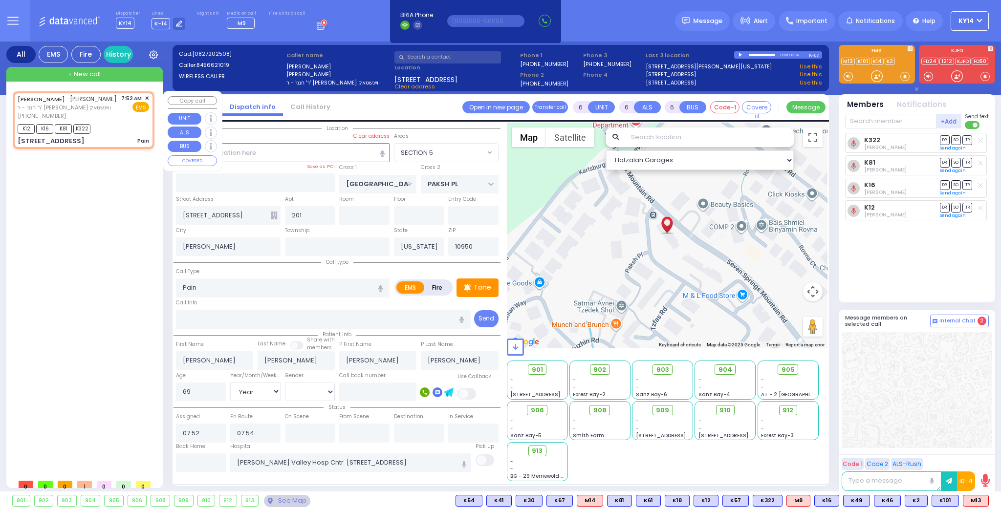
select select "Hatzalah Garages"
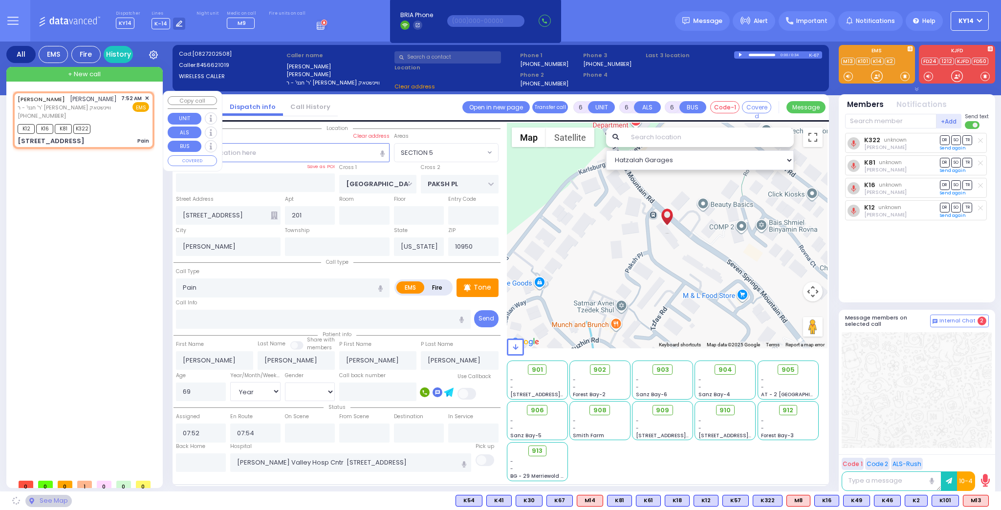
select select "SECTION 5"
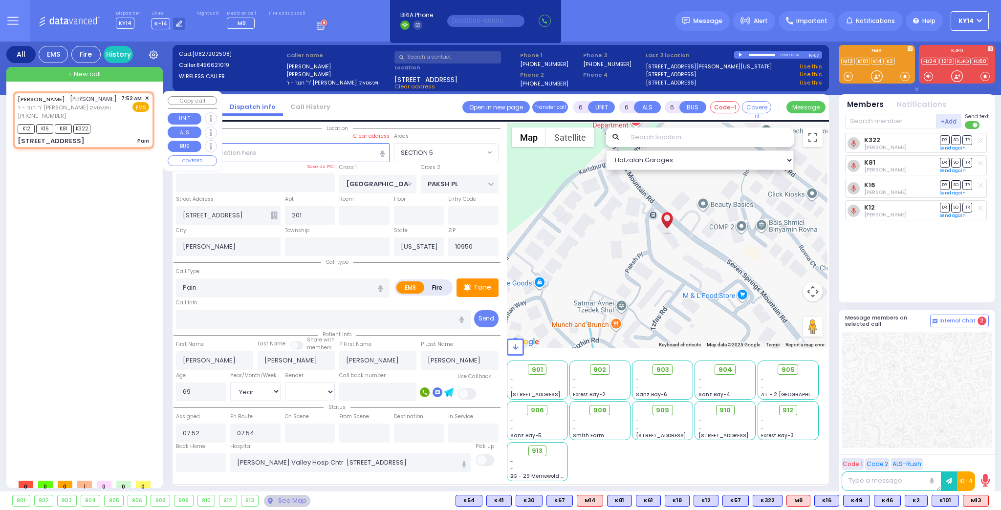
select select
radio input "true"
select select "Year"
select select "[DEMOGRAPHIC_DATA]"
select select "Hatzalah Garages"
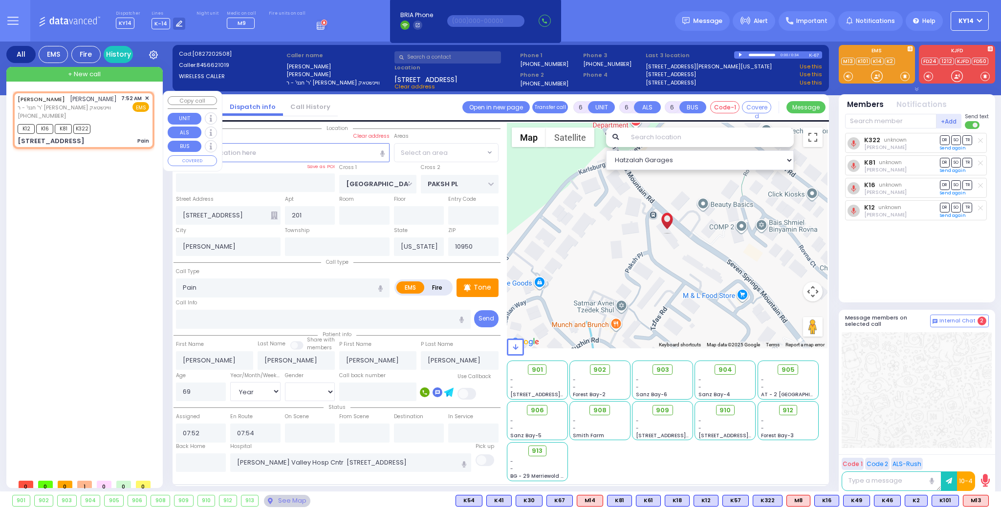
select select "SECTION 5"
select select
radio input "true"
select select "Year"
select select "[DEMOGRAPHIC_DATA]"
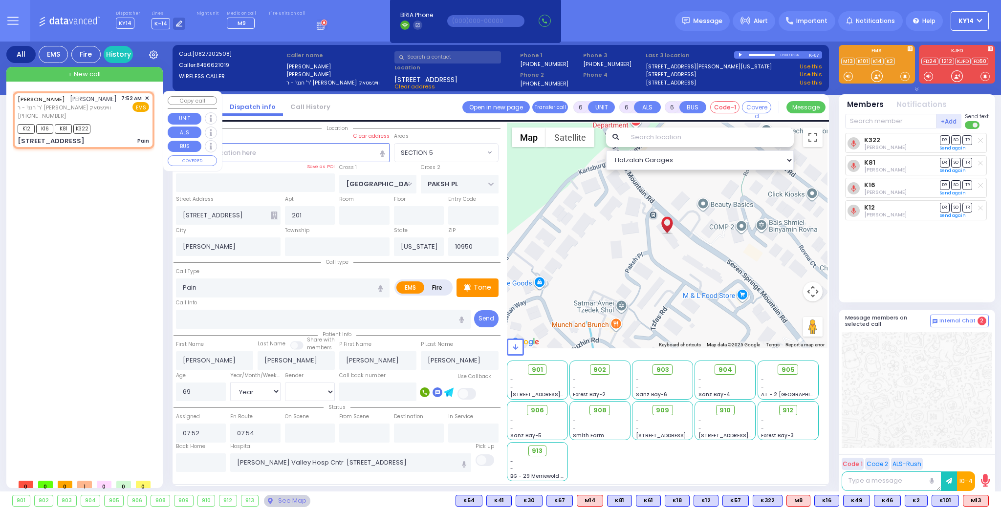
select select "Hatzalah Garages"
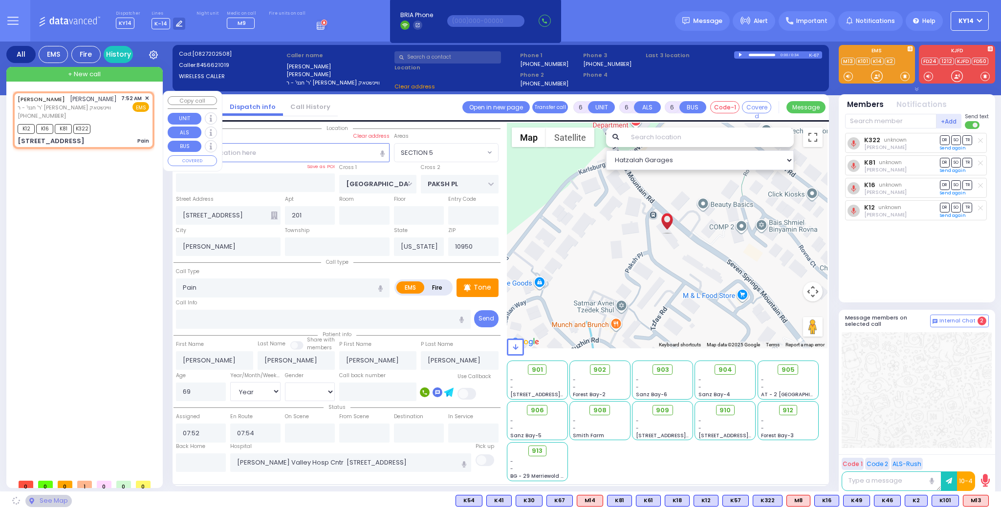
select select "SECTION 5"
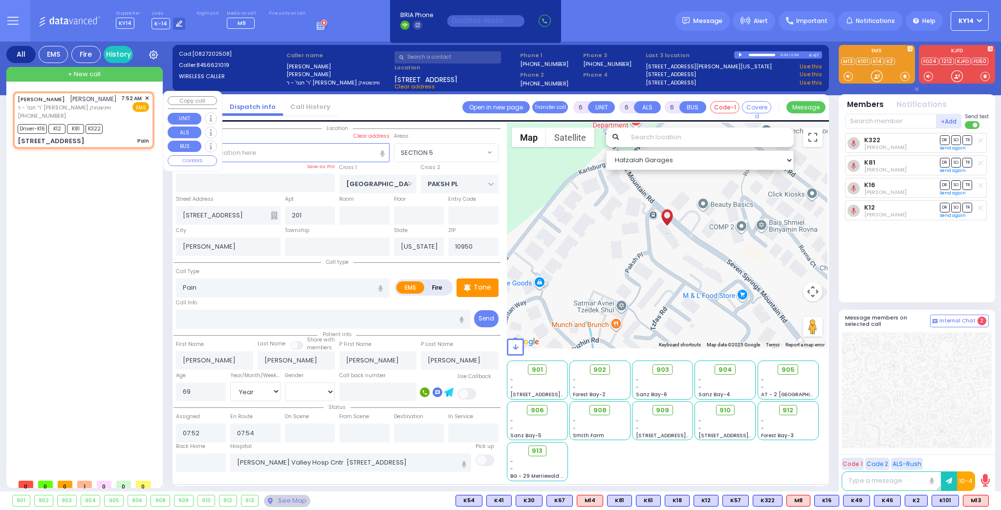
select select
radio input "true"
select select "Year"
select select "[DEMOGRAPHIC_DATA]"
select select "Hatzalah Garages"
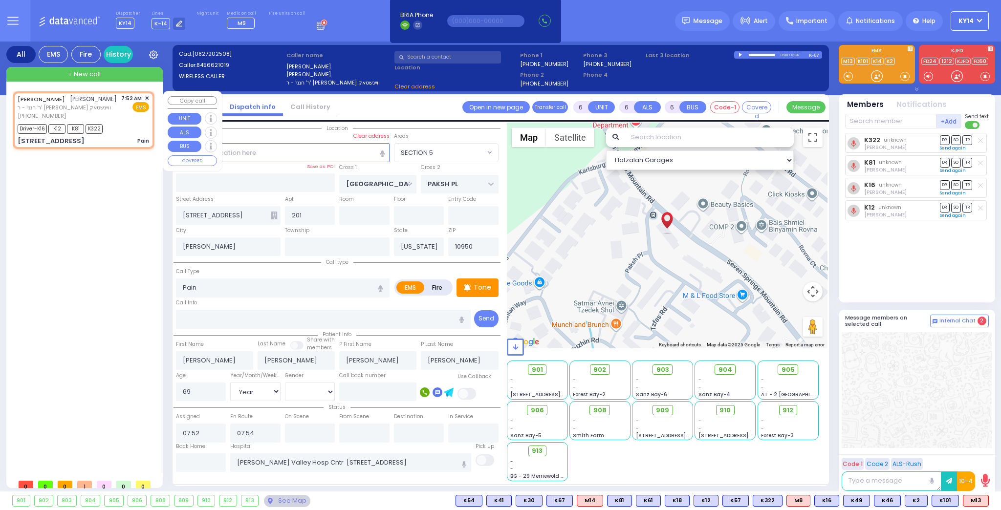
select select "SECTION 5"
select select
radio input "true"
select select "Year"
select select "[DEMOGRAPHIC_DATA]"
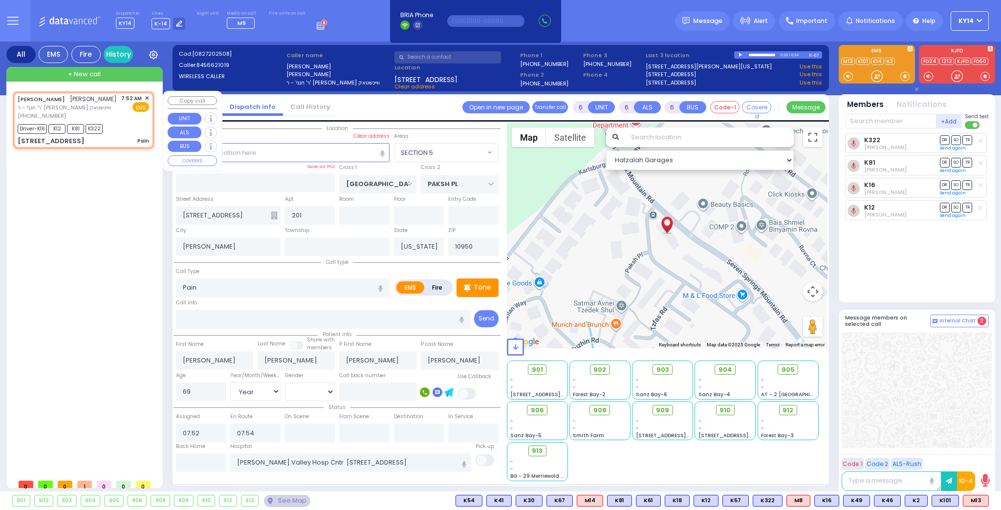
select select "Hatzalah Garages"
select select "SECTION 5"
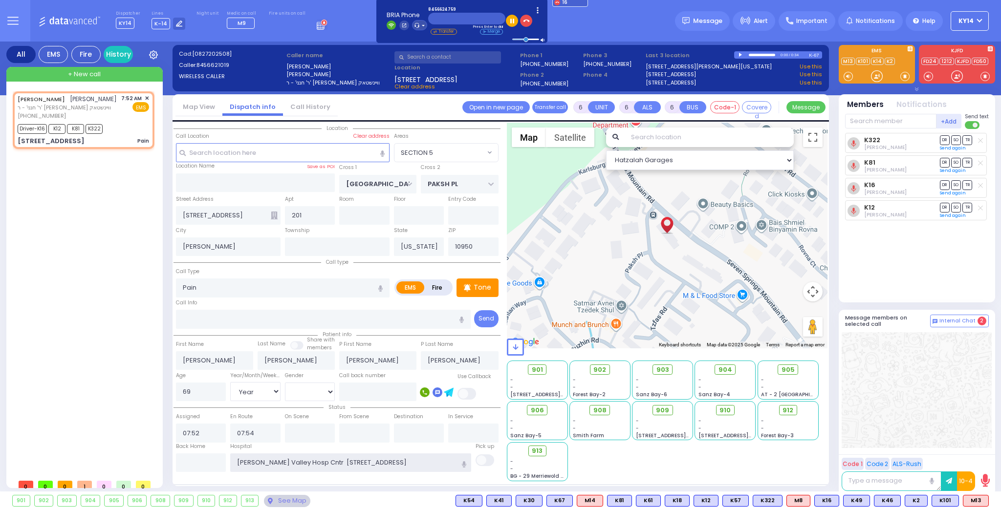
click at [279, 460] on input "Hudson Valley Hosp Cntr 1980 Crompond Rd Cortlandt Manor" at bounding box center [350, 463] width 241 height 19
click at [395, 462] on input "Hudson Valley Hosp Cntr 1980 Crompond Rd Cortlandt Manor" at bounding box center [350, 463] width 241 height 19
click at [441, 460] on input "Hudson Valley Hosp Cntr 1980 Crompond Rd Cortlandt Manor" at bounding box center [350, 463] width 241 height 19
click at [443, 461] on input "Hudson Valley Hosp Cntr 1980 Crompond Rd Cortlandt Manor" at bounding box center [350, 463] width 241 height 19
click at [196, 461] on input "text" at bounding box center [201, 463] width 50 height 19
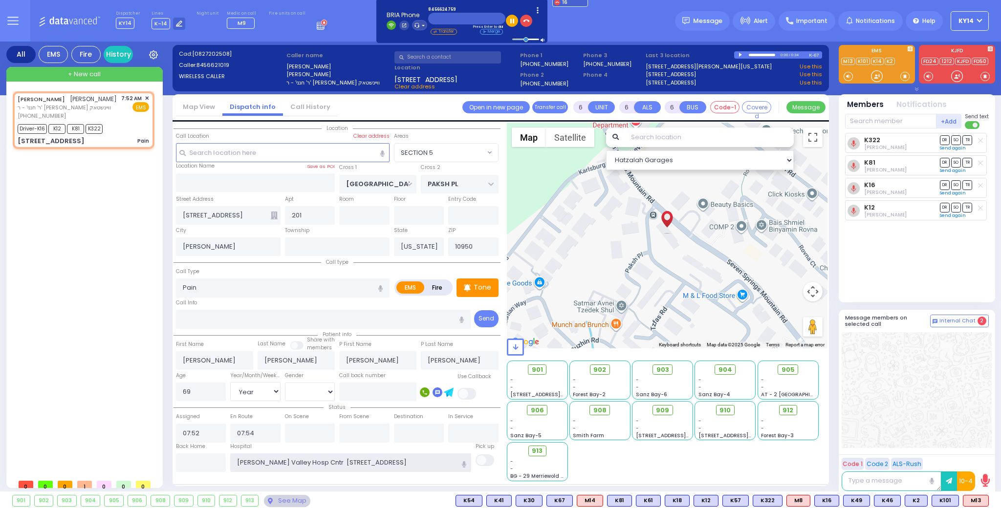
click at [293, 461] on input "Hudson Valley Hosp Cntr 1980 Crompond Rd Cortlandt Manor" at bounding box center [350, 463] width 241 height 19
click at [216, 462] on input "text" at bounding box center [201, 463] width 50 height 19
select select
radio input "true"
select select "Year"
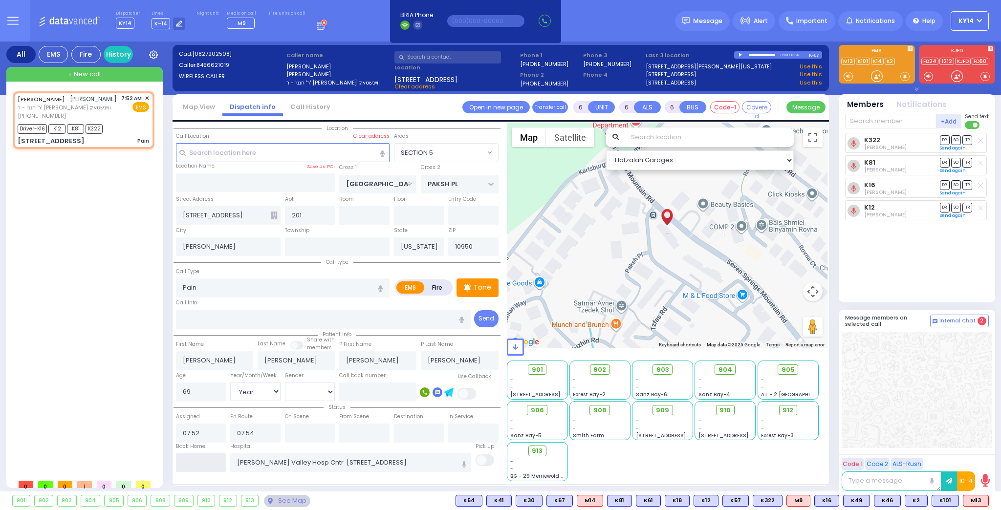
select select "[DEMOGRAPHIC_DATA]"
select select "Hatzalah Garages"
select select "SECTION 5"
click at [478, 458] on span at bounding box center [486, 461] width 20 height 12
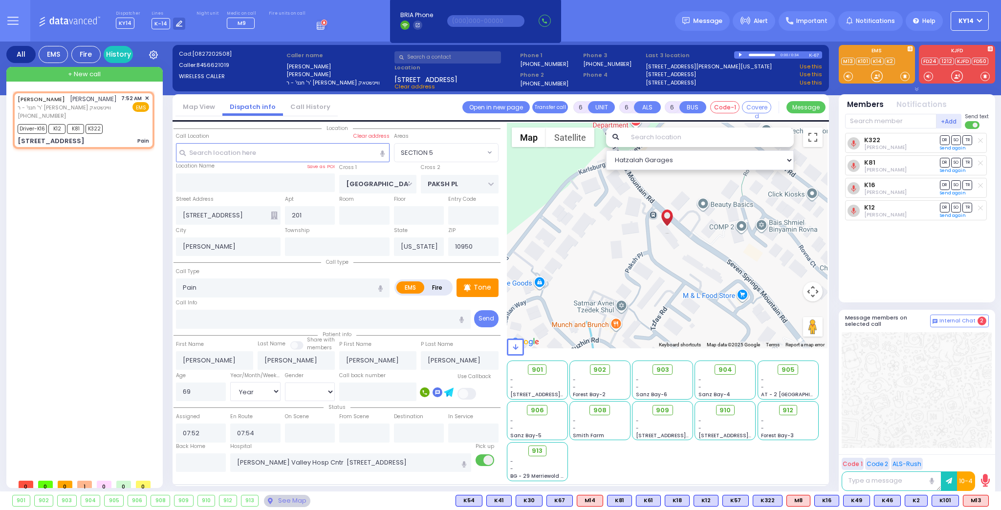
click at [481, 460] on span at bounding box center [486, 461] width 20 height 12
select select
radio input "true"
select select "Year"
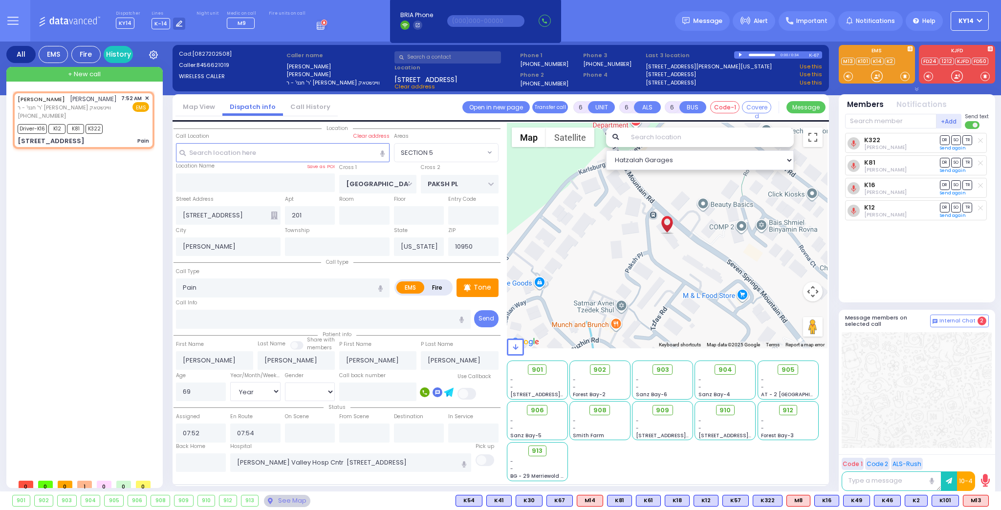
select select "[DEMOGRAPHIC_DATA]"
select select "Hatzalah Garages"
select select "SECTION 5"
select select
radio input "true"
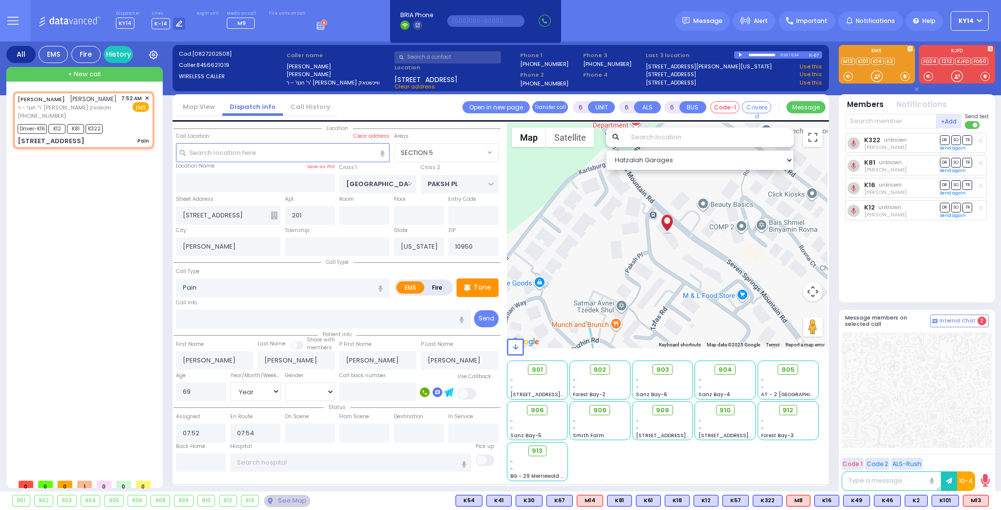
select select "Year"
select select "[DEMOGRAPHIC_DATA]"
select select "SECTION 5"
select select "Hatzalah Garages"
click at [373, 466] on input "text" at bounding box center [350, 463] width 241 height 19
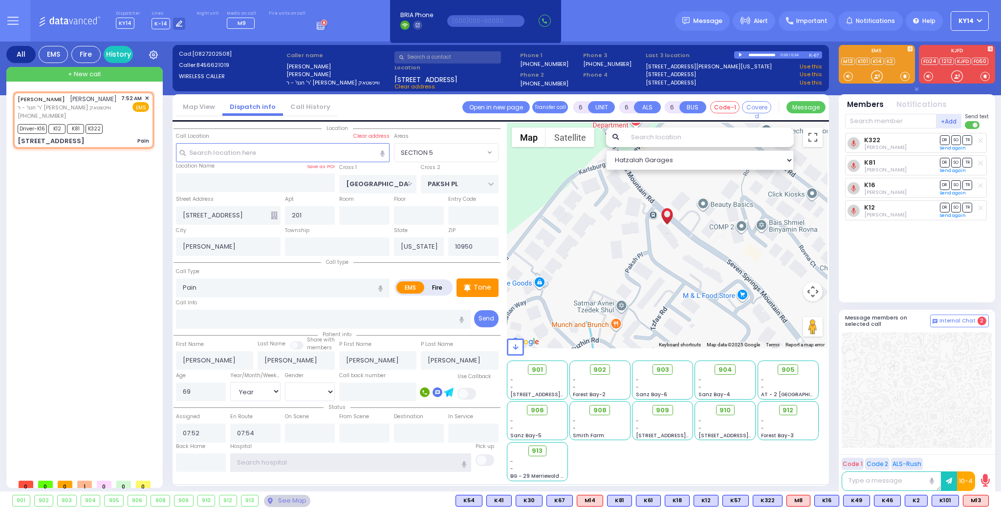
select select
radio input "true"
select select "Year"
select select "[DEMOGRAPHIC_DATA]"
type input "Hudson Valley Hosp Cntr 1980 Crompond Rd Cortlandt Manor"
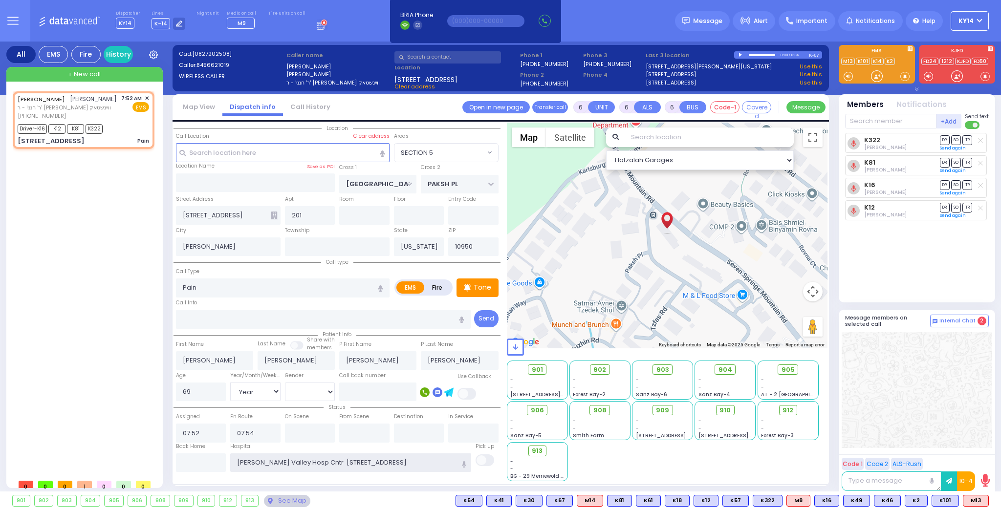
select select "Hatzalah Garages"
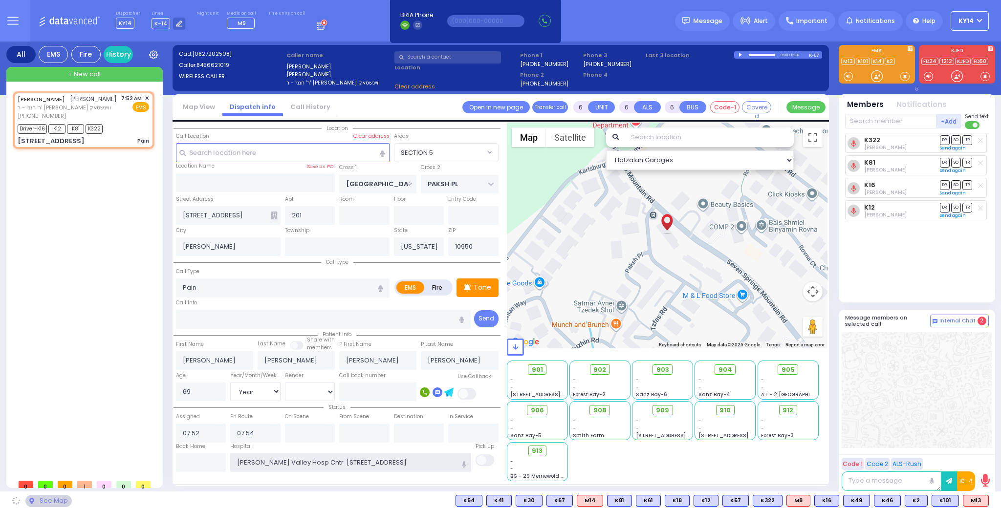
select select "SECTION 5"
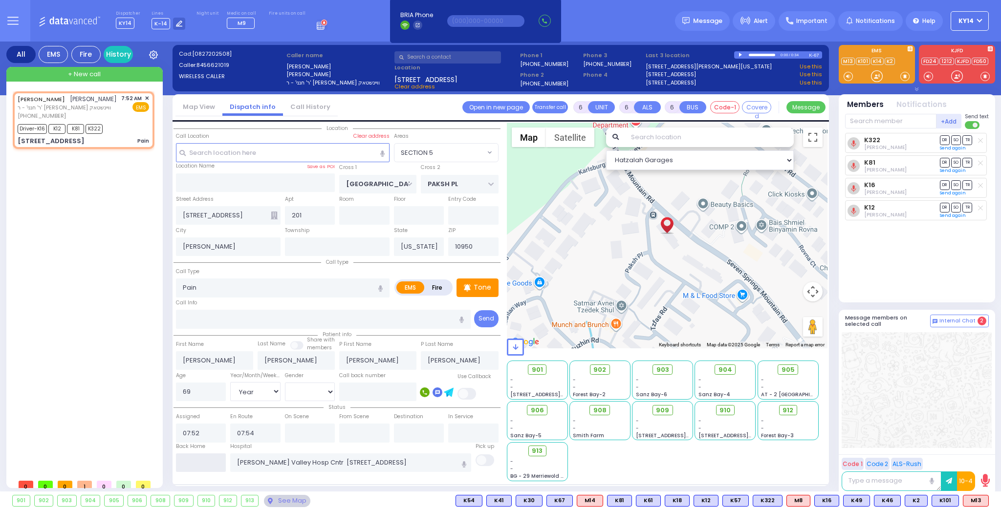
click at [207, 455] on input "text" at bounding box center [201, 463] width 50 height 19
click at [103, 369] on div "JOEL SCHWARTZ יואל שווארץ ר' חנני' - ר' יחזקאל ברגפ וויינשטאק (845) 662-1019 7:…" at bounding box center [86, 282] width 146 height 383
select select
radio input "true"
